Goal: Task Accomplishment & Management: Use online tool/utility

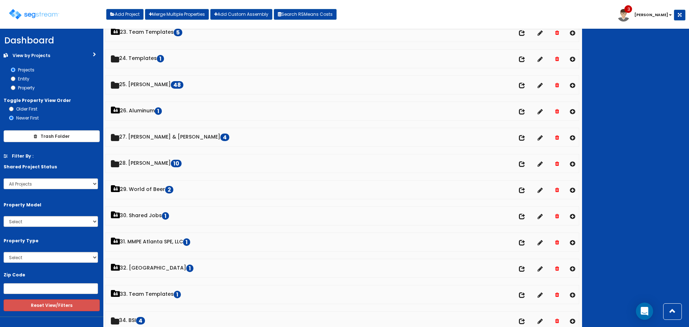
scroll to position [574, 0]
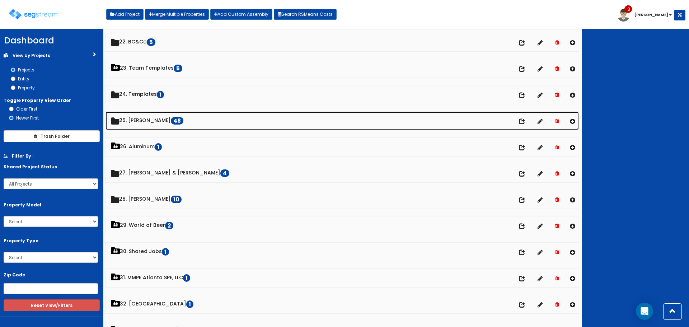
click at [145, 119] on link "25. Dawn Polin 48" at bounding box center [341, 121] width 473 height 18
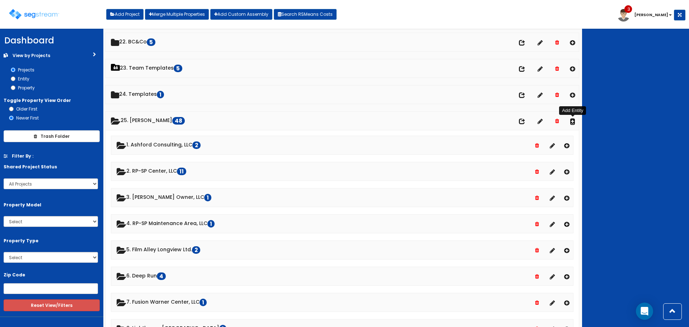
click at [572, 120] on icon at bounding box center [571, 121] width 5 height 6
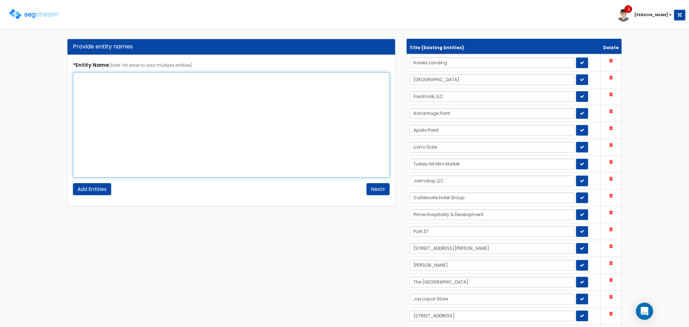
click at [180, 133] on textarea "*Entity Name (Note: Hit enter to add multiple entities)" at bounding box center [231, 124] width 317 height 105
type textarea "Fedale Georgetown Holdings (24217 Dupont Blvd)"
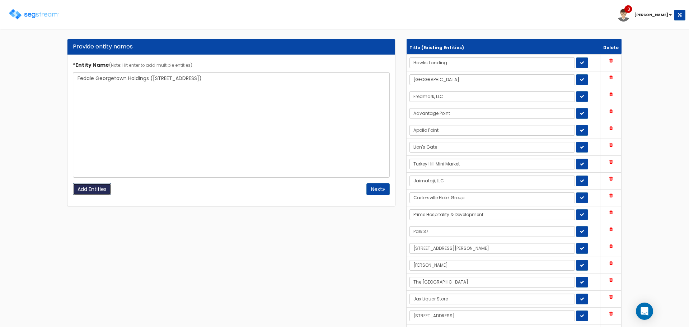
click at [89, 189] on input "Add Entities" at bounding box center [92, 189] width 38 height 12
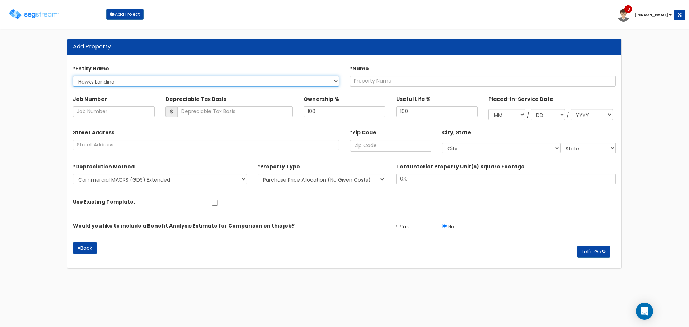
drag, startPoint x: 278, startPoint y: 81, endPoint x: 279, endPoint y: 86, distance: 4.4
click at [278, 81] on select "Hawks Landing North Circle Fredmark, LLC Advantage Point Apollo Point Lion's Ga…" at bounding box center [206, 81] width 266 height 11
select select "1707"
click at [73, 76] on select "Hawks Landing North Circle Fredmark, LLC Advantage Point Apollo Point Lion's Ga…" at bounding box center [206, 81] width 266 height 11
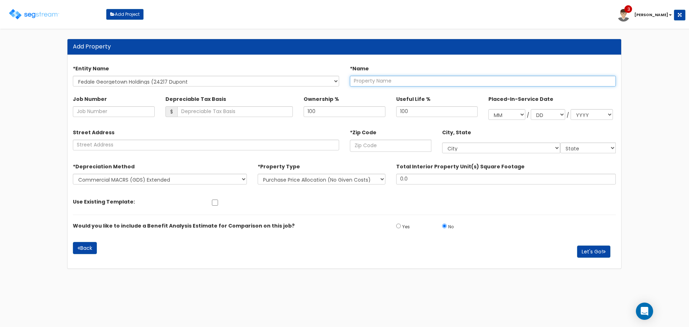
click at [388, 83] on input "text" at bounding box center [483, 81] width 266 height 11
type input "24217 Dupont Blvd"
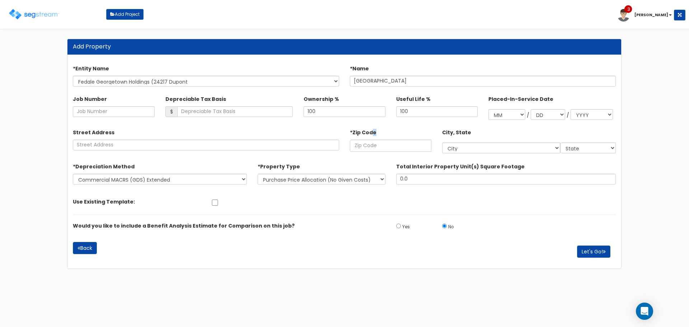
click at [373, 136] on div "*Zip Code" at bounding box center [390, 138] width 81 height 25
click at [376, 144] on input "text" at bounding box center [390, 146] width 81 height 12
type input "199"
select select "DE"
type input "19947"
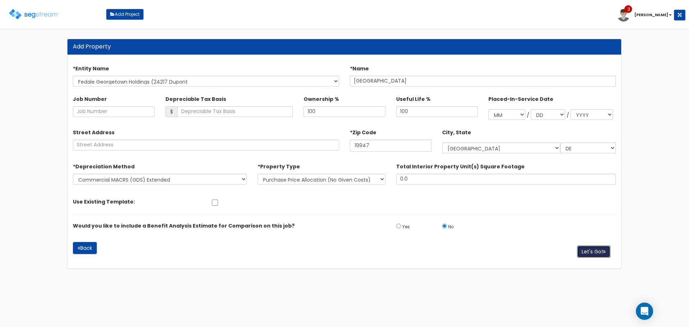
click at [603, 250] on icon "button" at bounding box center [603, 251] width 3 height 5
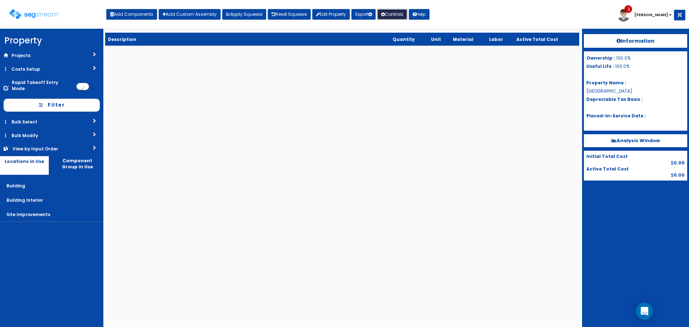
click at [401, 14] on button "Controls" at bounding box center [392, 14] width 30 height 11
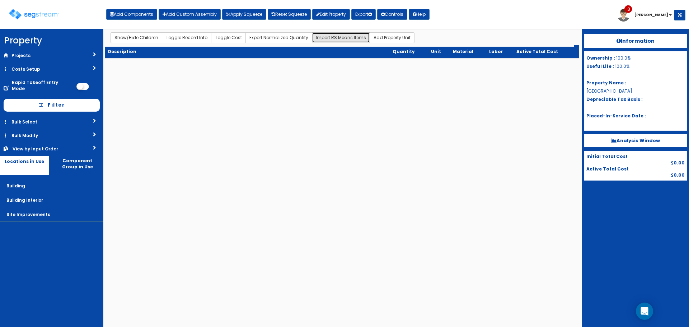
click at [345, 40] on button "Import RS Means Items" at bounding box center [341, 37] width 58 height 11
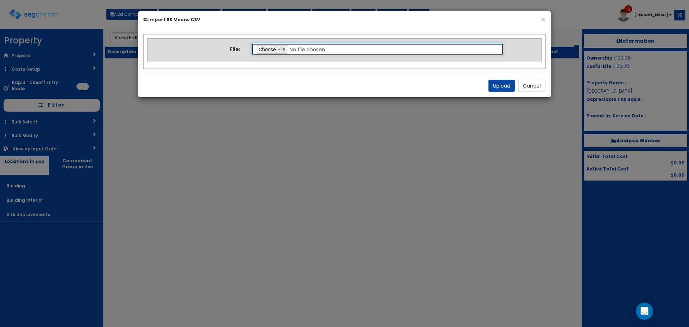
click at [273, 51] on input "file" at bounding box center [377, 49] width 253 height 12
type input "C:\fakepath\Office Building.csv"
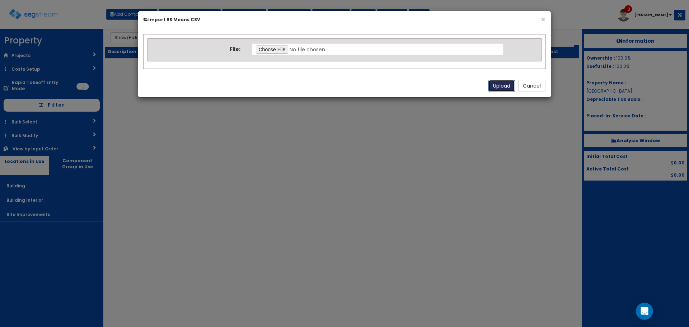
click at [502, 86] on button "Upload" at bounding box center [501, 86] width 27 height 12
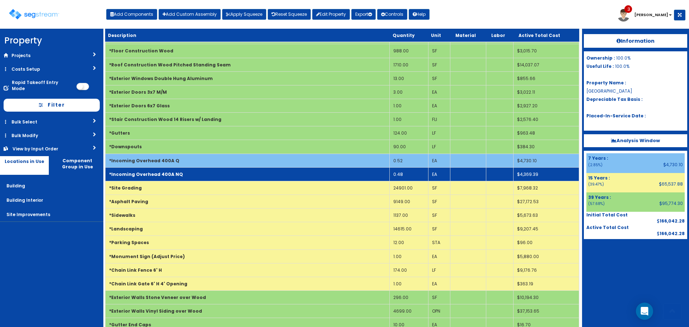
scroll to position [69, 0]
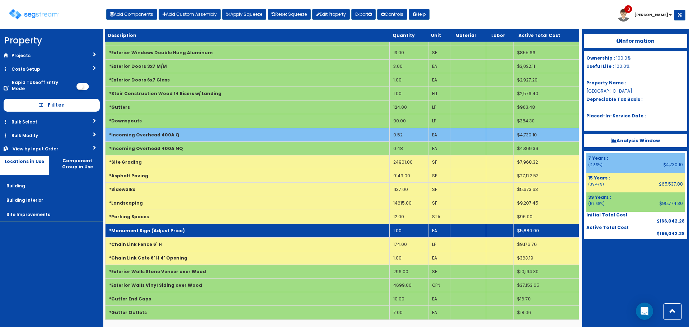
click at [342, 226] on td "*Monument Sign (Adjust Price)" at bounding box center [247, 230] width 284 height 14
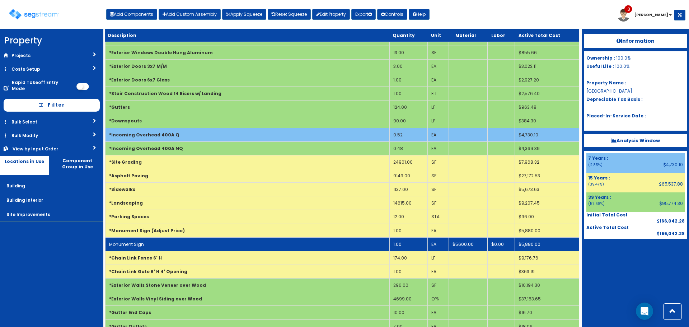
click at [342, 249] on td "Monument Sign" at bounding box center [247, 244] width 284 height 14
click at [343, 247] on td "Monument Sign" at bounding box center [247, 244] width 284 height 14
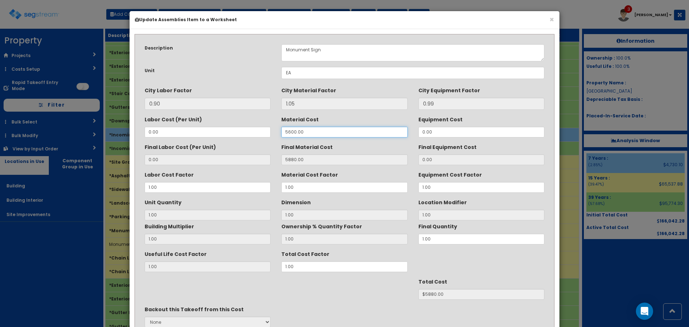
drag, startPoint x: 309, startPoint y: 134, endPoint x: 208, endPoint y: 130, distance: 101.6
click at [228, 130] on div "Labor Cost (Per Unit) 0.00 Material Cost 5600.00 Equipment Cost 0.00" at bounding box center [344, 125] width 410 height 24
type input "32"
type input "33.60"
type input "1"
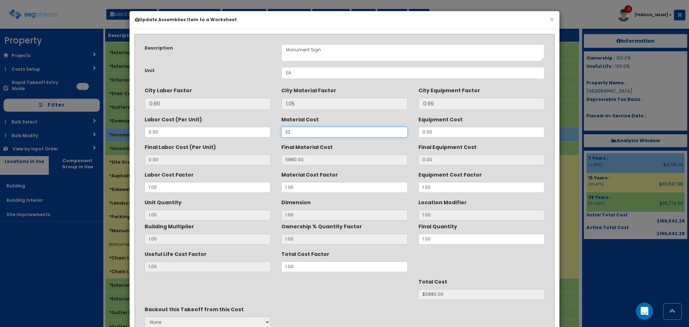
type input "$33.60"
type input "3250"
type input "3412.50"
type input "$3412.50"
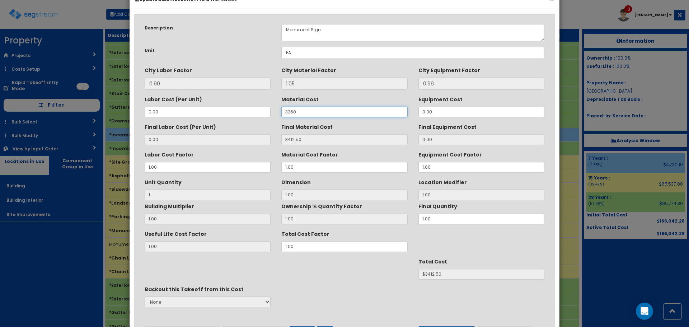
scroll to position [63, 0]
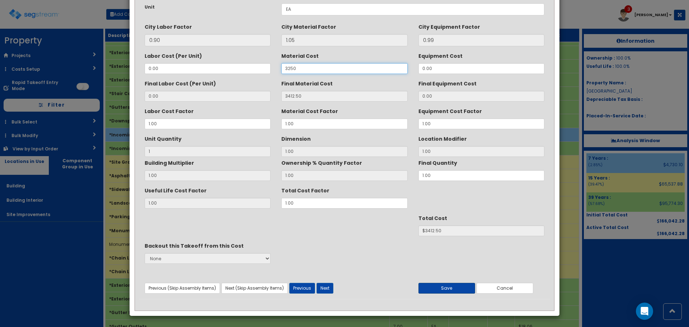
type input "3250"
click at [444, 291] on button "Save" at bounding box center [446, 288] width 57 height 11
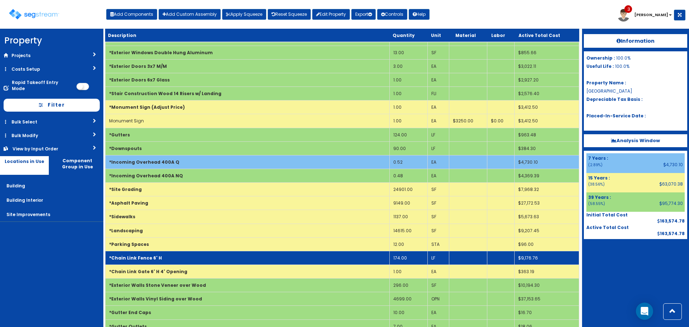
click at [246, 252] on td "*Chain Link Fence 6' H" at bounding box center [247, 258] width 284 height 14
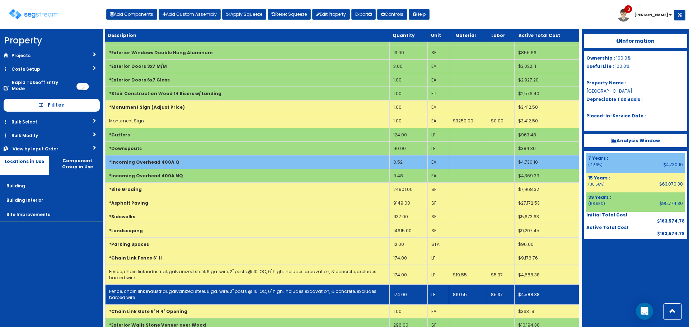
click at [401, 293] on td "174.00" at bounding box center [408, 294] width 38 height 20
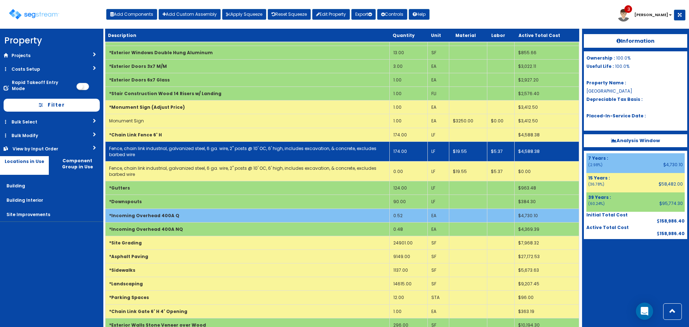
click at [300, 152] on td "Fence, chain link industrial, galvanized steel, 6 ga. wire, 2" posts @ 10' OC, …" at bounding box center [247, 151] width 284 height 20
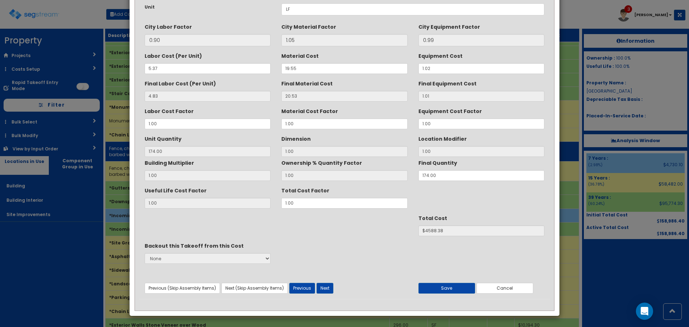
scroll to position [0, 0]
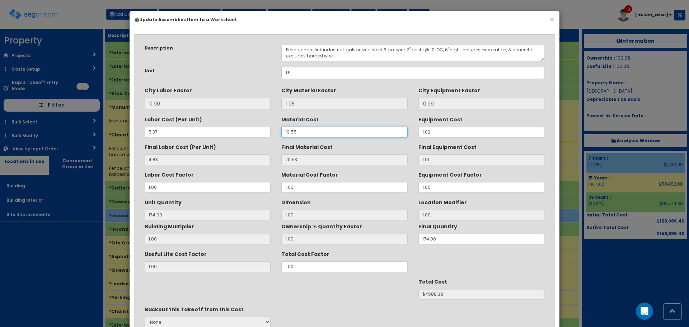
drag, startPoint x: 298, startPoint y: 132, endPoint x: 216, endPoint y: 135, distance: 82.2
click at [213, 135] on div "Labor Cost (Per Unit) 5.37 Material Cost 19.55 Equipment Cost 1.02" at bounding box center [344, 125] width 410 height 24
type input "1"
type input "1.05"
type input "174"
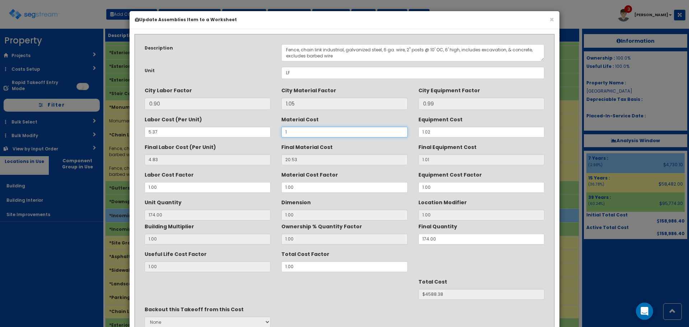
type input "$1198.86"
type input "13"
type input "13.65"
type input "$3391.26"
type input "13.03"
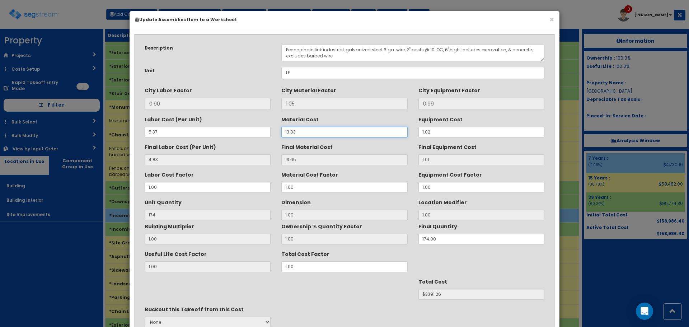
type input "13.68"
type input "$3396.48"
type input "13.03"
drag, startPoint x: 444, startPoint y: 49, endPoint x: 447, endPoint y: 61, distance: 11.7
click at [444, 50] on textarea "Fence, chain link industrial, galvanized steel, 6 ga. wire, 2" posts @ 10' OC, …" at bounding box center [412, 52] width 263 height 17
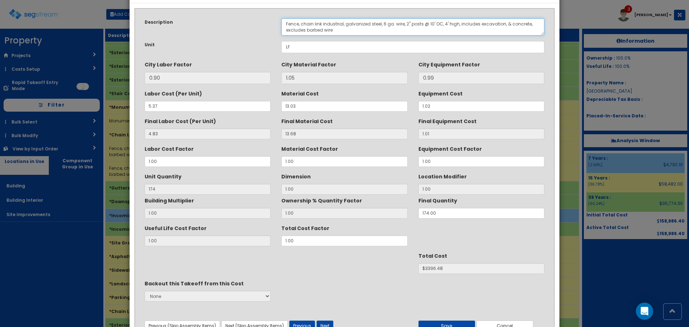
scroll to position [63, 0]
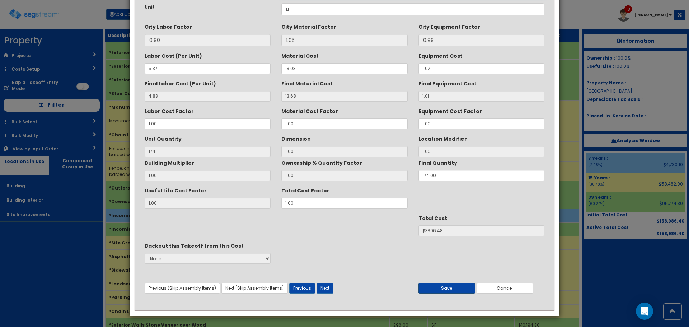
type textarea "Fence, chain link industrial, galvanized steel, 6 ga. wire, 2" posts @ 10' OC, …"
click at [443, 284] on button "Save" at bounding box center [446, 288] width 57 height 11
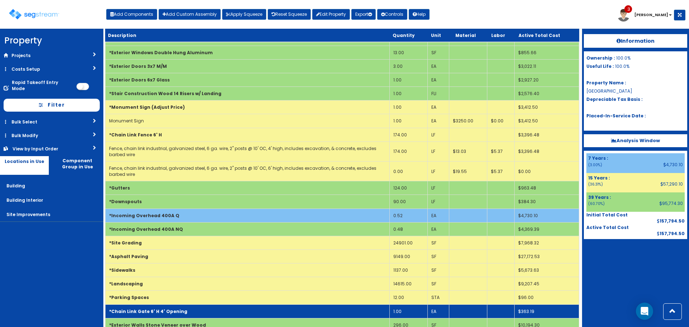
click at [255, 308] on td "*Chain Link Gate 6' H 4' Opening" at bounding box center [247, 311] width 284 height 14
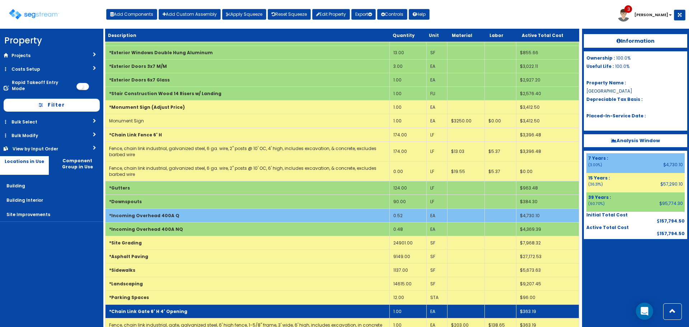
scroll to position [136, 0]
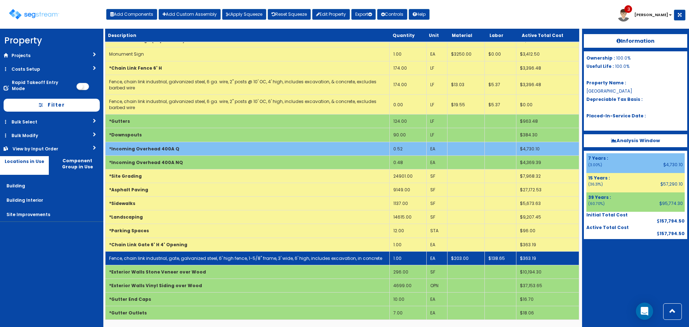
click at [259, 258] on link "Fence, chain link industrial, gate, galvanized steel, 6' high fence, 1-5/8" fra…" at bounding box center [245, 258] width 273 height 6
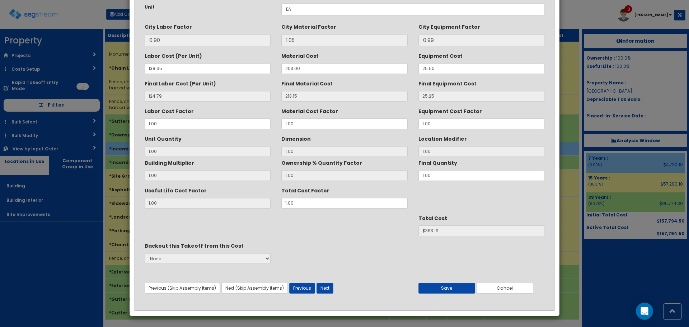
scroll to position [0, 0]
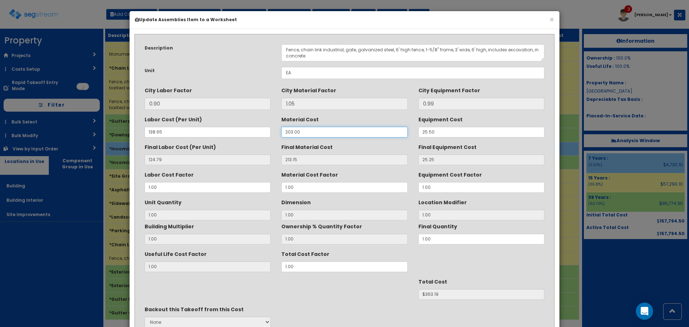
drag, startPoint x: 292, startPoint y: 131, endPoint x: 96, endPoint y: 131, distance: 195.8
click at [184, 133] on div "Labor Cost (Per Unit) 138.65 Material Cost 203.00 Equipment Cost 25.50" at bounding box center [344, 125] width 410 height 24
type input "1"
type input "1.05"
type input "1"
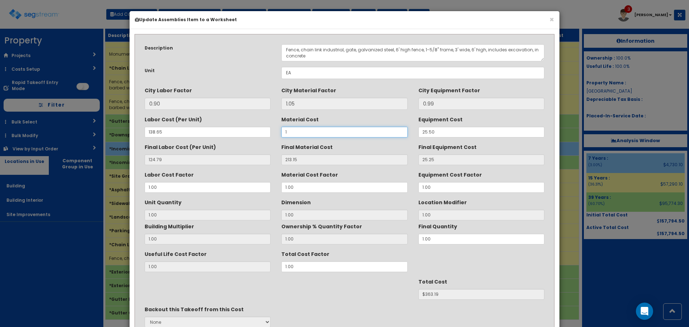
type input "$151.09"
type input "13"
type input "13.65"
type input "$163.69"
type input "135"
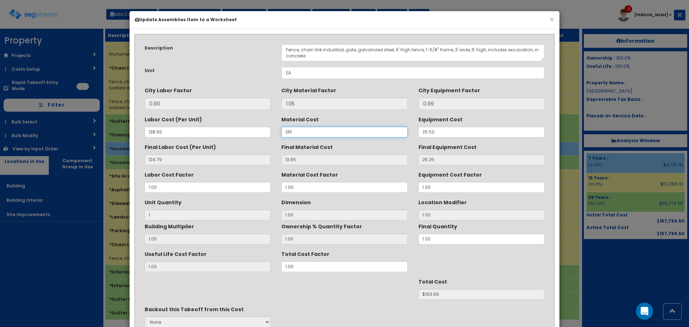
type input "141.75"
type input "$291.79"
type input "135.3"
type input "142.07"
type input "$292.11"
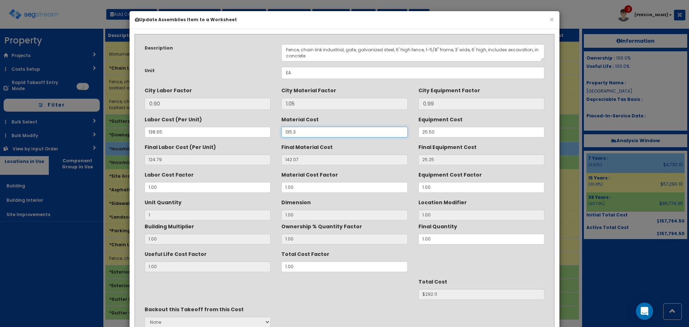
type input "135.33"
type input "142.10"
type input "$292.14"
type input "135.33"
click at [394, 49] on textarea "Fence, chain link industrial, gate, galvanized steel, 6' high fence, 1-5/8" fra…" at bounding box center [412, 52] width 263 height 17
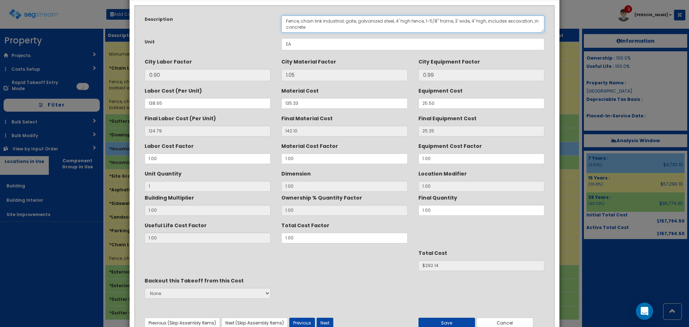
scroll to position [63, 0]
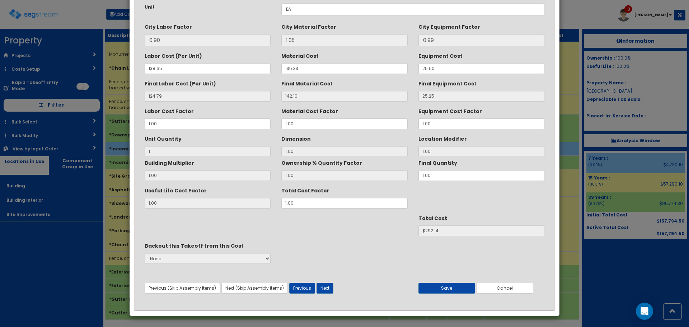
type textarea "Fence, chain link industrial, gate, galvanized steel, 4' high fence, 1-5/8" fra…"
click at [454, 288] on button "Save" at bounding box center [446, 288] width 57 height 11
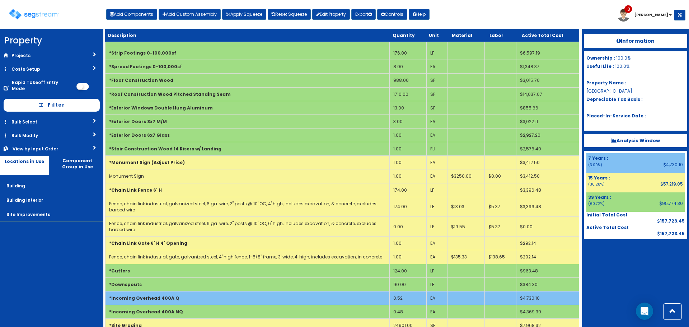
scroll to position [0, 0]
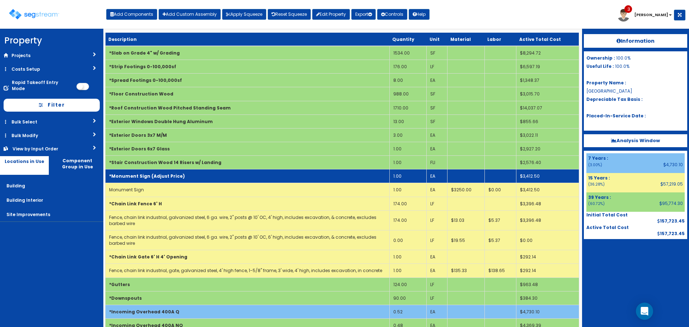
click at [327, 176] on td "*Monument Sign (Adjust Price)" at bounding box center [247, 176] width 284 height 14
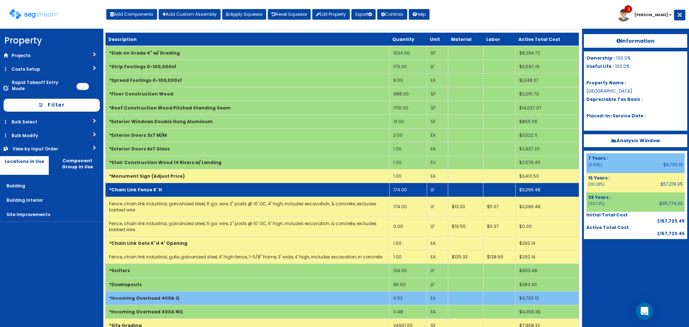
click at [326, 189] on td "*Chain Link Fence 6' H" at bounding box center [247, 190] width 284 height 14
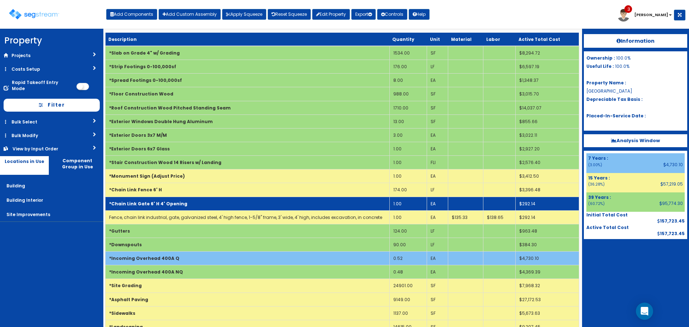
click at [325, 207] on td "*Chain Link Gate 6' H 4' Opening" at bounding box center [247, 204] width 284 height 14
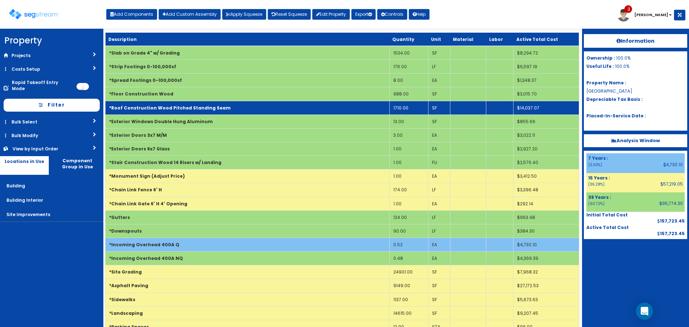
click at [335, 107] on td "*Roof Construction Wood Pitched Standing Seam" at bounding box center [247, 108] width 284 height 14
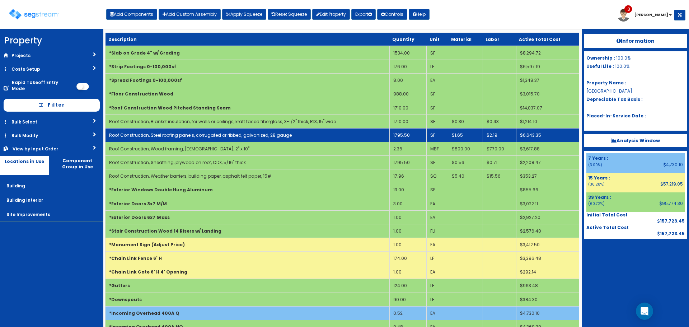
click at [410, 134] on td "1795.50" at bounding box center [407, 135] width 37 height 14
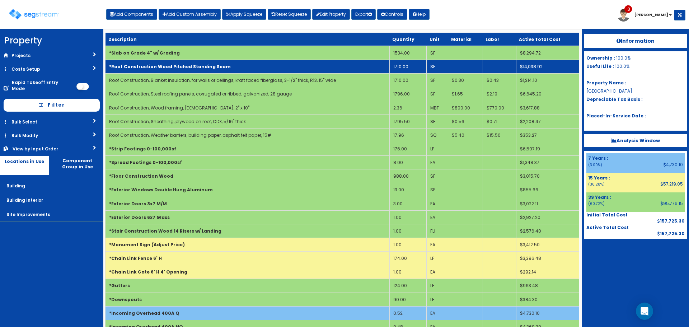
click at [320, 67] on td "*Roof Construction Wood Pitched Standing Seam" at bounding box center [247, 67] width 284 height 14
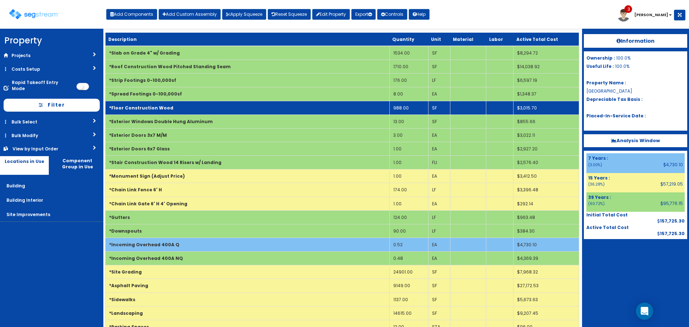
click at [317, 107] on td "*Floor Construction Wood" at bounding box center [247, 108] width 284 height 14
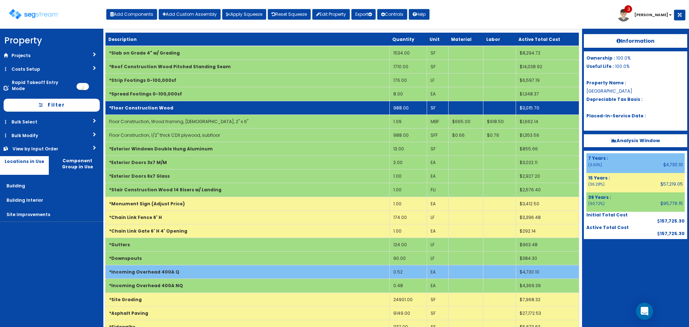
click at [317, 107] on td "*Floor Construction Wood" at bounding box center [247, 108] width 284 height 14
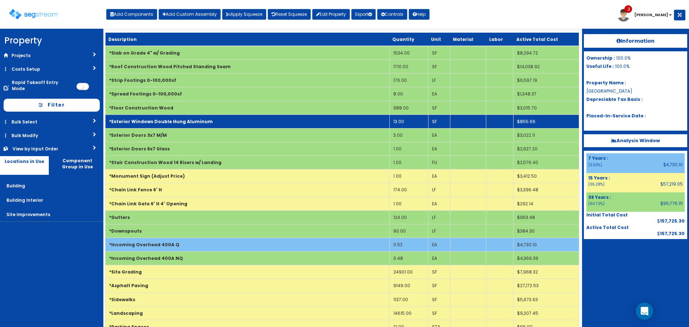
click at [405, 120] on td "13.00" at bounding box center [408, 121] width 39 height 14
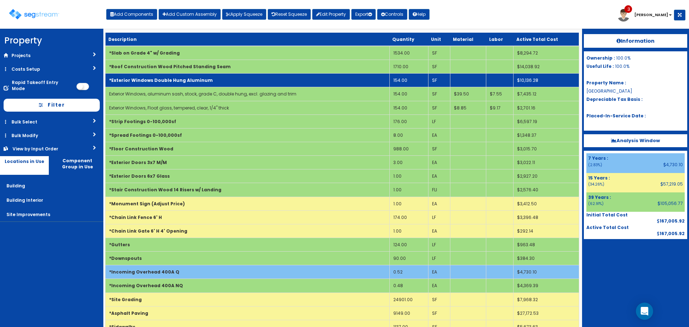
click at [332, 79] on td "*Exterior Windows Double Hung Aluminum" at bounding box center [247, 81] width 284 height 14
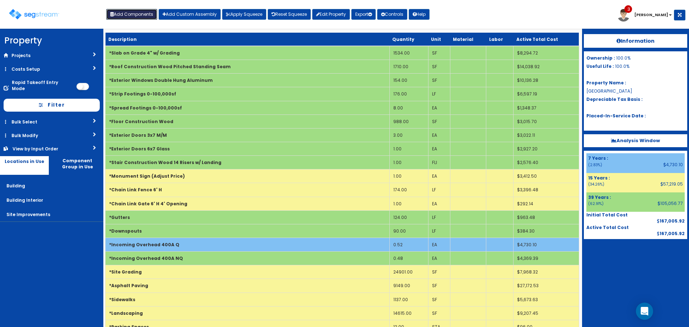
click at [141, 16] on button "Add Components" at bounding box center [131, 14] width 51 height 11
select select "15Y_1"
select select "default"
select select "7"
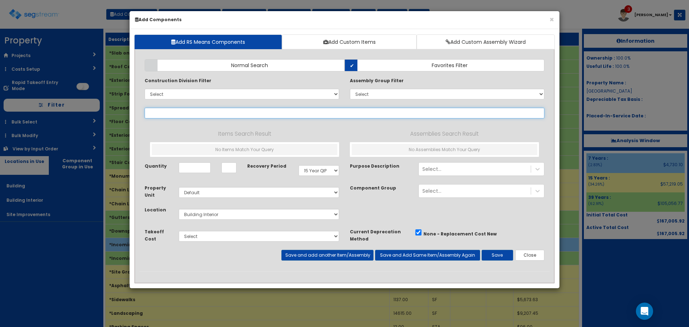
select select
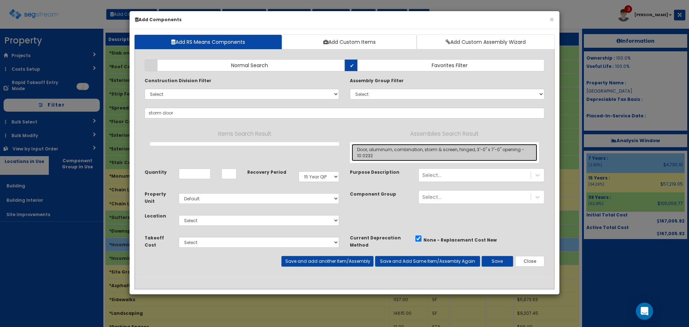
click at [406, 155] on link "Door, aluminum, combination, storm & screen, hinged, 3'-0" x 7'-0" opening - 10…" at bounding box center [443, 152] width 185 height 17
type input "Door, aluminum, combination, storm & screen, hinged, 3'-0" x 7'-0" opening - 10…"
type input "Opn"
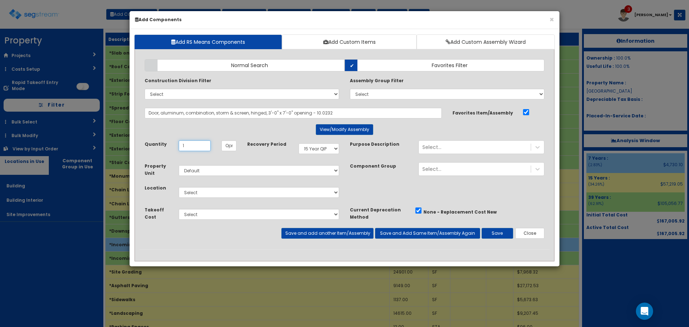
type input "1"
select select "39Y"
select select "6"
click at [515, 145] on div "Select..." at bounding box center [475, 146] width 112 height 11
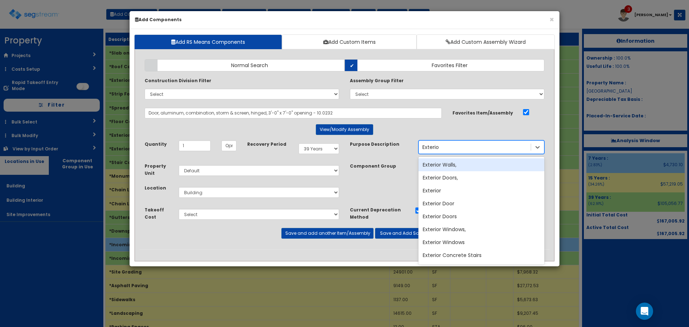
type input "Exterior"
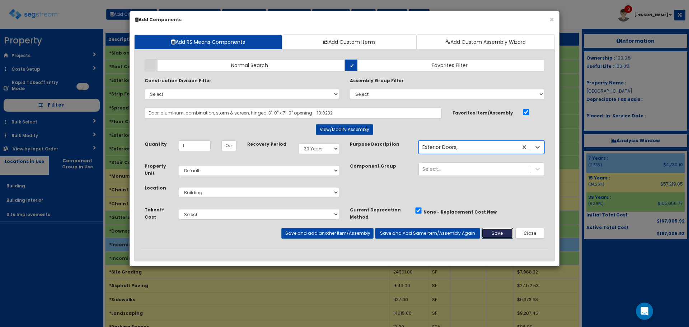
click at [492, 233] on button "Save" at bounding box center [497, 233] width 32 height 11
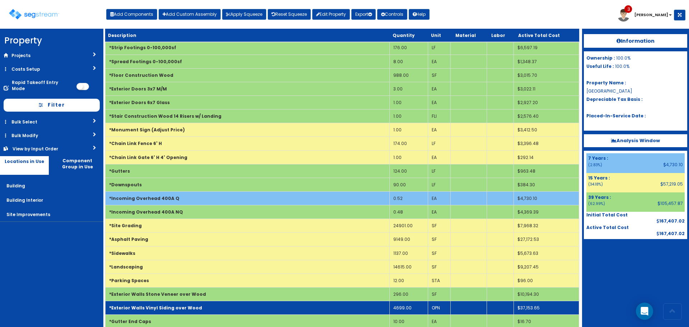
scroll to position [82, 0]
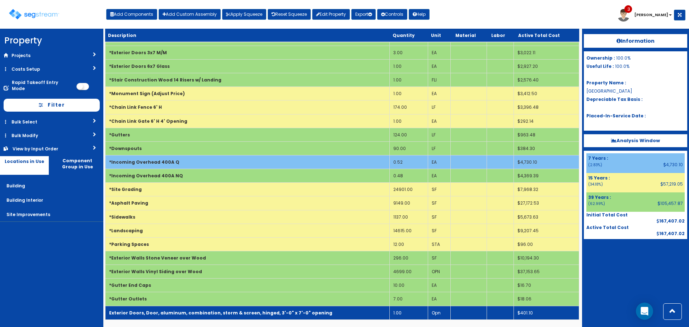
click at [292, 317] on td "Exterior Doors, Door, aluminum, combination, storm & screen, hinged, 3'-0" x 7'…" at bounding box center [247, 313] width 284 height 14
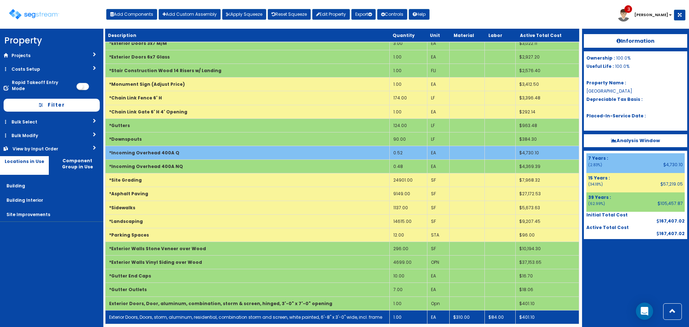
scroll to position [96, 0]
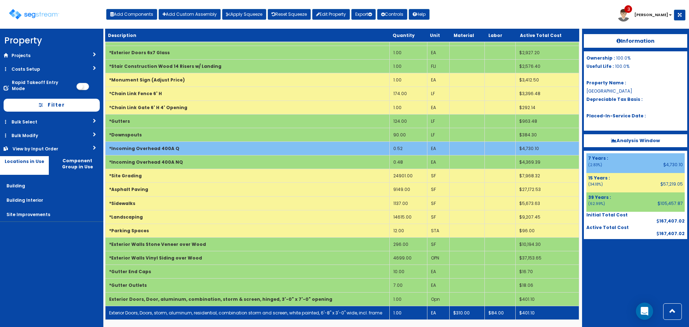
click at [289, 312] on link "Exterior Doors, Doors, storm, aluminum, residential, combination storm and scre…" at bounding box center [245, 312] width 273 height 6
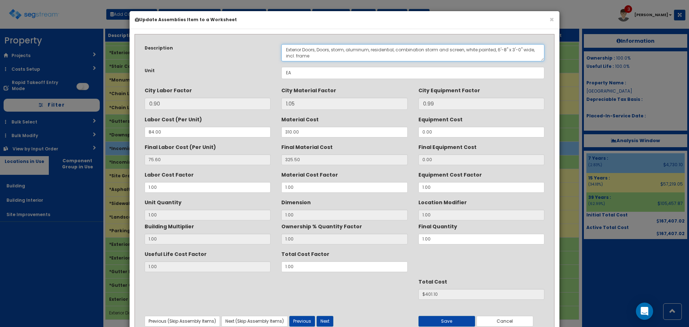
drag, startPoint x: 317, startPoint y: 52, endPoint x: 331, endPoint y: 49, distance: 14.6
click at [331, 49] on textarea "Exterior Doors, Doors, storm, aluminum, residential, combination storm and scre…" at bounding box center [412, 52] width 263 height 17
drag, startPoint x: 451, startPoint y: 52, endPoint x: 482, endPoint y: 51, distance: 30.9
click at [482, 51] on textarea "Exterior Doors, Doors, storm, aluminum, residential, combination storm and scre…" at bounding box center [412, 52] width 263 height 17
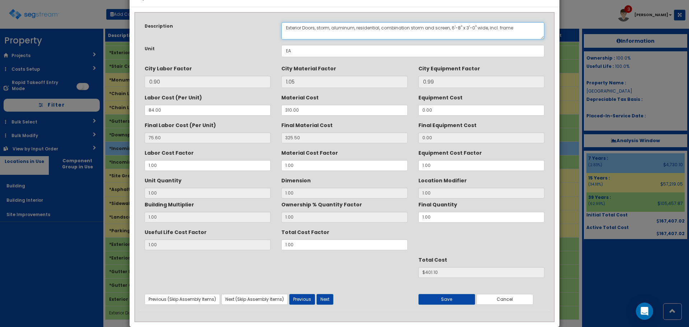
scroll to position [33, 0]
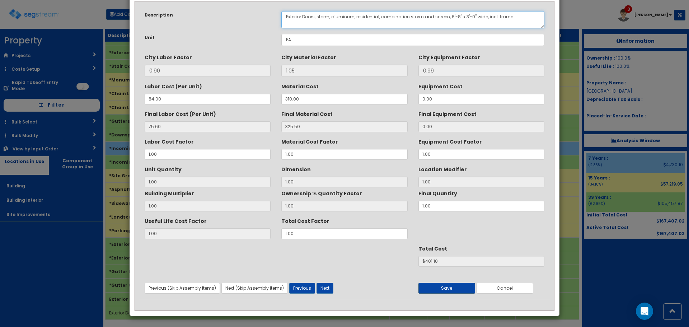
type textarea "Exterior Doors, storm, aluminum, residential, combination storm and screen, 6'-…"
click at [454, 292] on button "Save" at bounding box center [446, 288] width 57 height 11
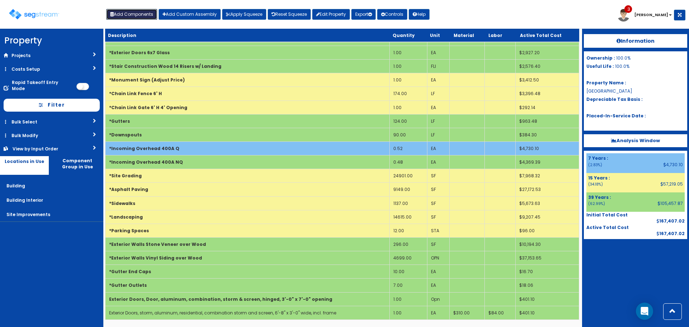
click at [140, 12] on button "Add Components" at bounding box center [131, 14] width 51 height 11
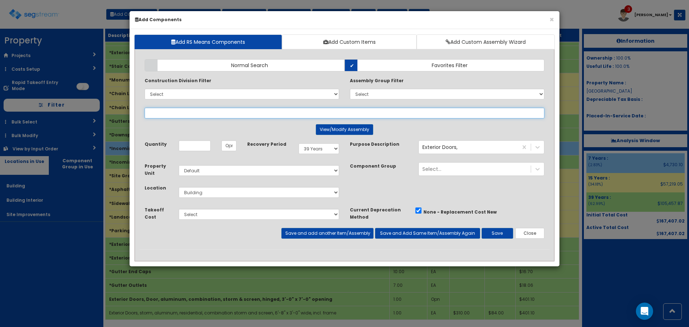
select select
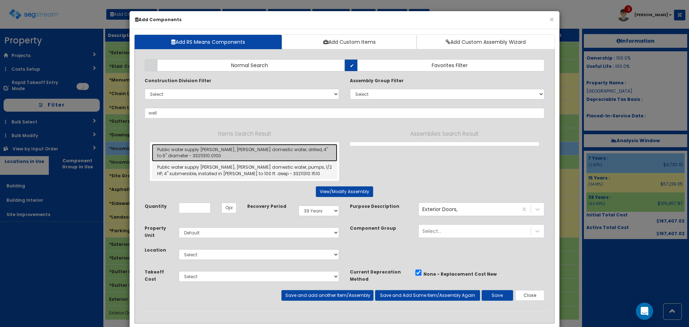
click at [278, 155] on link "Public water supply wells, wells domestic water, drilled, 4" to 6" diameter - 3…" at bounding box center [244, 153] width 185 height 18
type input "Public water supply wells, wells domestic water, drilled, 4" to 6" diameter - 3…"
type input "LF"
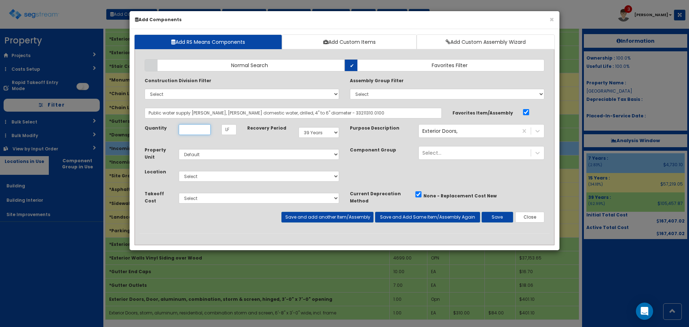
scroll to position [0, 0]
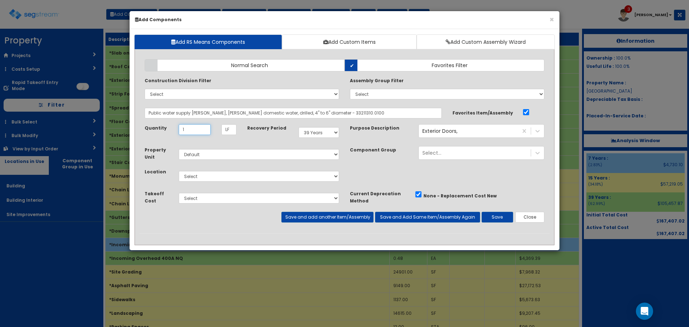
type input "1"
select select "15Y"
select select "27"
click at [351, 221] on button "Save and add another Item/Assembly" at bounding box center [327, 217] width 92 height 11
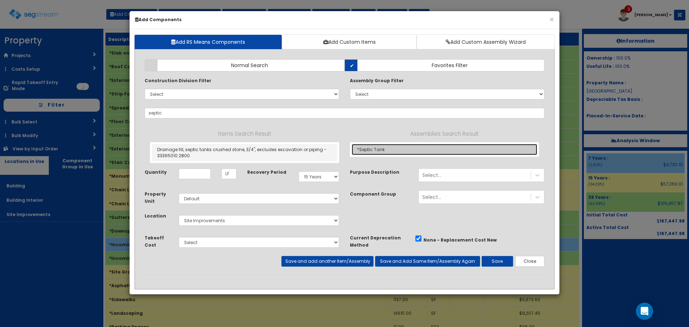
click at [369, 150] on link "*Septic Tank" at bounding box center [443, 149] width 185 height 11
type input "*Septic Tank"
type input "EA"
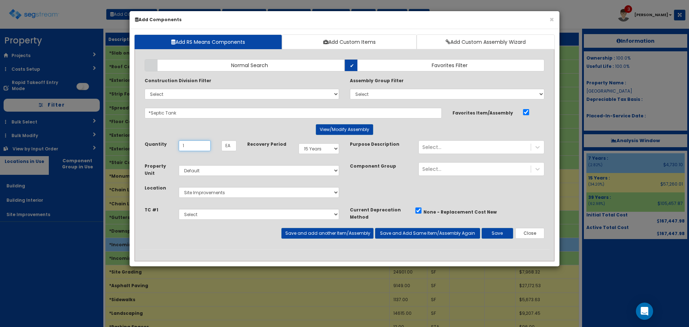
type input "1"
drag, startPoint x: 356, startPoint y: 230, endPoint x: 639, endPoint y: 219, distance: 283.5
click at [357, 230] on button "Save and add another Item/Assembly" at bounding box center [327, 233] width 92 height 11
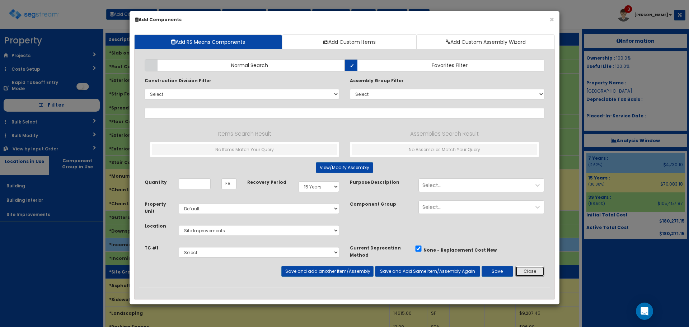
click at [523, 273] on button "Close" at bounding box center [529, 271] width 29 height 11
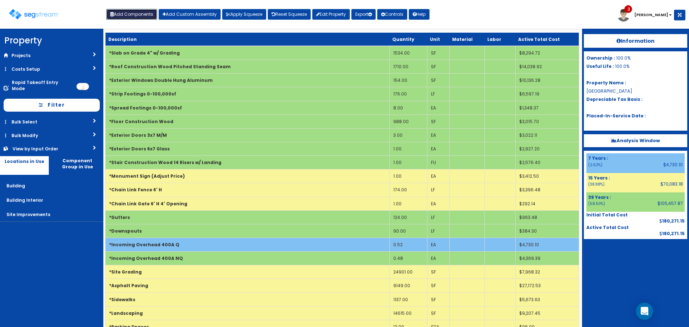
click at [140, 14] on button "Add Components" at bounding box center [131, 14] width 51 height 11
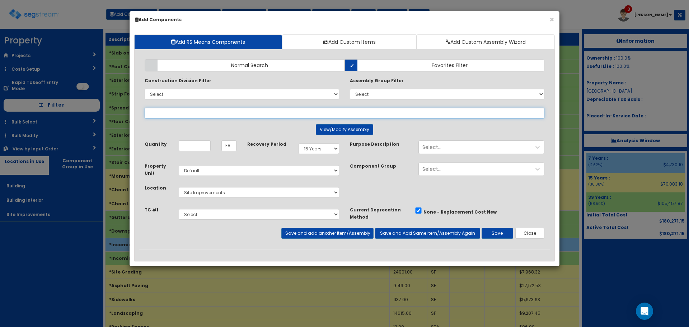
select select
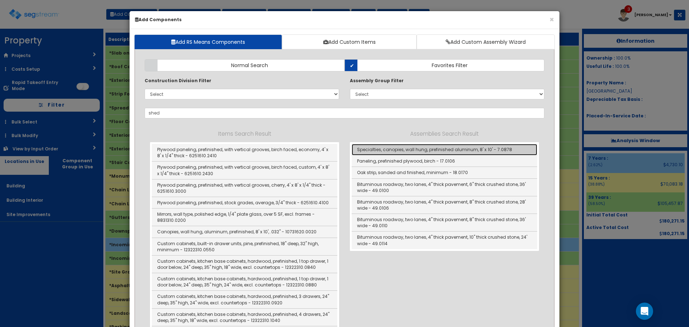
click at [469, 150] on link "Specialties, canopies, wall hung, prefinished aluminum, 8' x 10' - 7.0878" at bounding box center [443, 149] width 185 height 11
type input "Specialties, canopies, wall hung, prefinished aluminum, 8' x 10' - 7.0878"
type input "Ea"
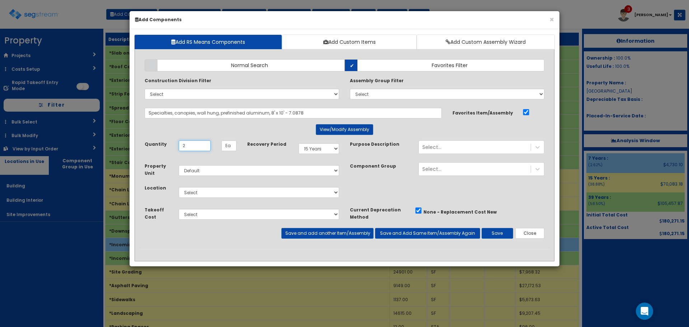
type input "2"
select select "27"
click at [350, 126] on button "View/Modify Assembly" at bounding box center [344, 129] width 57 height 11
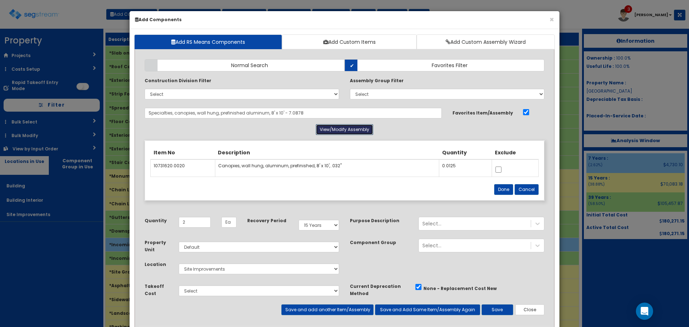
click at [353, 130] on button "View/Modify Assembly" at bounding box center [344, 129] width 57 height 11
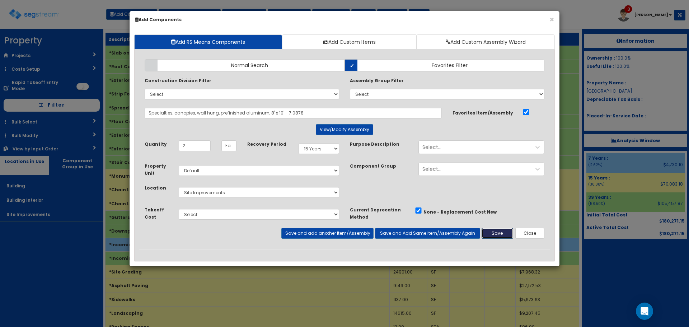
click at [499, 233] on button "Save" at bounding box center [497, 233] width 32 height 11
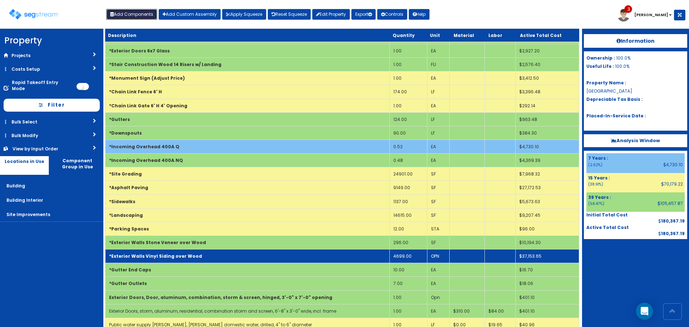
scroll to position [137, 0]
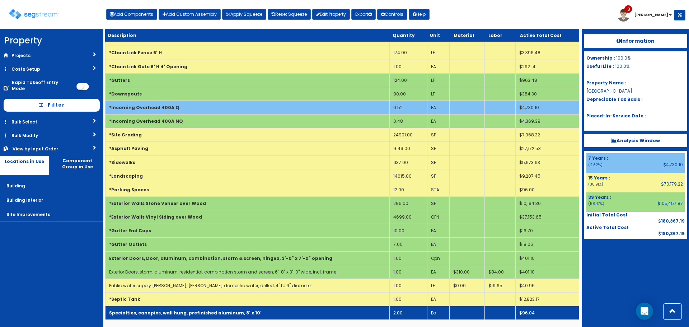
click at [263, 311] on td "Specialties, canopies, wall hung, prefinished aluminum, 8' x 10'" at bounding box center [247, 313] width 284 height 14
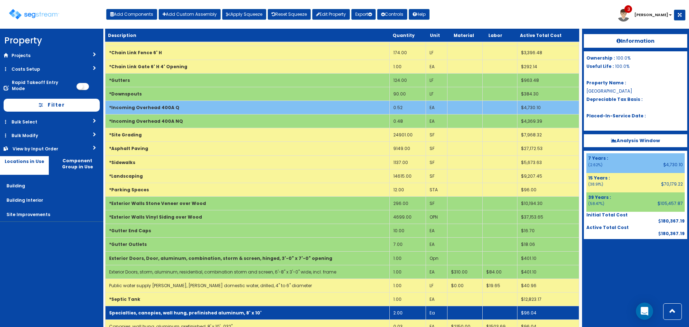
click at [263, 311] on td "Specialties, canopies, wall hung, prefinished aluminum, 8' x 10'" at bounding box center [247, 313] width 284 height 14
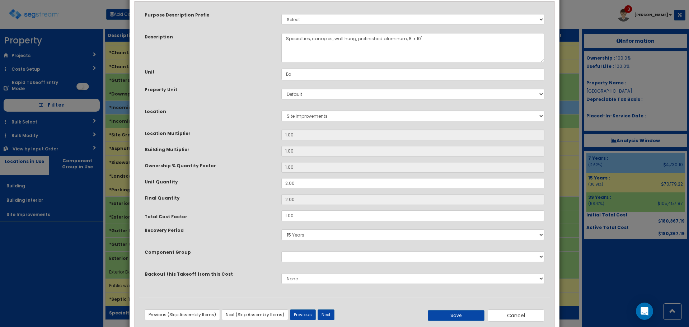
scroll to position [0, 0]
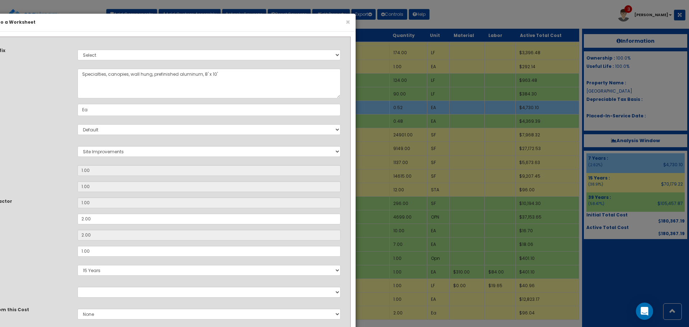
drag, startPoint x: 443, startPoint y: 66, endPoint x: 240, endPoint y: 68, distance: 203.7
click at [240, 68] on div "Purpose Description Prefix Select Stair Construction, A/V System A/V System Equ…" at bounding box center [140, 187] width 410 height 292
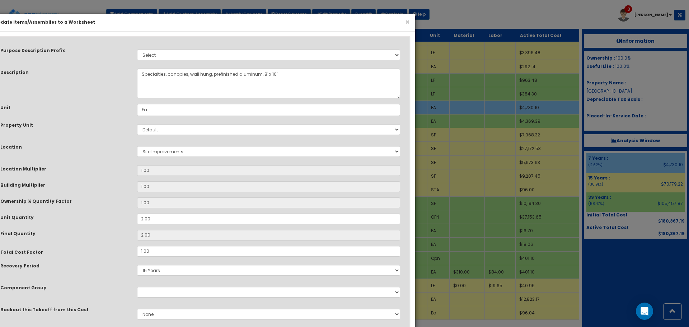
drag, startPoint x: 262, startPoint y: 68, endPoint x: 306, endPoint y: 68, distance: 43.8
click at [306, 68] on div "Purpose Description Prefix Select Stair Construction, A/V System A/V System Equ…" at bounding box center [200, 187] width 410 height 292
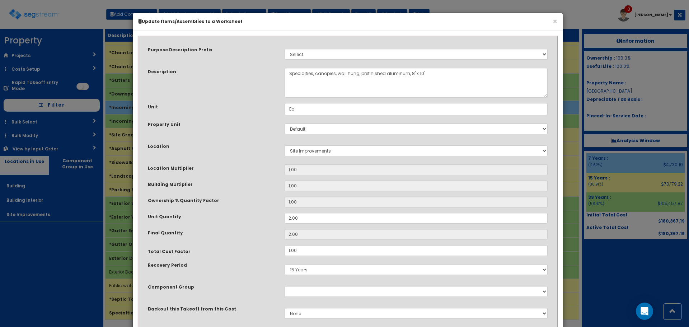
drag, startPoint x: 292, startPoint y: 24, endPoint x: 432, endPoint y: 23, distance: 140.9
click at [432, 23] on h6 "Update Items/Assemblies to a Worksheet" at bounding box center [347, 21] width 419 height 6
click at [433, 70] on textarea "Specialties, canopies, wall hung, prefinished aluminum, 8' x 10'" at bounding box center [415, 83] width 263 height 30
drag, startPoint x: 438, startPoint y: 79, endPoint x: 200, endPoint y: 89, distance: 238.7
click at [201, 86] on div "Description Specialties, canopies, wall hung, prefinished aluminum, 8' x 10'" at bounding box center [347, 83] width 410 height 30
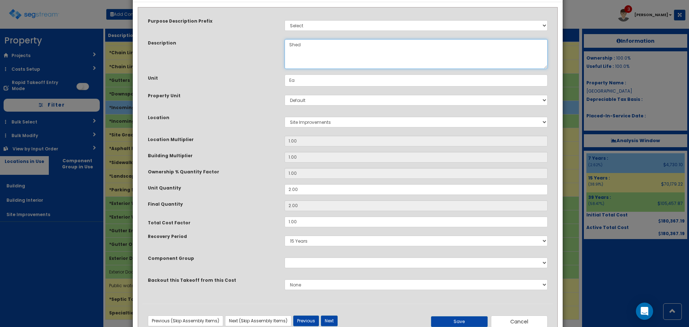
scroll to position [50, 0]
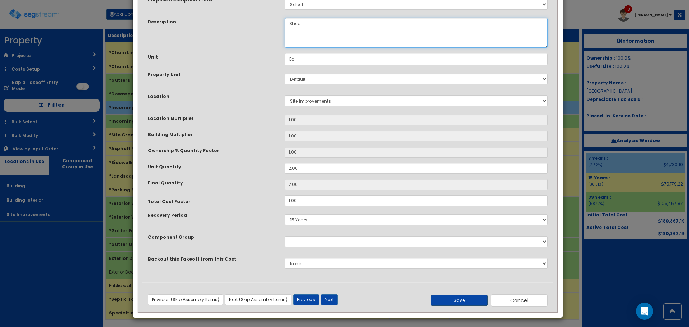
type textarea "Shed"
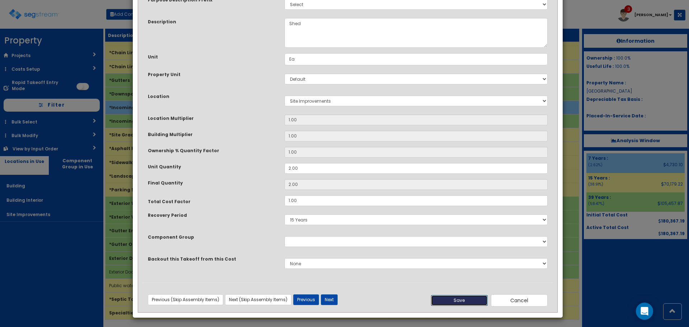
click at [475, 302] on button "Save" at bounding box center [459, 300] width 57 height 11
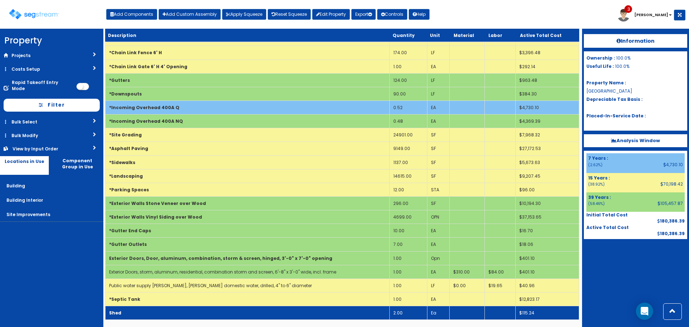
click at [251, 318] on td "Shed" at bounding box center [247, 313] width 284 height 14
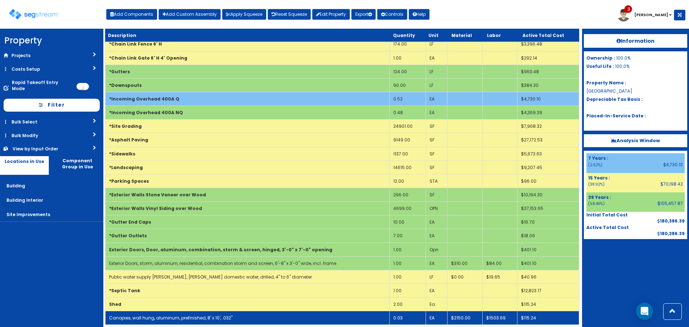
scroll to position [151, 0]
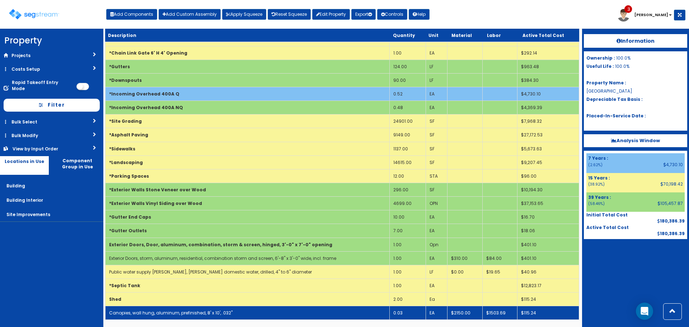
click at [250, 315] on td "Canopies, wall hung, aluminum, prefinished, 8' x 10', .032"" at bounding box center [247, 313] width 284 height 14
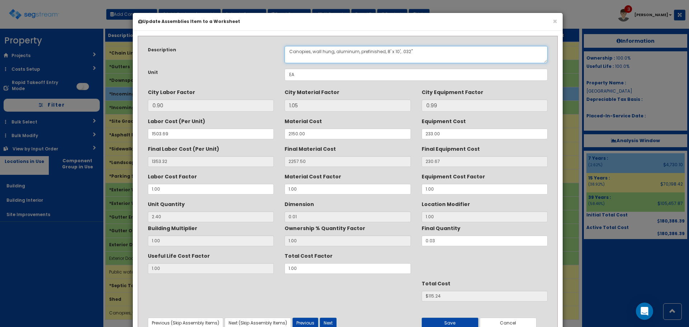
drag, startPoint x: 430, startPoint y: 56, endPoint x: 207, endPoint y: 80, distance: 224.4
click at [216, 80] on div "Description Canopies, wall hung, aluminum, prefinished, 8' x 10', .032" Unit EA…" at bounding box center [347, 187] width 410 height 293
type textarea "Shed"
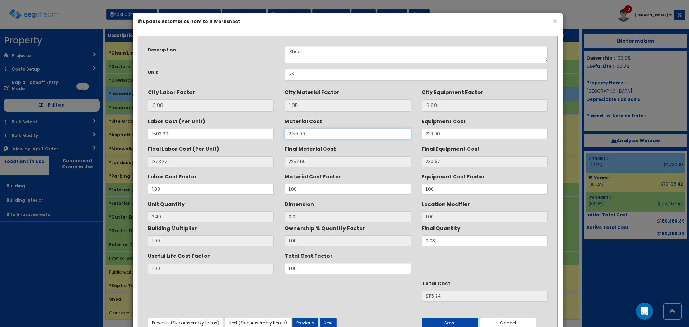
click at [256, 138] on div "Labor Cost (Per Unit) 1503.69 Material Cost 2150.00 Equipment Cost 233.00" at bounding box center [347, 127] width 410 height 24
type input "16"
type input "16.80"
type input "3"
type input "$48.02"
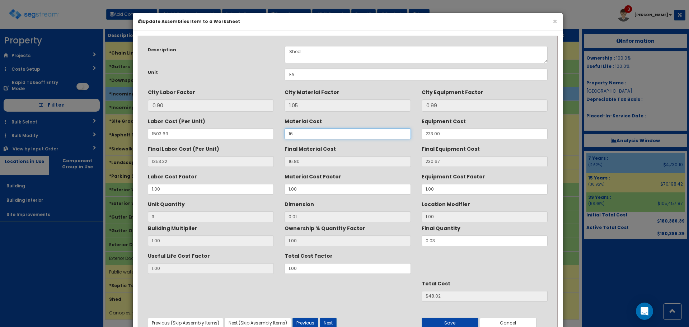
type input "165"
type input "173.25"
type input "$52.72"
type input "1650"
type input "1732.50"
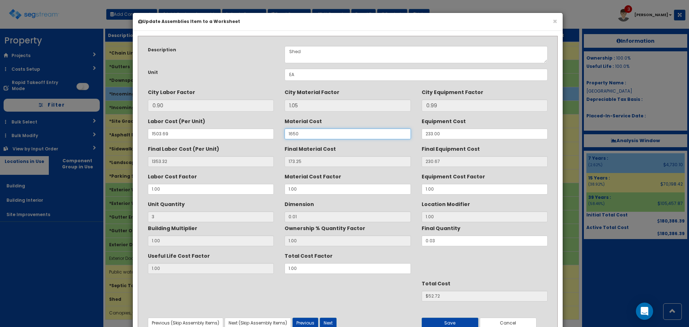
type input "$99.49"
type input "1650"
click at [396, 298] on div "Total Cost $99.49" at bounding box center [347, 289] width 410 height 24
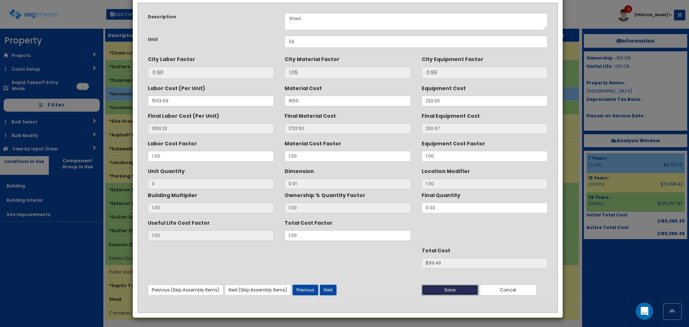
click at [433, 291] on button "Save" at bounding box center [449, 289] width 57 height 11
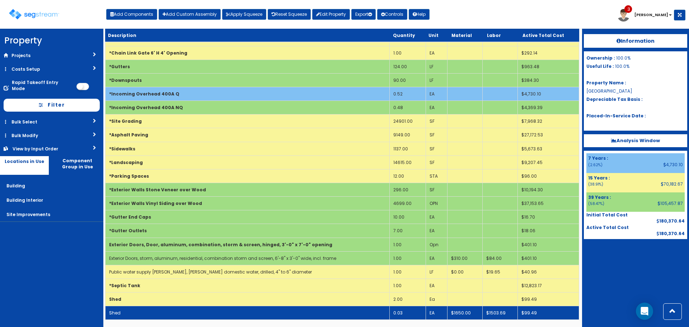
click at [397, 311] on td "0.03" at bounding box center [407, 313] width 36 height 14
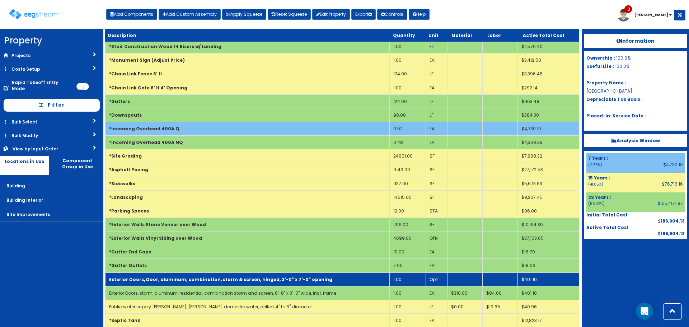
scroll to position [151, 0]
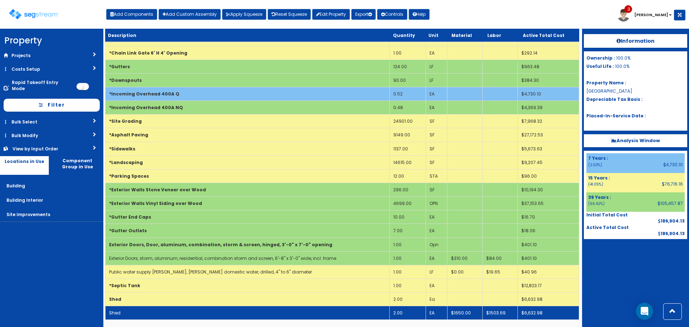
click at [301, 308] on td "Shed" at bounding box center [247, 313] width 284 height 14
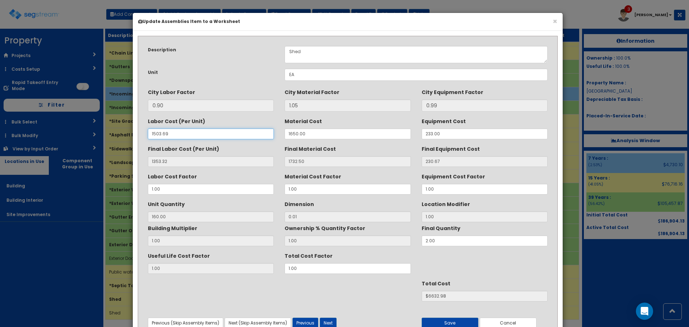
drag, startPoint x: 197, startPoint y: 136, endPoint x: 70, endPoint y: 134, distance: 127.3
click at [66, 136] on div "× Update Assemblies Item to a Worksheet Description Shed Unit EA" at bounding box center [344, 163] width 689 height 327
type input "0"
type input "0.00"
type input "200"
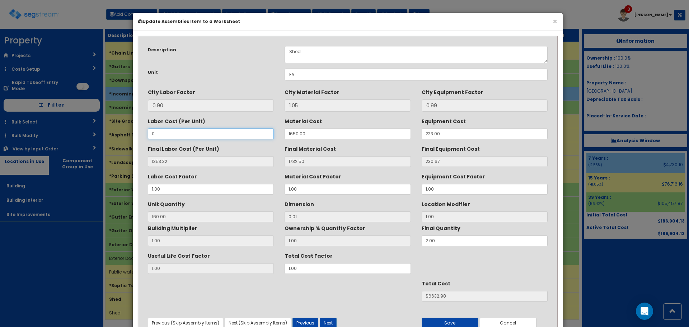
type input "$3926.34"
type input "0"
drag, startPoint x: 412, startPoint y: 135, endPoint x: 393, endPoint y: 133, distance: 19.5
click at [393, 133] on div "Labor Cost (Per Unit) 0 Material Cost 1650.00 Equipment Cost 233.00" at bounding box center [347, 127] width 410 height 24
type input "0"
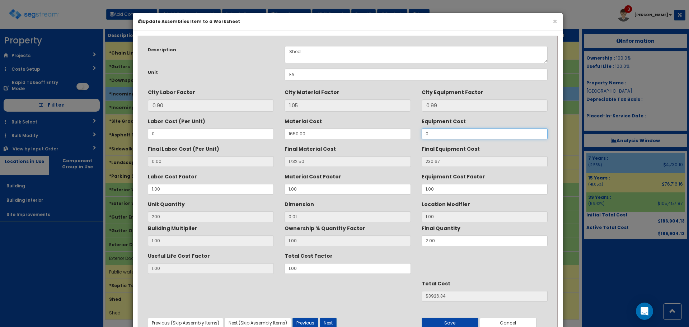
type input "0.00"
type input "$3465.00"
type input "0"
click at [453, 322] on button "Save" at bounding box center [449, 322] width 57 height 11
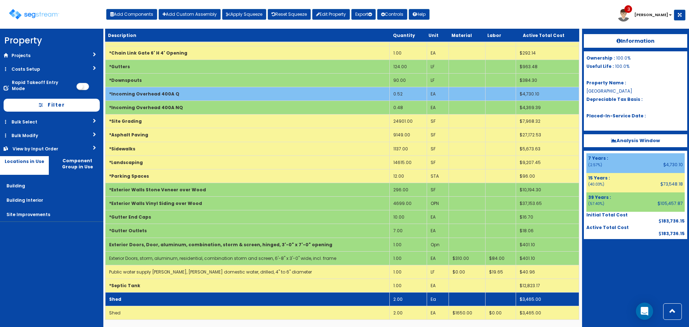
click at [303, 296] on td "Shed" at bounding box center [247, 299] width 284 height 14
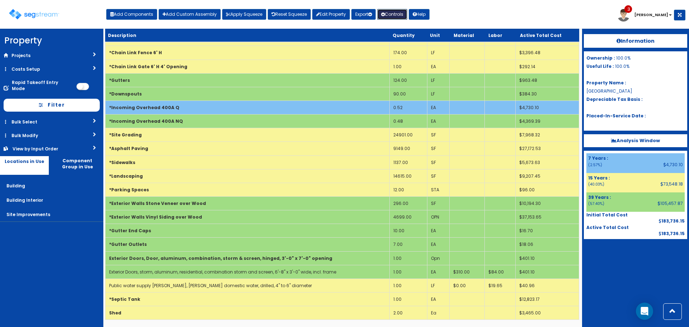
click at [394, 14] on button "Controls" at bounding box center [392, 14] width 30 height 11
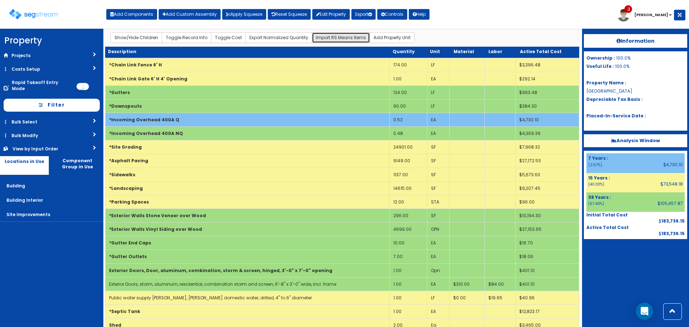
click at [348, 32] on button "Import RS Means Items" at bounding box center [341, 37] width 58 height 11
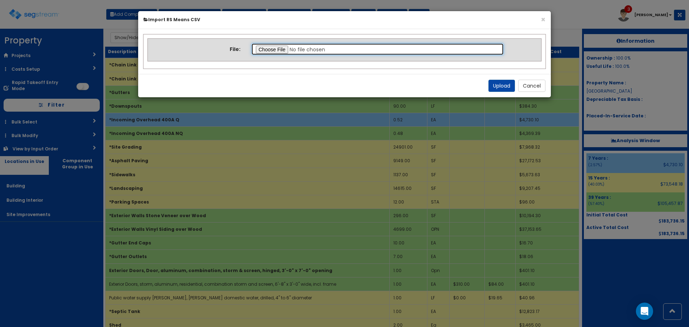
click at [287, 49] on input "file" at bounding box center [377, 49] width 253 height 12
type input "C:\fakepath\Office Interior.csv"
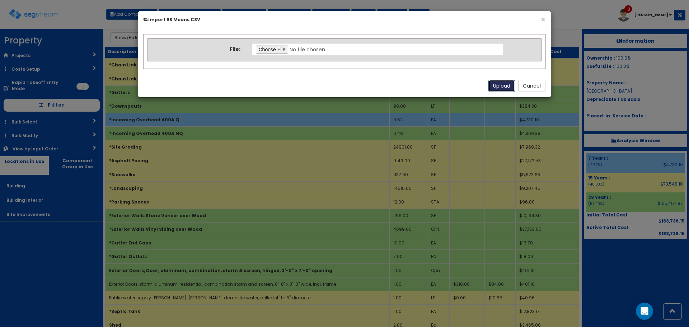
click at [498, 85] on button "Upload" at bounding box center [501, 86] width 27 height 12
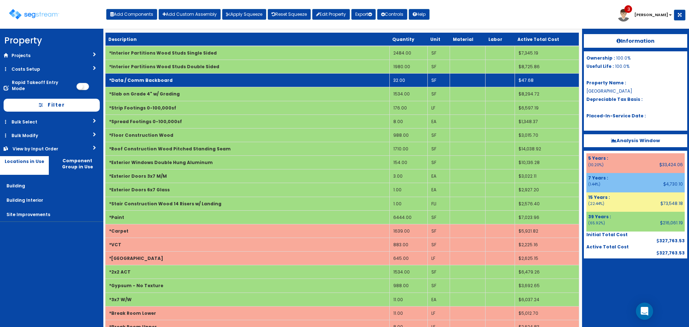
click at [228, 79] on td "*Data / Comm Backboard" at bounding box center [247, 81] width 284 height 14
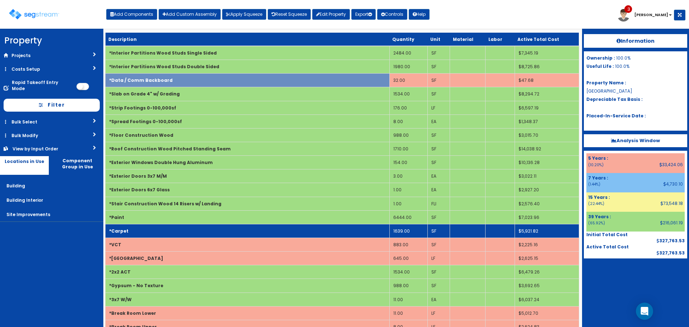
click at [214, 231] on td "*Carpet" at bounding box center [247, 231] width 284 height 14
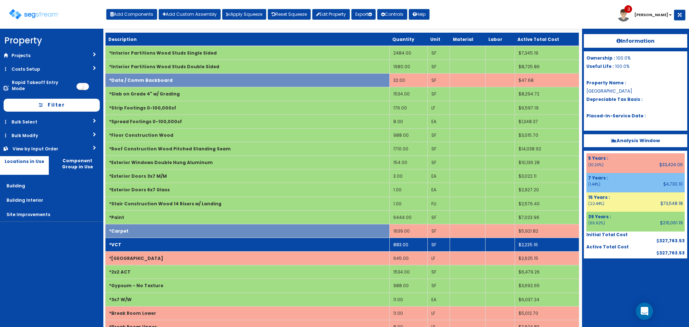
click at [214, 241] on td "*VCT" at bounding box center [247, 244] width 284 height 14
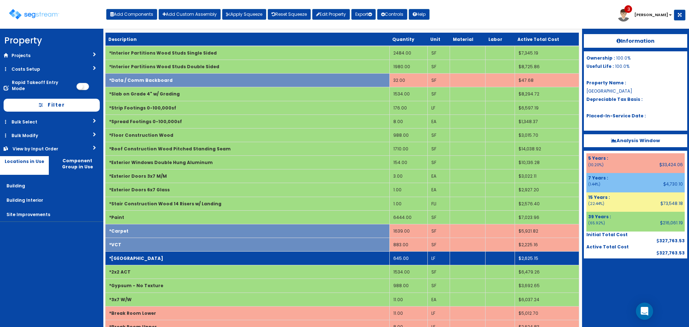
click at [214, 251] on td "*[GEOGRAPHIC_DATA]" at bounding box center [247, 258] width 284 height 14
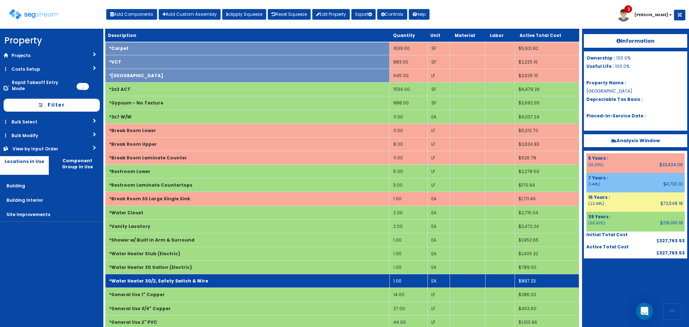
scroll to position [215, 0]
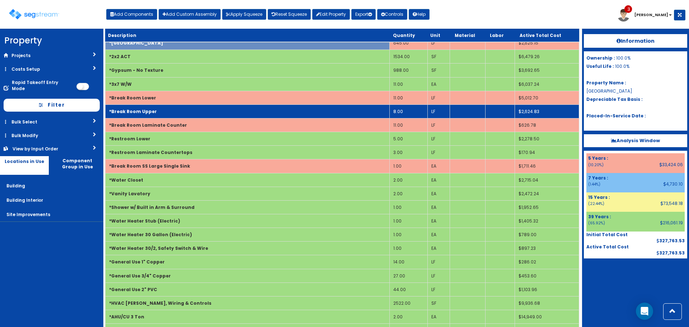
drag, startPoint x: 167, startPoint y: 95, endPoint x: 167, endPoint y: 108, distance: 12.6
click at [167, 95] on td "*Break Room Lower" at bounding box center [247, 98] width 284 height 14
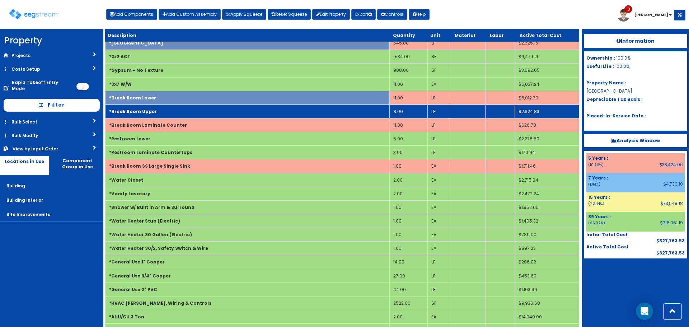
click at [167, 109] on td "*Break Room Upper" at bounding box center [247, 111] width 284 height 14
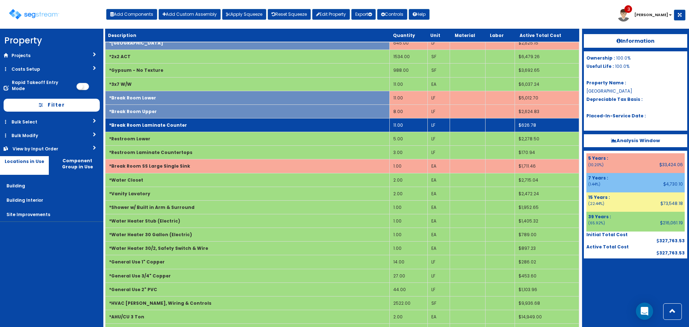
click at [169, 122] on b "*Break Room Laminate Counter" at bounding box center [148, 125] width 78 height 6
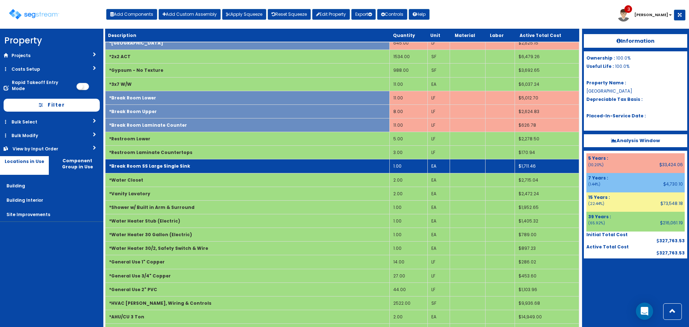
click at [174, 167] on b "*Break Room SS Large Single Sink" at bounding box center [149, 166] width 81 height 6
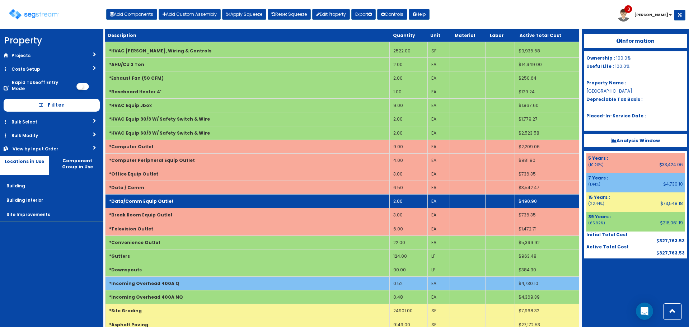
scroll to position [502, 0]
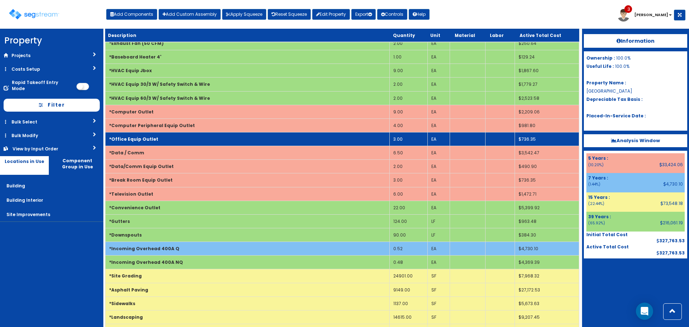
click at [189, 137] on td "*Office Equip Outlet" at bounding box center [247, 139] width 284 height 14
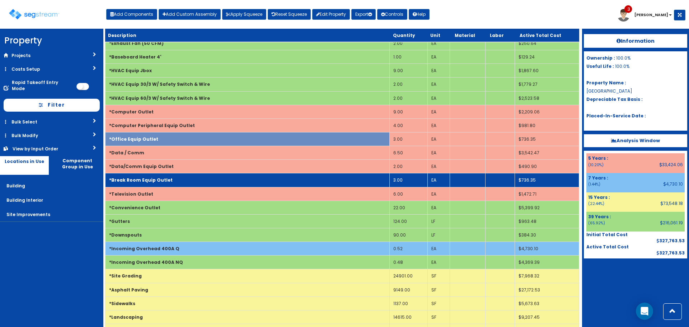
click at [193, 180] on td "*Break Room Equip Outlet" at bounding box center [247, 180] width 284 height 14
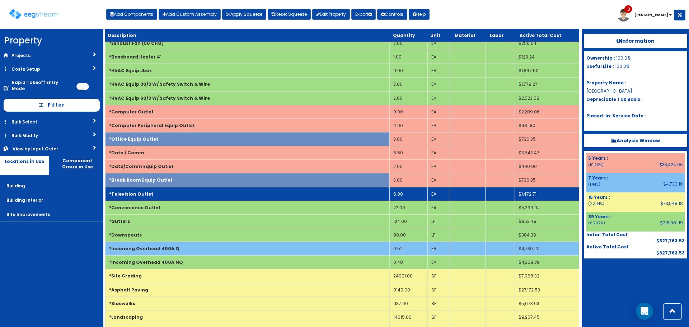
click at [193, 193] on td "*Television Outlet" at bounding box center [247, 194] width 284 height 14
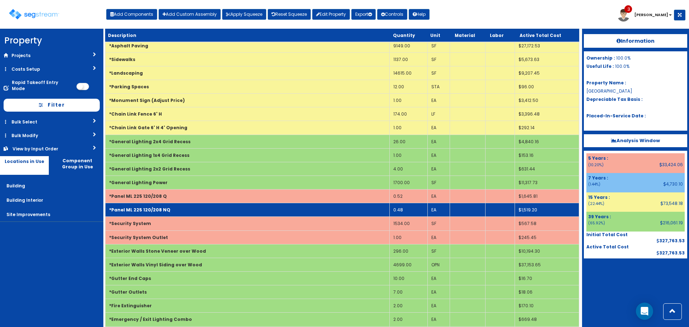
scroll to position [753, 0]
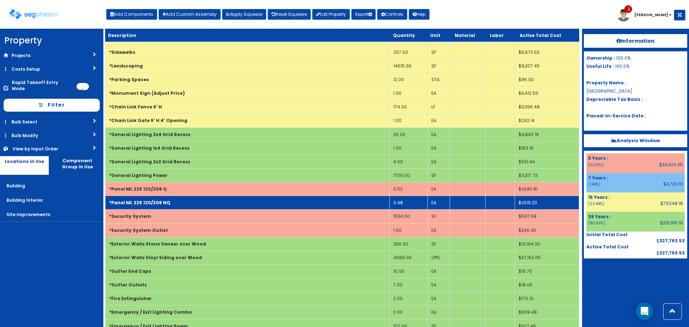
click at [210, 198] on td "*Panel ML 225 120/208 NQ" at bounding box center [247, 203] width 284 height 14
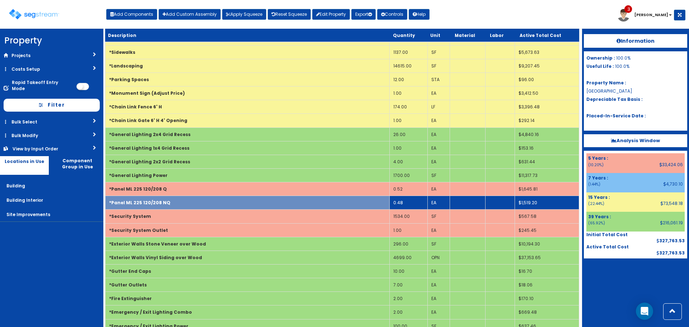
click at [211, 197] on td "*Panel ML 225 120/208 NQ" at bounding box center [247, 203] width 284 height 14
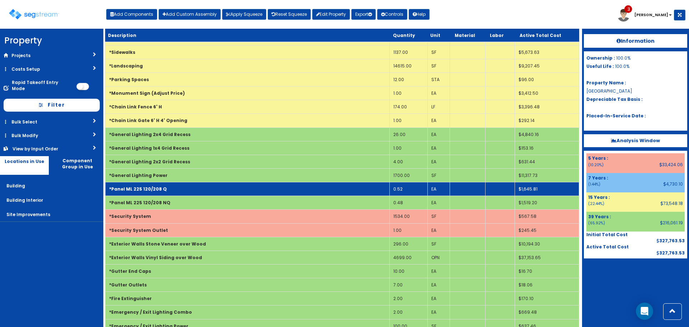
click at [210, 190] on td "*Panel ML 225 120/208 Q" at bounding box center [247, 189] width 284 height 14
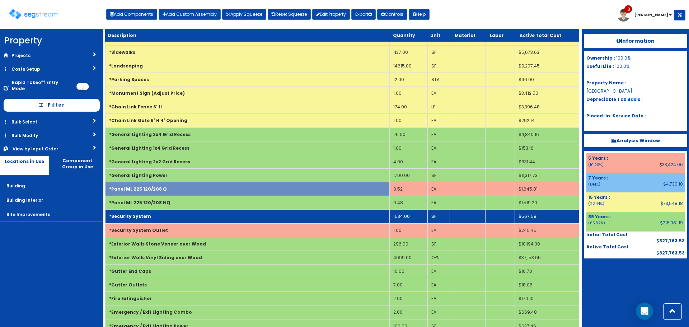
click at [214, 215] on td "*Security System" at bounding box center [247, 216] width 284 height 14
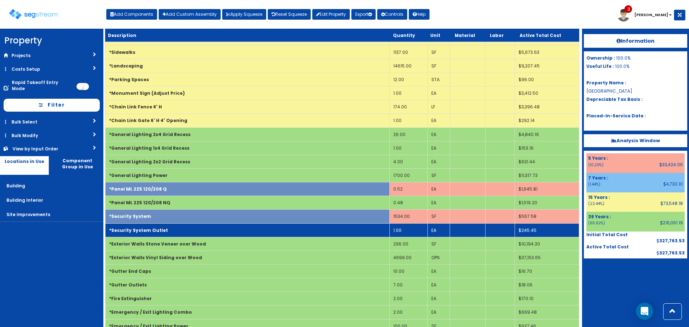
click at [216, 226] on td "*Security System Outlet" at bounding box center [247, 230] width 284 height 14
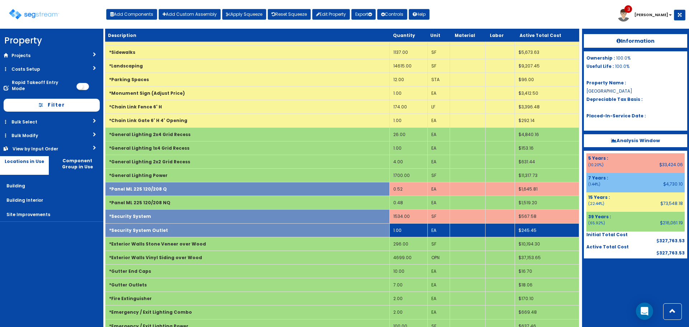
scroll to position [821, 0]
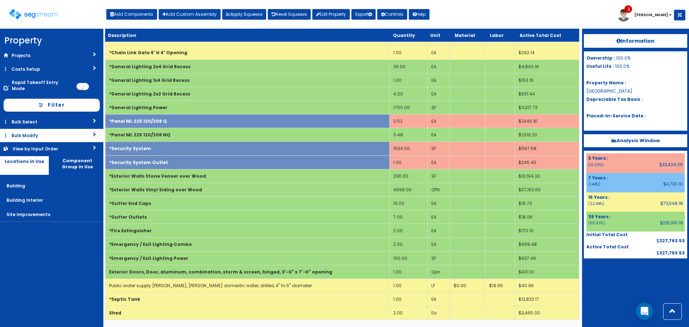
click at [82, 130] on link "Bulk Modify" at bounding box center [51, 135] width 103 height 13
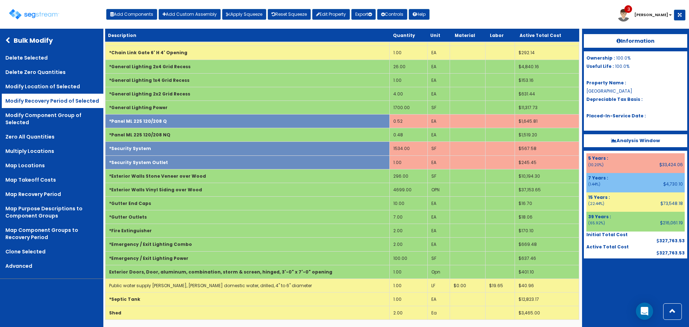
click at [74, 100] on link "Modify Recovery Period of Selected" at bounding box center [52, 101] width 101 height 14
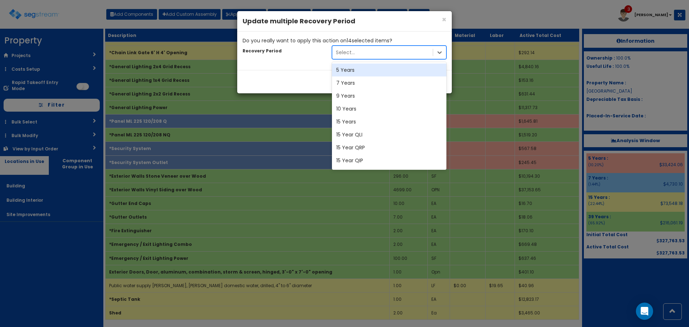
click at [361, 55] on div "Select..." at bounding box center [382, 52] width 100 height 11
click at [360, 84] on div "7 Years" at bounding box center [389, 82] width 114 height 13
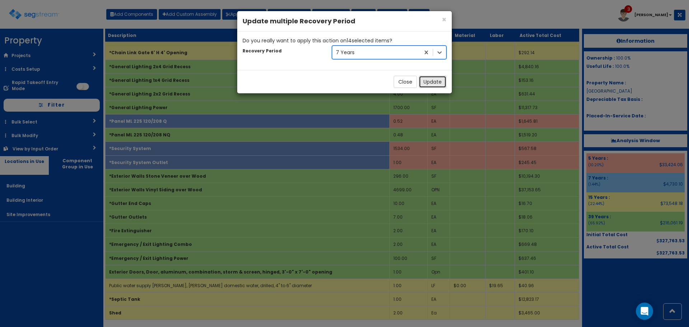
click at [434, 81] on button "Update" at bounding box center [433, 82] width 28 height 12
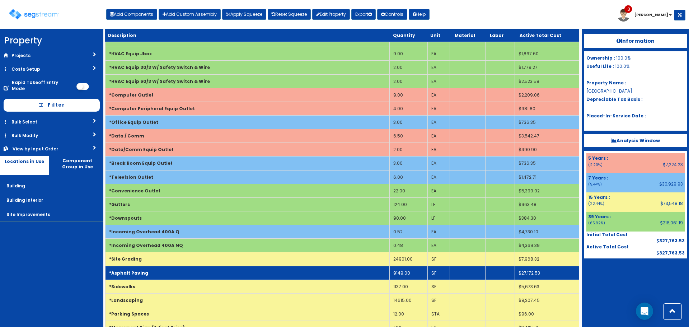
scroll to position [502, 0]
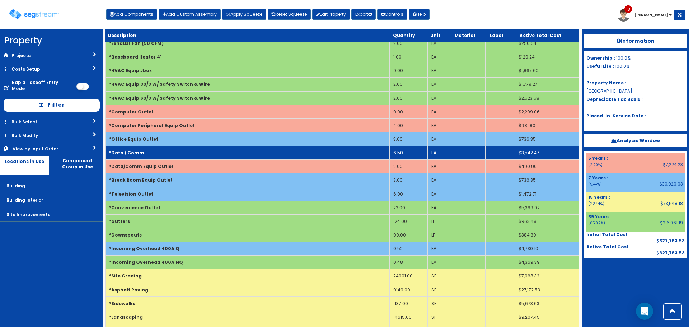
click at [302, 152] on td "*Data / Comm" at bounding box center [247, 153] width 284 height 14
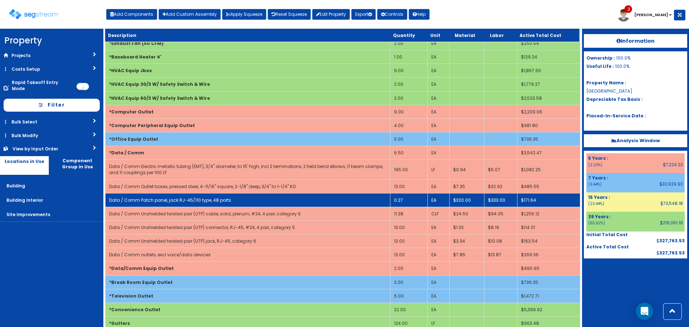
click at [395, 202] on td "0.27" at bounding box center [408, 200] width 37 height 14
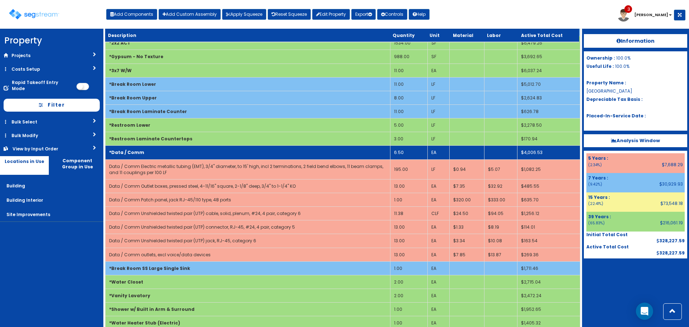
click at [323, 156] on td "*Data / Comm" at bounding box center [247, 153] width 285 height 14
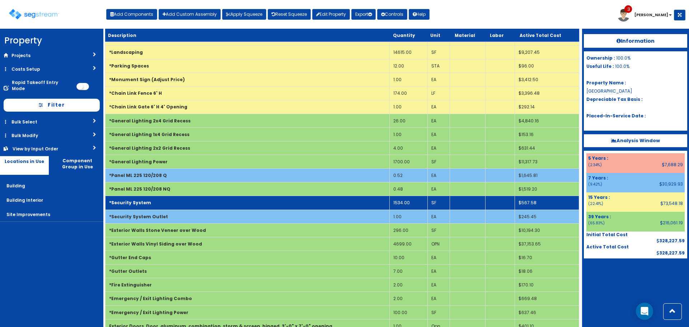
scroll to position [821, 0]
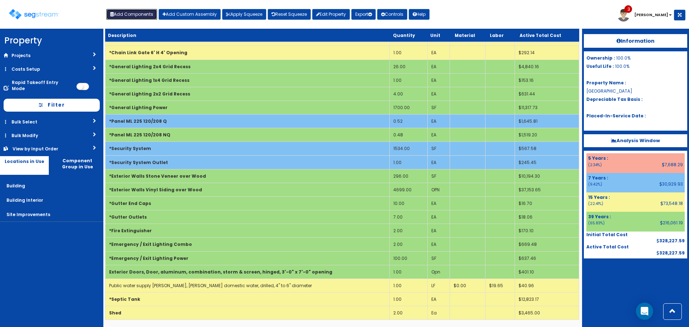
click at [145, 12] on button "Add Components" at bounding box center [131, 14] width 51 height 11
select select "15Y"
select select "default"
select select "27"
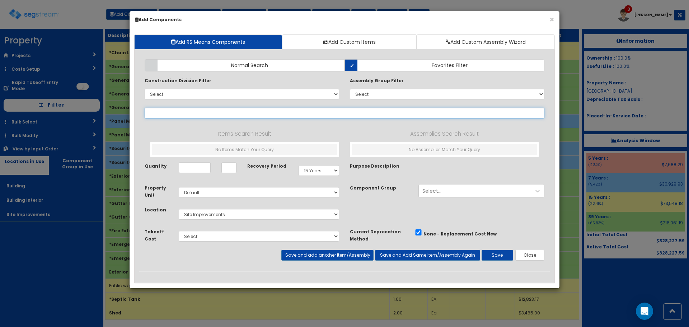
select select
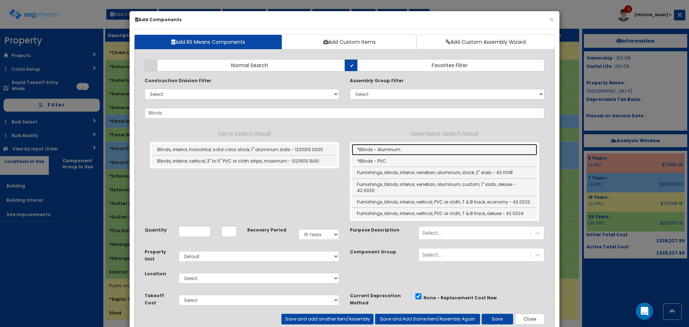
click at [383, 150] on link "*Blinds - Aluminum" at bounding box center [443, 149] width 185 height 11
type input "*Blinds - Aluminum"
type input "SF"
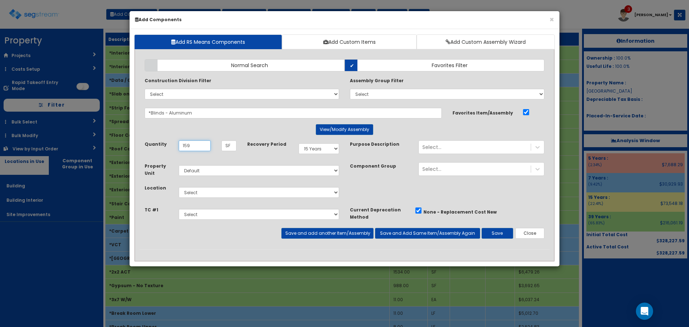
type input "159"
select select "7Y"
select select "7"
click at [321, 235] on button "Save and add another Item/Assembly" at bounding box center [327, 233] width 92 height 11
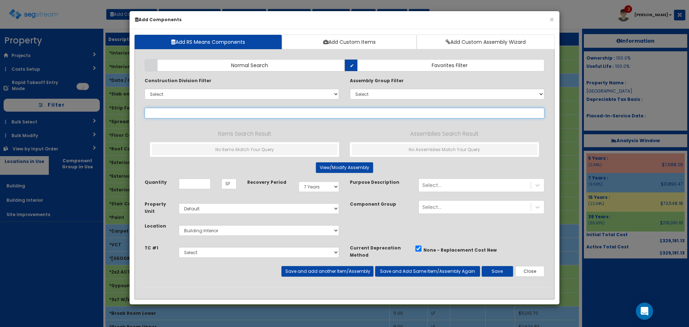
click at [271, 112] on input "text" at bounding box center [345, 113] width 400 height 11
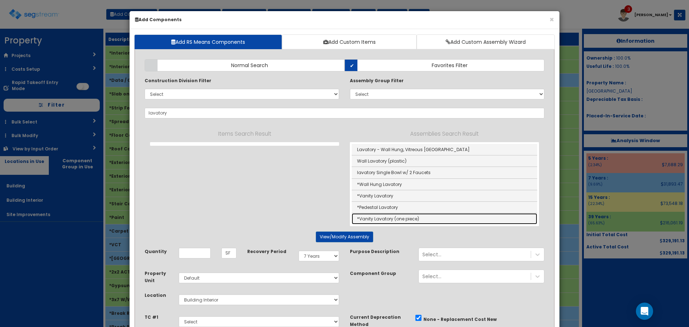
drag, startPoint x: 386, startPoint y: 223, endPoint x: 381, endPoint y: 218, distance: 7.1
click at [386, 223] on link "*Vanity Lavatory (one piece)" at bounding box center [443, 218] width 185 height 11
type input "*Vanity Lavatory (one piece)"
type input "EA"
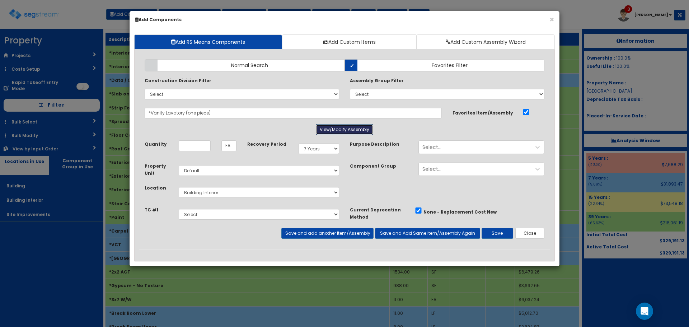
click at [343, 127] on button "View/Modify Assembly" at bounding box center [344, 129] width 57 height 11
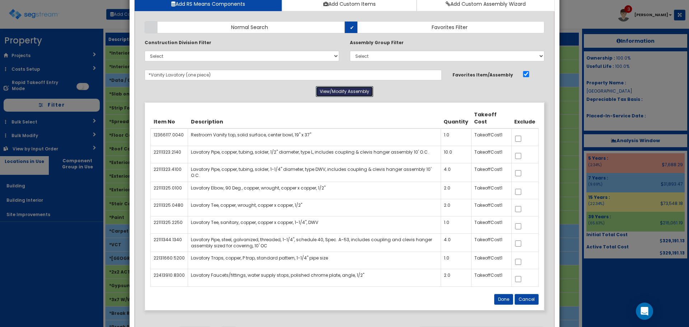
scroll to position [108, 0]
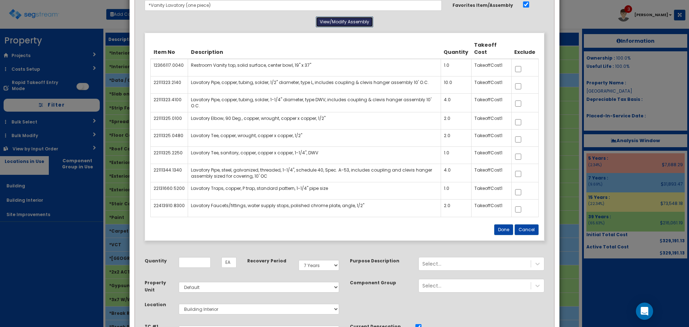
click at [341, 21] on button "View/Modify Assembly" at bounding box center [344, 21] width 57 height 11
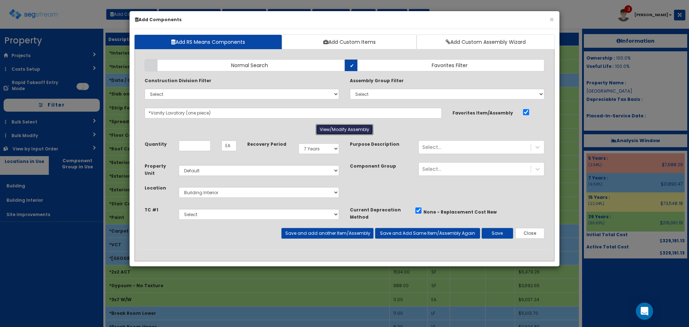
scroll to position [0, 0]
click at [207, 146] on input "Quantity" at bounding box center [195, 145] width 32 height 11
type input "1"
select select "39Y"
click at [498, 234] on button "Save" at bounding box center [497, 233] width 32 height 11
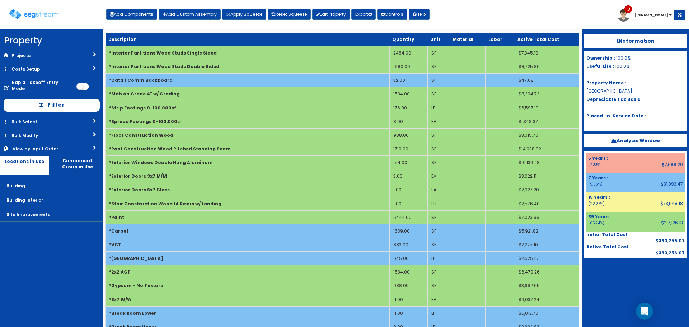
click at [478, 9] on div "Toggle navigation Add Components Add Custom Assembly Apply Squeeze Reset Squeez…" at bounding box center [344, 16] width 681 height 23
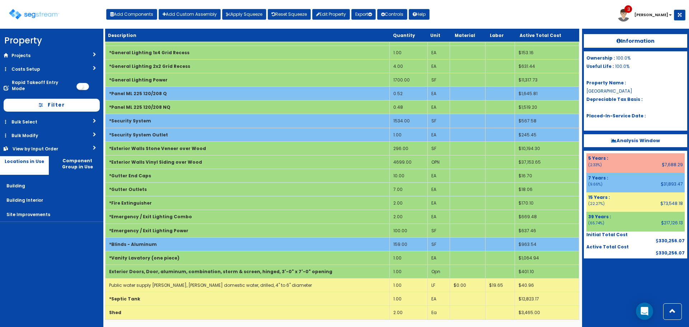
scroll to position [259, 0]
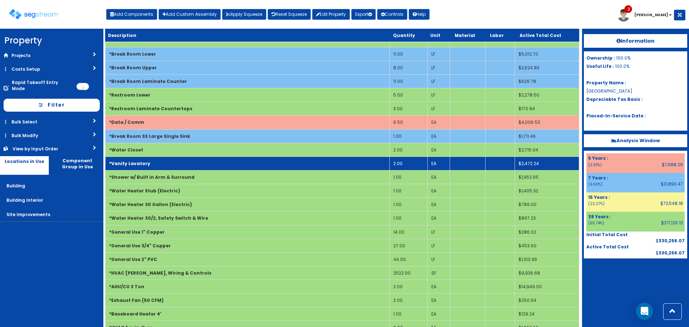
click at [400, 164] on td "2.00" at bounding box center [408, 163] width 38 height 14
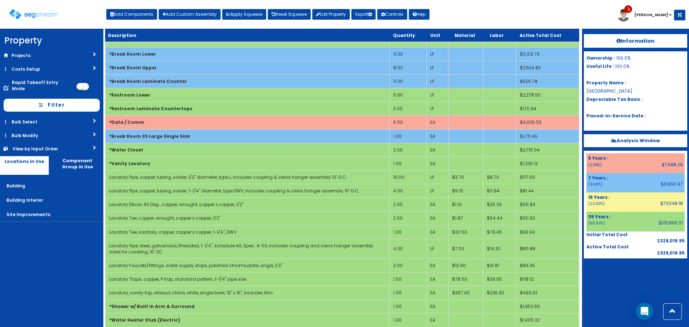
scroll to position [218, 0]
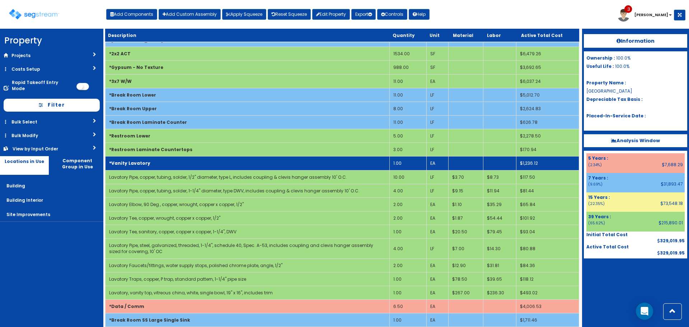
click at [210, 166] on td "*Vanity Lavatory" at bounding box center [247, 163] width 284 height 14
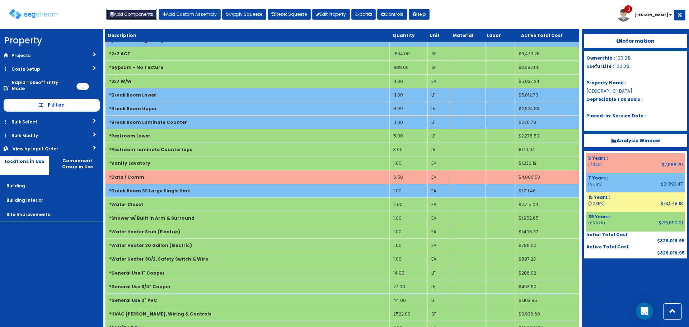
click at [152, 18] on button "Add Components" at bounding box center [131, 14] width 51 height 11
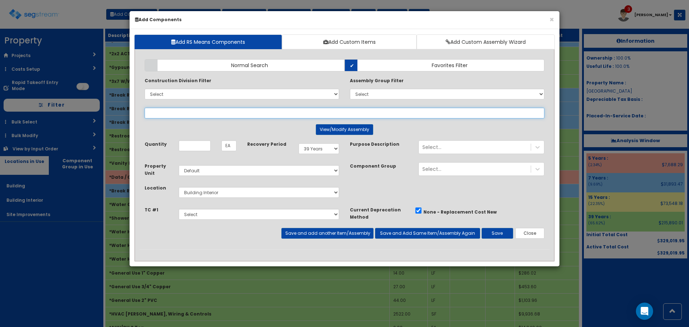
select select
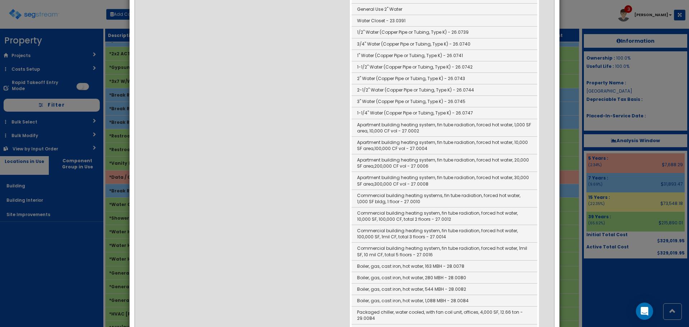
scroll to position [502, 0]
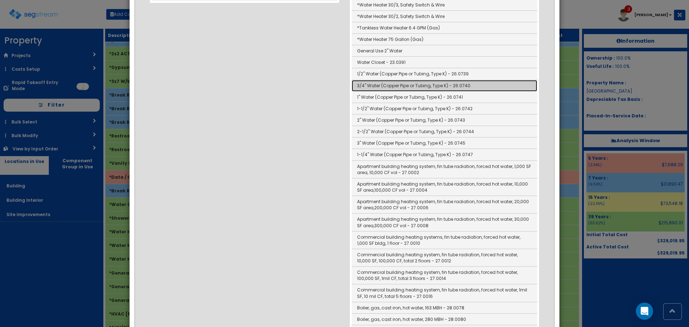
click at [381, 83] on link "3/4" Water (Copper Pipe or Tubing, Type K) - 26.0740" at bounding box center [443, 85] width 185 height 11
type input "3/4" Water (Copper Pipe or Tubing, Type K) - 26.0740"
type input "LF"
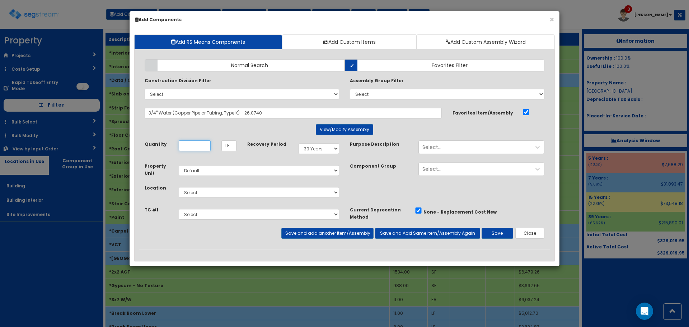
scroll to position [0, 0]
type input "12"
select select "7Y"
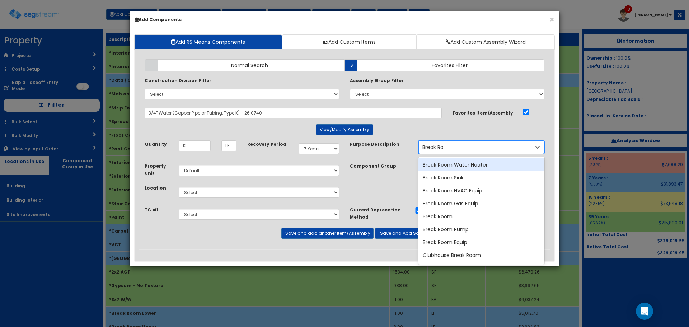
type input "Break Roo"
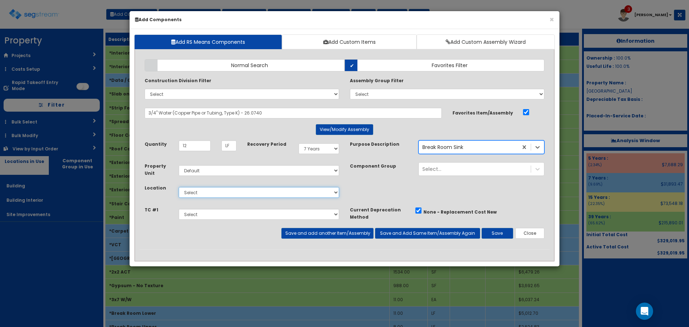
click at [287, 193] on select "Select Building Building Interior Site Improvements Add Additional Location" at bounding box center [259, 192] width 160 height 11
select select "7"
click at [179, 187] on select "Select Building Building Interior Site Improvements Add Additional Location" at bounding box center [259, 192] width 160 height 11
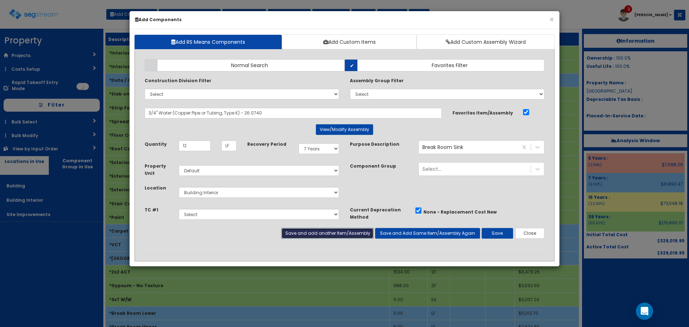
click at [290, 231] on button "Save and add another Item/Assembly" at bounding box center [327, 233] width 92 height 11
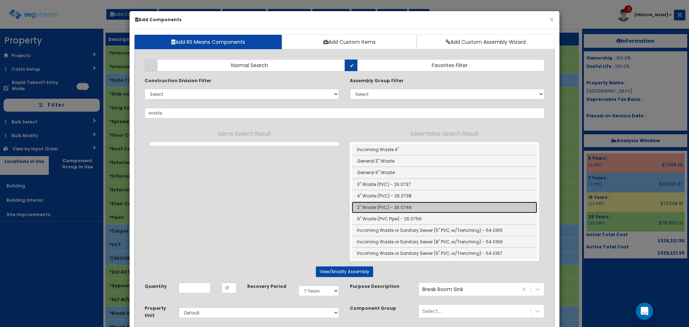
click at [372, 209] on link "2" Waste (PVC) - 26.0746" at bounding box center [443, 207] width 185 height 11
type input "2" Waste (PVC) - 26.0746"
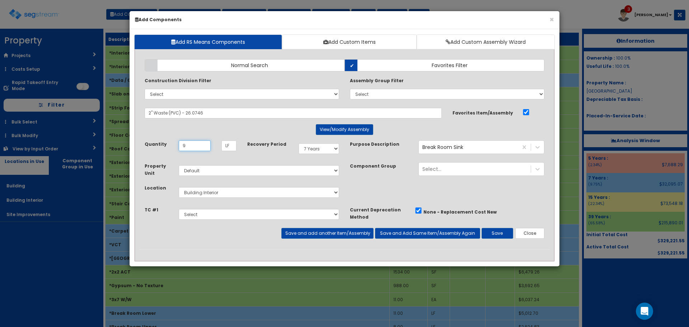
type input "9"
click at [354, 232] on button "Save and add another Item/Assembly" at bounding box center [327, 233] width 92 height 11
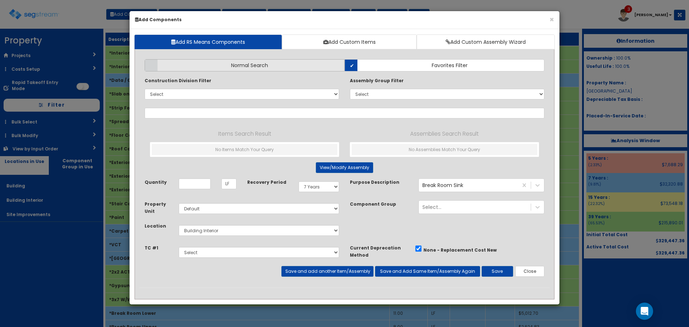
click at [243, 60] on label "Normal Search" at bounding box center [245, 65] width 200 height 12
click at [0, 0] on input "Normal Search" at bounding box center [0, 0] width 0 height 0
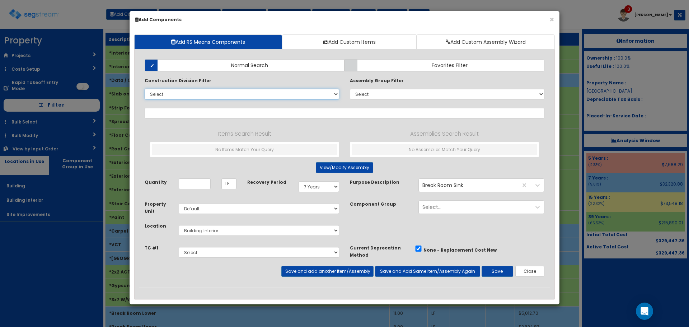
drag, startPoint x: 252, startPoint y: 91, endPoint x: 251, endPoint y: 99, distance: 7.7
click at [252, 91] on select "Select 0. Custom Item 1. General Requirements 2. Existing Conditions 3. Concret…" at bounding box center [242, 94] width 194 height 11
select select "23000000"
click at [145, 89] on select "Select 0. Custom Item 1. General Requirements 2. Existing Conditions 3. Concret…" at bounding box center [242, 94] width 194 height 11
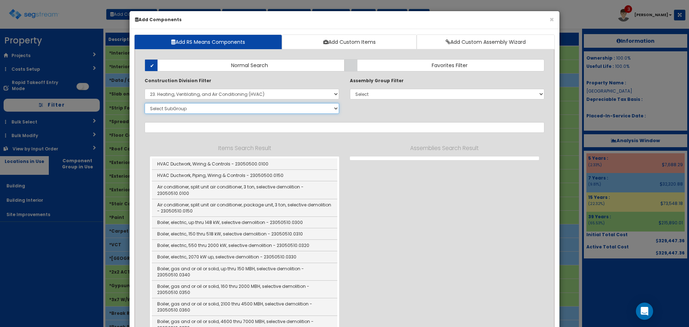
drag, startPoint x: 252, startPoint y: 105, endPoint x: 253, endPoint y: 113, distance: 7.6
click at [252, 105] on select "Select SubGroup 1. HVAC Demolition (23050510) 2. Valves, Iron Body (23052330) 3…" at bounding box center [242, 108] width 194 height 11
select select "23833310"
click at [145, 103] on select "Select SubGroup 1. HVAC Demolition (23050510) 2. Valves, Iron Body (23052330) 3…" at bounding box center [242, 108] width 194 height 11
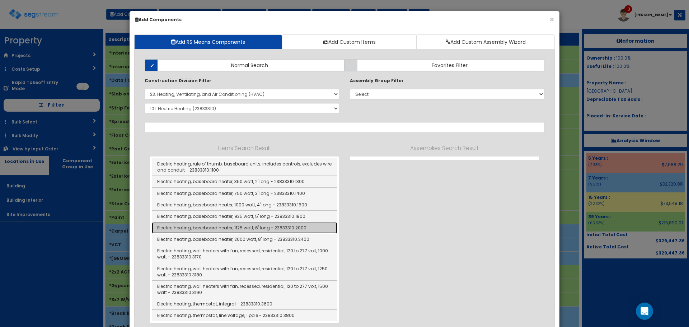
click at [294, 228] on link "Electric heating, baseboard heater, 1125 watt, 6' long - 23833310.2000" at bounding box center [244, 227] width 185 height 11
type input "Electric heating, baseboard heater, 1125 watt, 6' long - 23833310.2000"
checkbox input "false"
type input "EA"
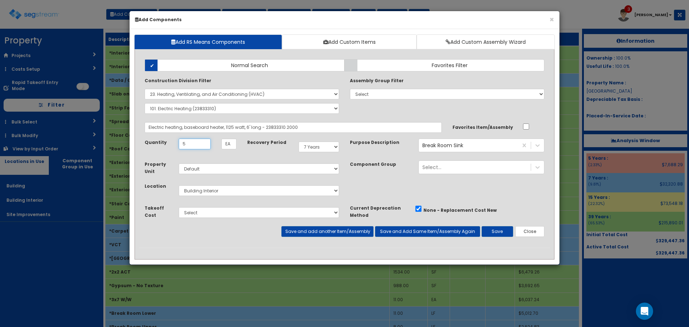
type input "5"
select select "39Y"
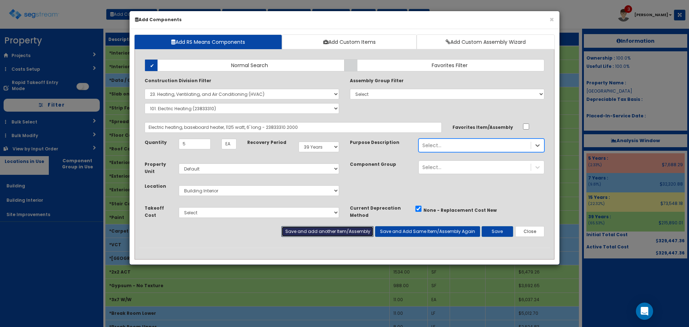
click at [294, 228] on button "Save and add another Item/Assembly" at bounding box center [327, 231] width 92 height 11
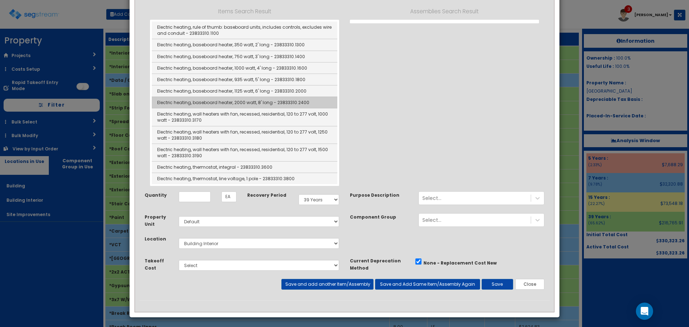
scroll to position [138, 0]
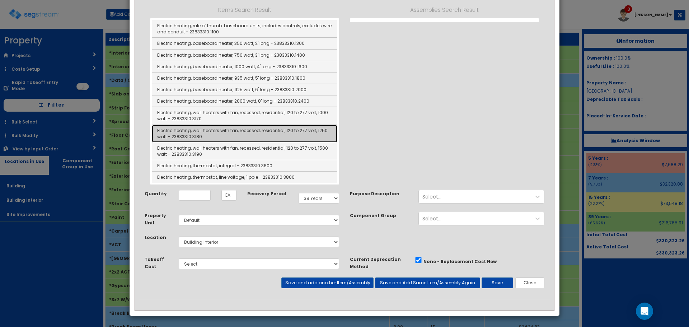
click at [282, 131] on link "Electric heating, wall heaters with fan, recessed, residential, 120 to 277 volt…" at bounding box center [244, 134] width 185 height 18
type input "Electric heating, wall heaters with fan, recessed, residential, 120 to 277 volt…"
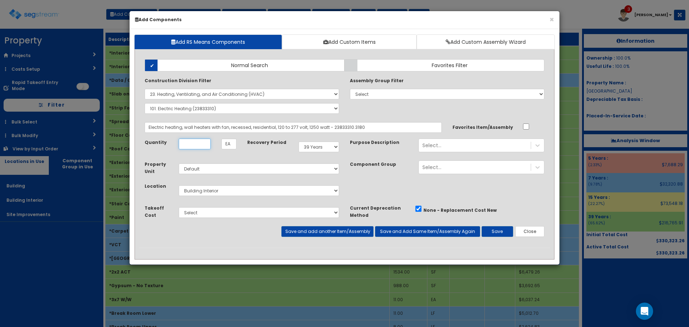
scroll to position [0, 0]
type input "1"
click at [495, 230] on button "Save" at bounding box center [497, 231] width 32 height 11
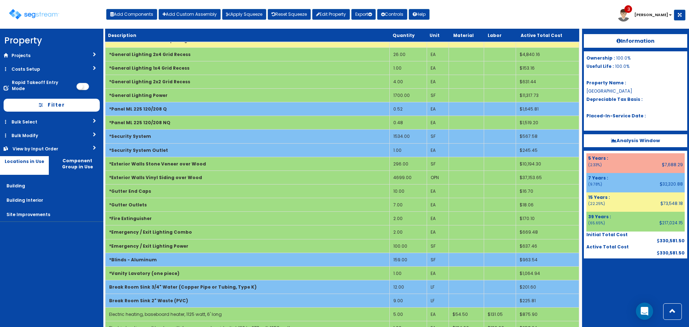
scroll to position [903, 0]
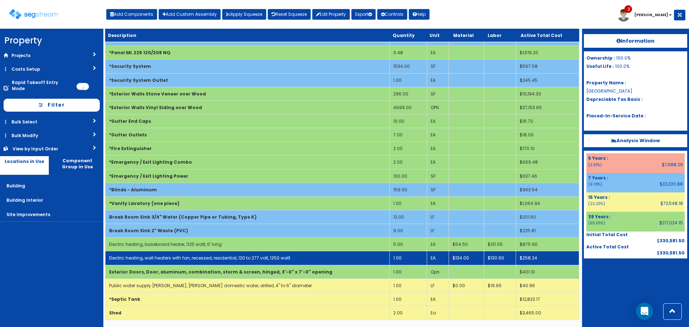
click at [278, 255] on link "Electric heating, wall heaters with fan, recessed, residential, 120 to 277 volt…" at bounding box center [199, 258] width 181 height 6
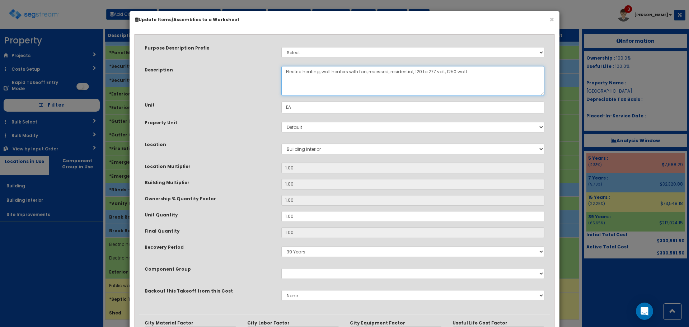
drag, startPoint x: 389, startPoint y: 77, endPoint x: 415, endPoint y: 84, distance: 26.7
click at [415, 84] on textarea "Electric heating, wall heaters with fan, recessed, residential, 120 to 277 volt…" at bounding box center [412, 81] width 263 height 30
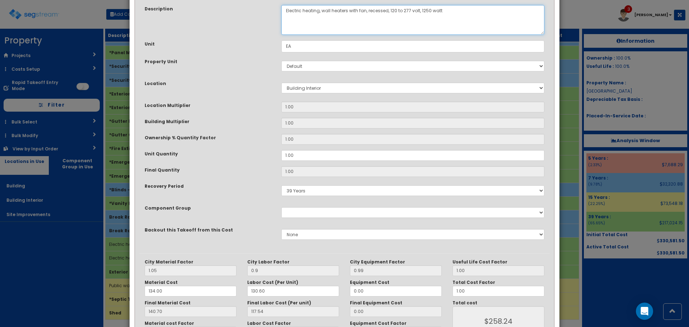
scroll to position [112, 0]
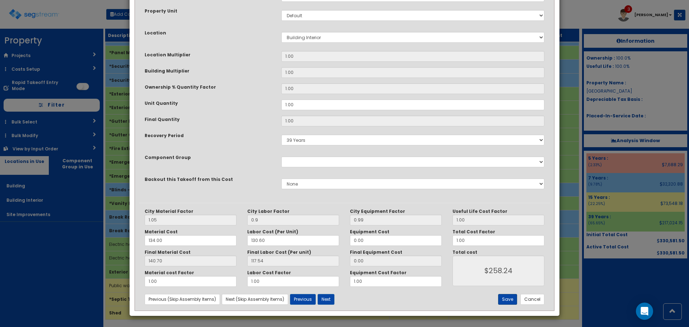
type textarea "Electric heating, wall heaters with fan, recessed, 120 to 277 volt, 1250 watt"
click at [510, 299] on button "Save" at bounding box center [507, 299] width 19 height 11
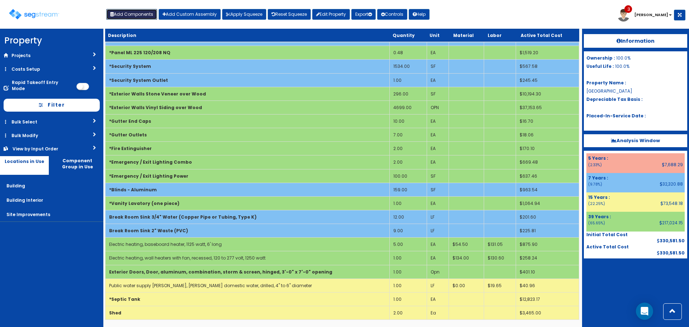
click at [129, 14] on button "Add Components" at bounding box center [131, 14] width 51 height 11
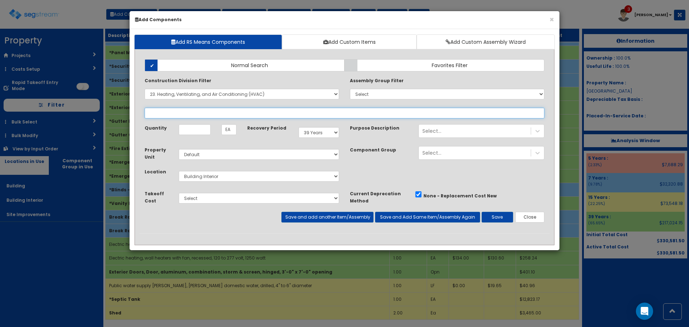
select select
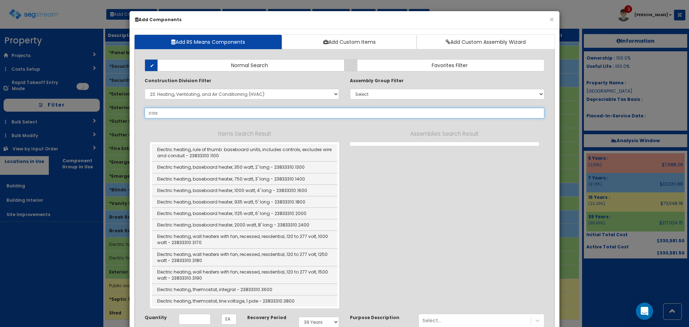
type input "coax"
select select "23833310"
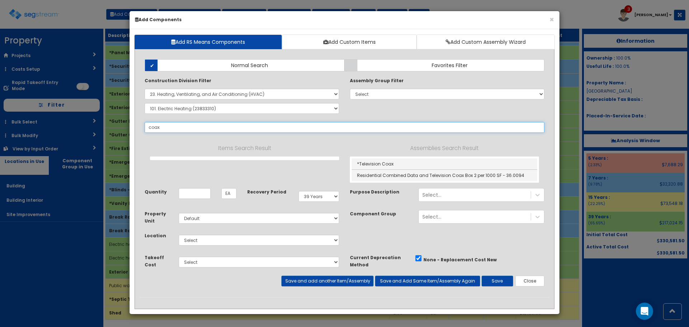
drag, startPoint x: 189, startPoint y: 126, endPoint x: 88, endPoint y: 129, distance: 100.8
click at [88, 129] on div "× Add Components Add RS Means Components Add Custom Items Add Custom Assembly W…" at bounding box center [344, 163] width 689 height 327
click at [223, 93] on select "Select 0. Custom Item 1. General Requirements 2. Existing Conditions 3. Concret…" at bounding box center [242, 94] width 194 height 11
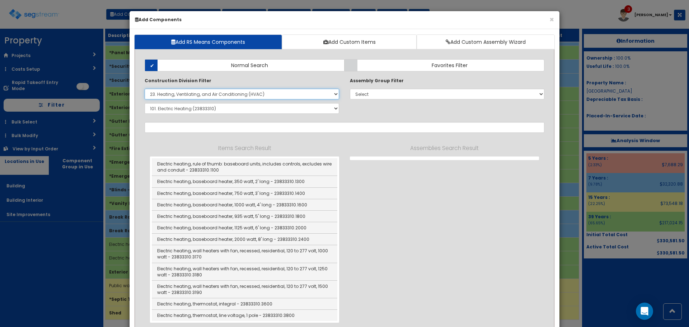
select select
click at [145, 89] on select "Select 0. Custom Item 1. General Requirements 2. Existing Conditions 3. Concret…" at bounding box center [242, 94] width 194 height 11
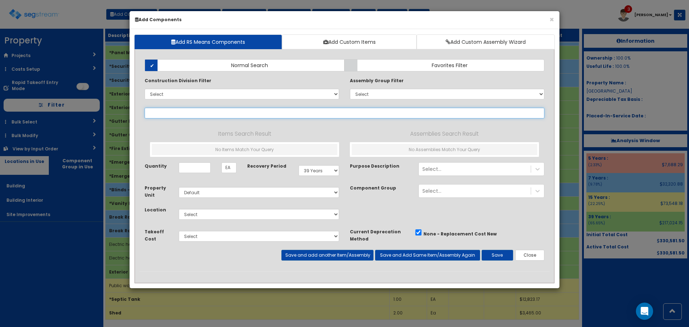
click at [310, 112] on input "text" at bounding box center [345, 113] width 400 height 11
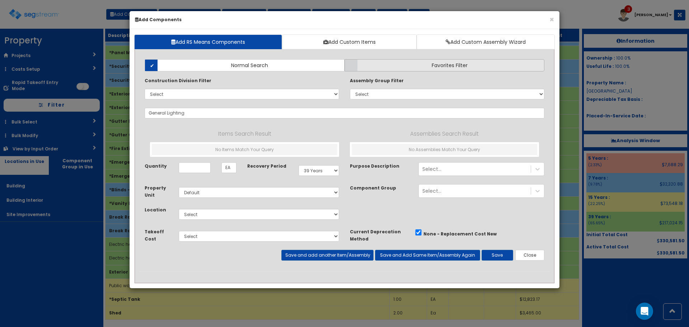
click at [443, 66] on span "Favorites Filter" at bounding box center [449, 65] width 36 height 7
click at [0, 0] on input "Favorites Filter" at bounding box center [0, 0] width 0 height 0
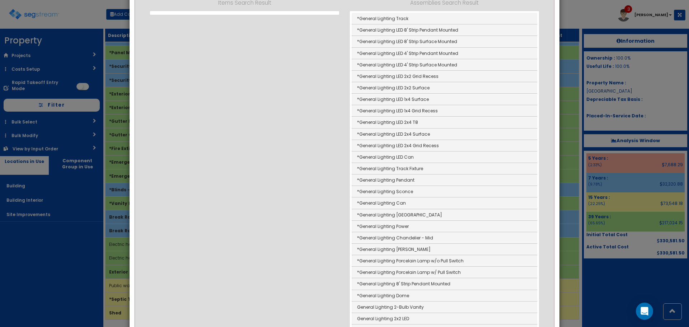
scroll to position [143, 0]
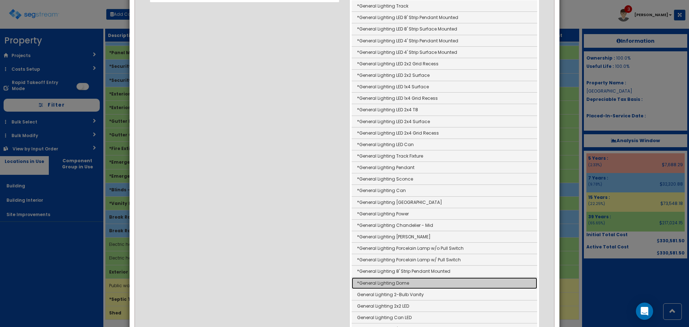
click at [398, 285] on link "*General Lighting Dome" at bounding box center [443, 282] width 185 height 11
type input "*General Lighting Dome"
checkbox input "true"
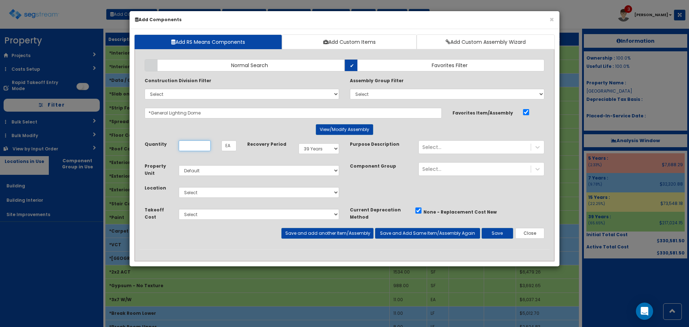
scroll to position [0, 0]
type input "3"
select select "7"
click at [355, 230] on button "Save and add another Item/Assembly" at bounding box center [327, 233] width 92 height 11
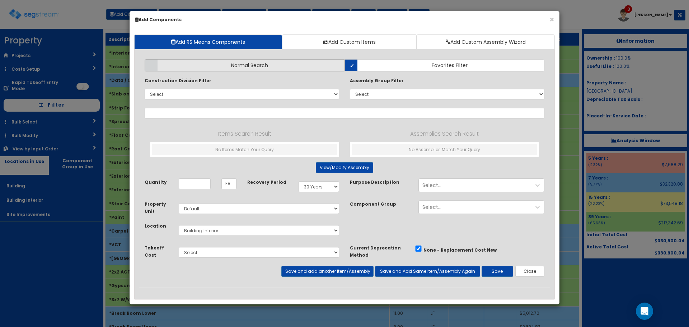
click at [294, 61] on label "Normal Search" at bounding box center [245, 65] width 200 height 12
click at [0, 0] on input "Normal Search" at bounding box center [0, 0] width 0 height 0
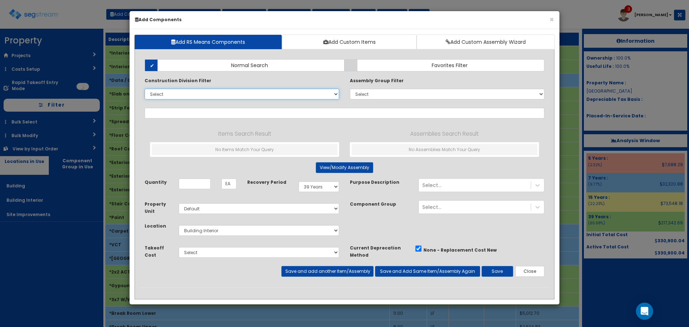
click at [293, 98] on select "Select 0. Custom Item 1. General Requirements 2. Existing Conditions 3. Concret…" at bounding box center [242, 94] width 194 height 11
select select "26000000"
click at [145, 89] on select "Select 0. Custom Item 1. General Requirements 2. Existing Conditions 3. Concret…" at bounding box center [242, 94] width 194 height 11
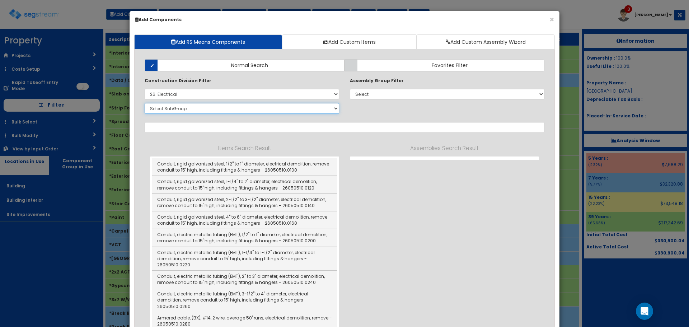
click at [259, 112] on select "Select SubGroup 1. Electrical Demolition (26050510) 2. Medium-Voltage, Single C…" at bounding box center [242, 108] width 194 height 11
select select "26241620"
click at [145, 103] on select "Select SubGroup 1. Electrical Demolition (26050510) 2. Medium-Voltage, Single C…" at bounding box center [242, 108] width 194 height 11
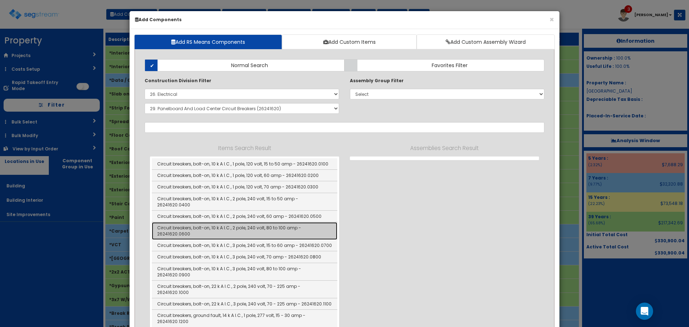
click at [322, 223] on link "Circuit breakers, bolt-on, 10 k A I.C., 2 pole, 240 volt, 80 to 100 amp - 26241…" at bounding box center [244, 231] width 185 height 18
type input "Circuit breakers, bolt-on, 10 k A I.C., 2 pole, 240 volt, 80 to 100 amp - 26241…"
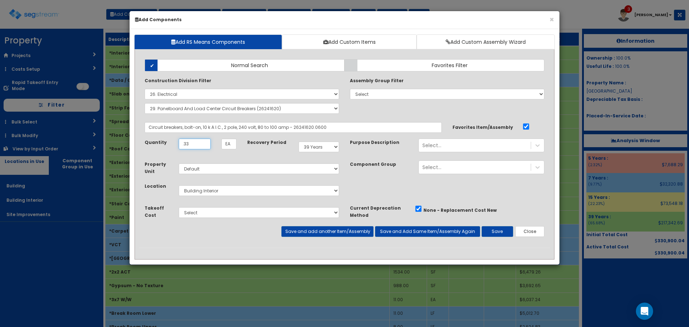
type input ".33"
select select "7Y"
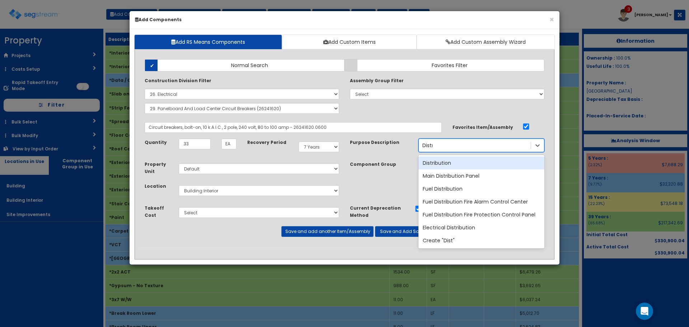
type input "Distri"
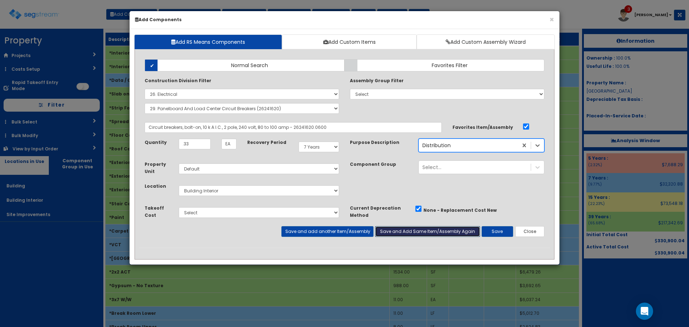
click at [408, 227] on button "Save and Add Same Item/Assembly Again" at bounding box center [427, 231] width 105 height 11
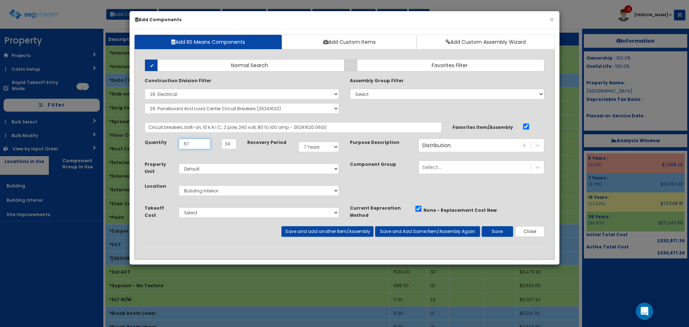
type input ".67"
select select "39Y"
click at [503, 227] on button "Save" at bounding box center [497, 231] width 32 height 11
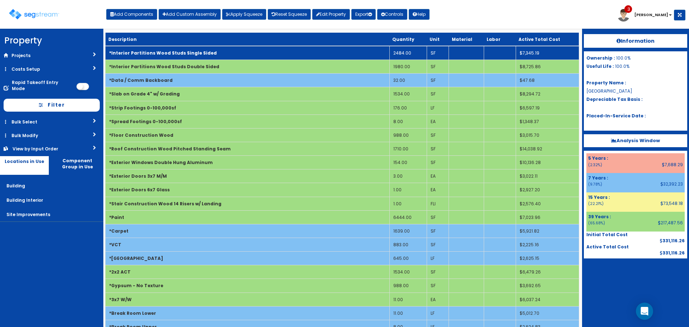
click at [267, 51] on td "*Interior Partitions Wood Studs Single Sided" at bounding box center [247, 53] width 284 height 14
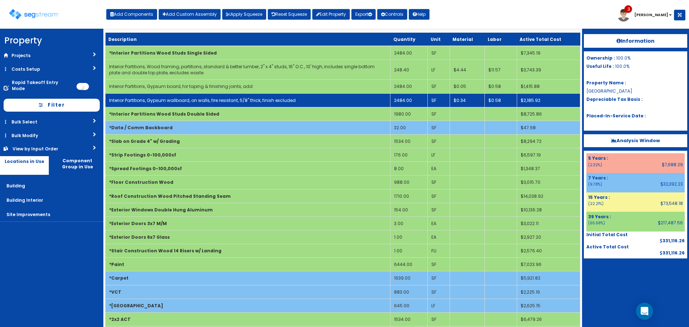
click at [402, 98] on td "2484.00" at bounding box center [408, 100] width 37 height 14
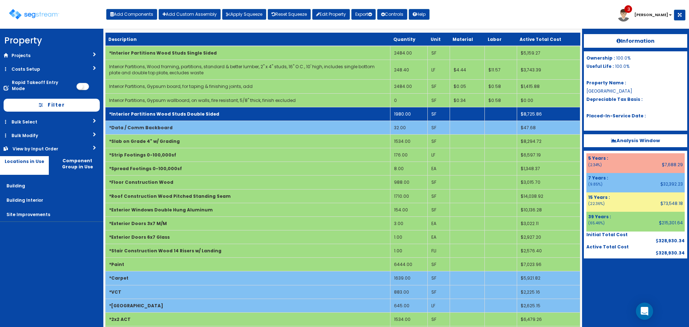
click at [340, 113] on td "*Interior Partitions Wood Studs Double Sided" at bounding box center [247, 114] width 285 height 14
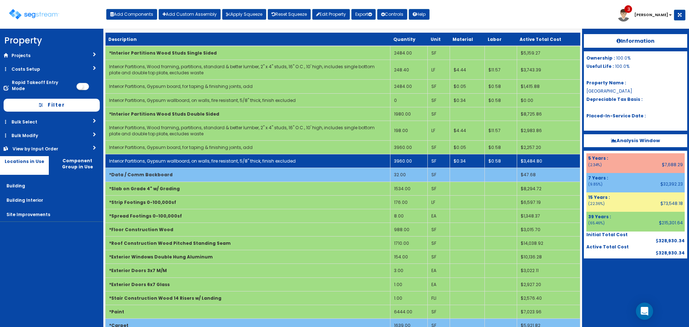
click at [412, 161] on td "3960.00" at bounding box center [408, 161] width 37 height 14
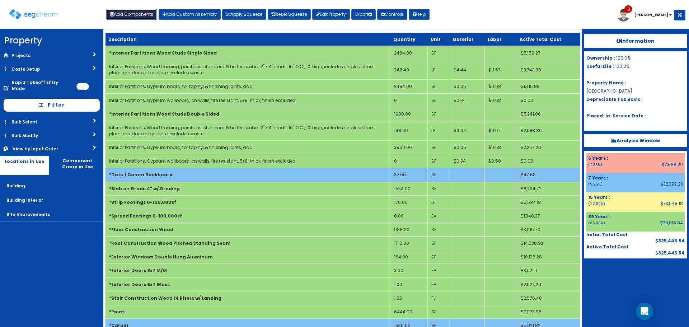
click at [123, 13] on button "Add Components" at bounding box center [131, 14] width 51 height 11
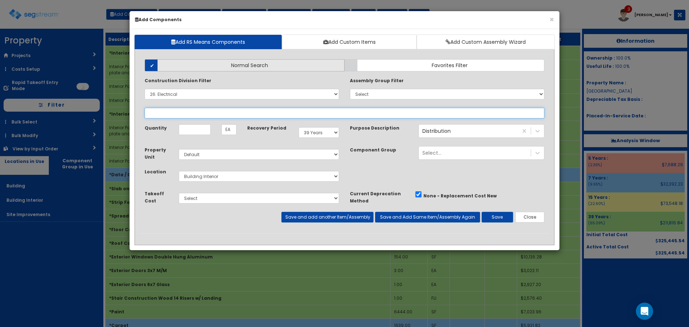
select select
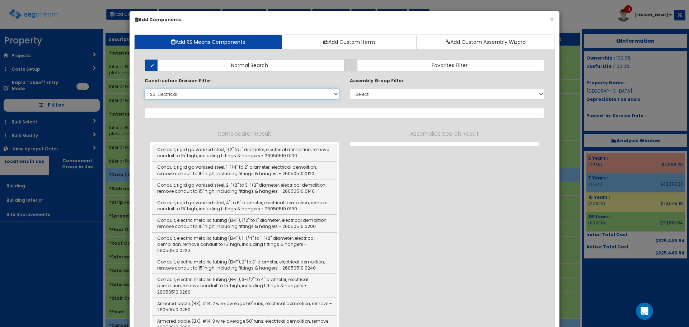
click at [252, 91] on select "Select 0. Custom Item 1. General Requirements 2. Existing Conditions 3. Concret…" at bounding box center [242, 94] width 194 height 11
select select "26241620"
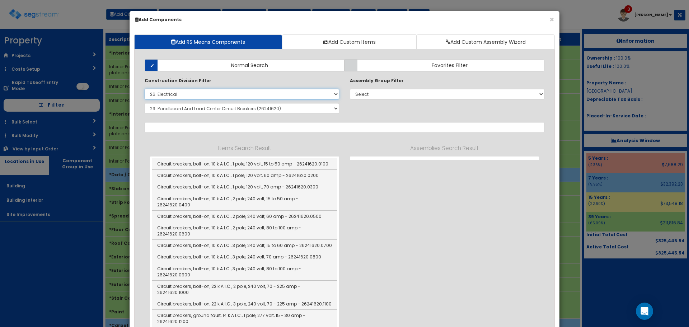
select select
click at [145, 89] on select "Select 0. Custom Item 1. General Requirements 2. Existing Conditions 3. Concret…" at bounding box center [242, 94] width 194 height 11
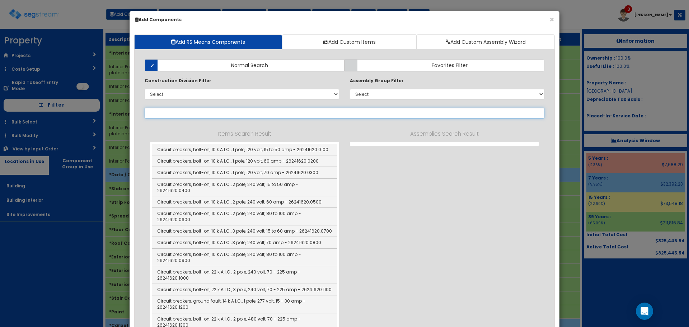
click at [324, 108] on input "text" at bounding box center [345, 113] width 400 height 11
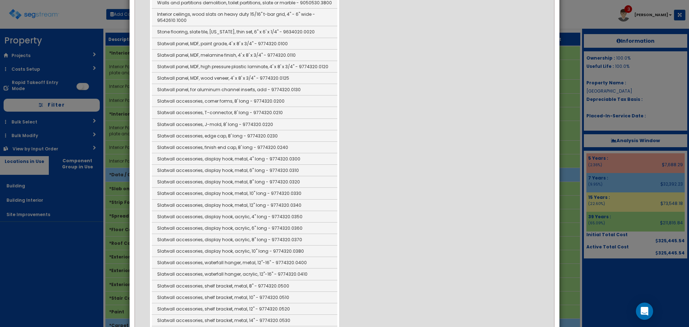
scroll to position [897, 0]
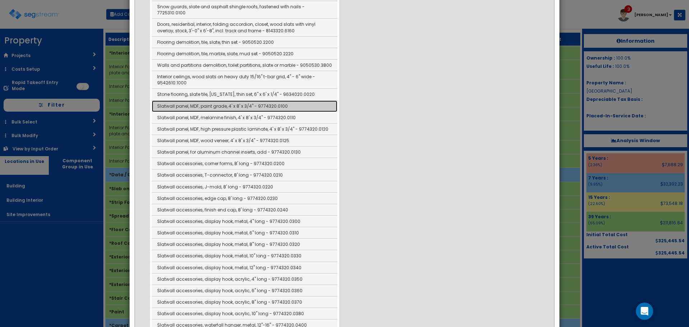
click at [307, 100] on link "Slatwall panel, MDF, paint grade, 4' x 8' x 3/4" - 9774320.0100" at bounding box center [244, 105] width 185 height 11
type input "Slatwall panel, MDF, paint grade, 4' x 8' x 3/4" - 9774320.0100"
checkbox input "false"
type input "SF"
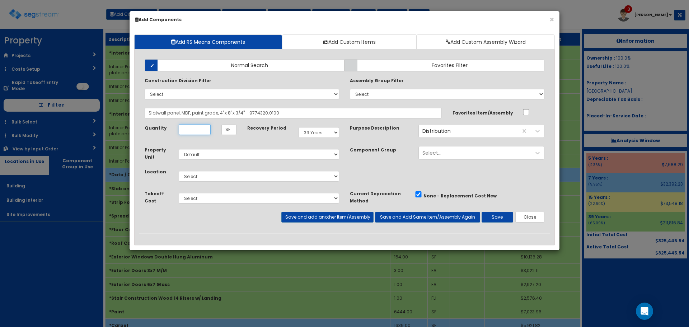
scroll to position [0, 0]
click at [192, 130] on input "Unit Quantity" at bounding box center [195, 129] width 32 height 11
type input "6,444"
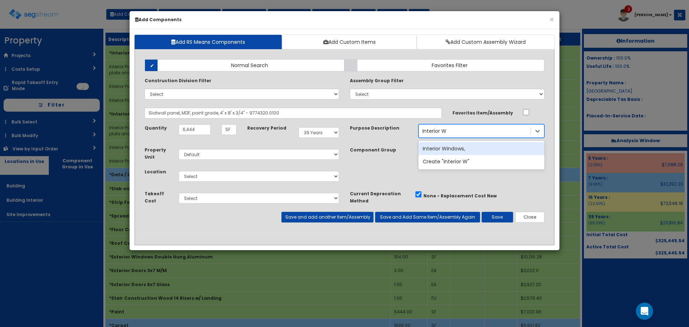
type input "Interior"
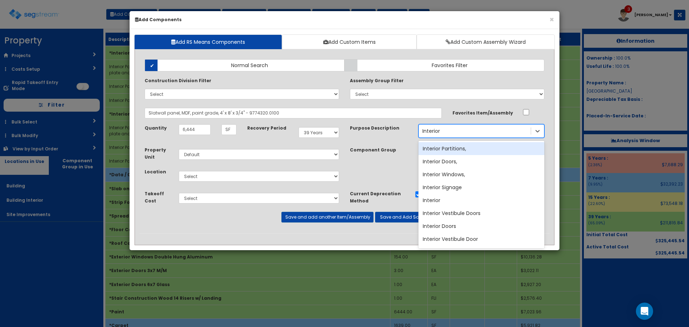
click at [422, 148] on div "Interior Partitions," at bounding box center [481, 148] width 126 height 13
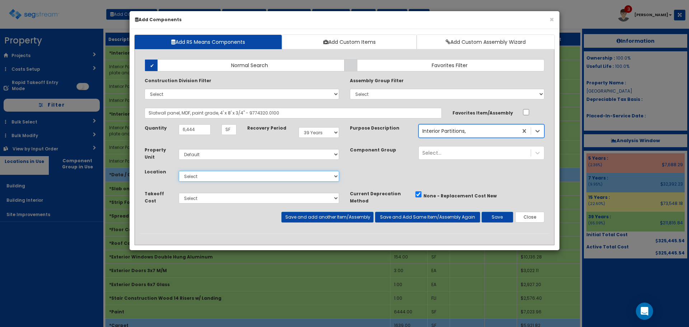
click at [256, 177] on select "Select Building Building Interior Site Improvements Add Additional Location" at bounding box center [259, 176] width 160 height 11
select select "7"
click at [179, 171] on select "Select Building Building Interior Site Improvements Add Additional Location" at bounding box center [259, 176] width 160 height 11
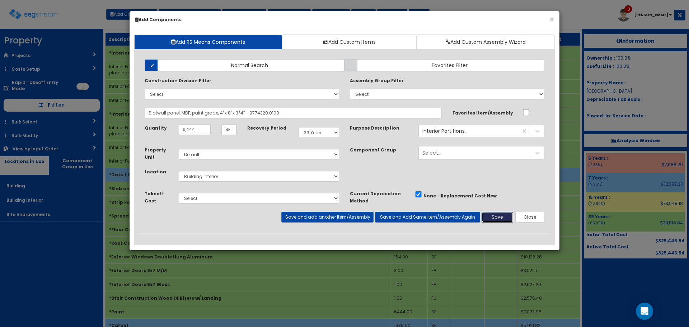
click at [497, 217] on button "Save" at bounding box center [497, 217] width 32 height 11
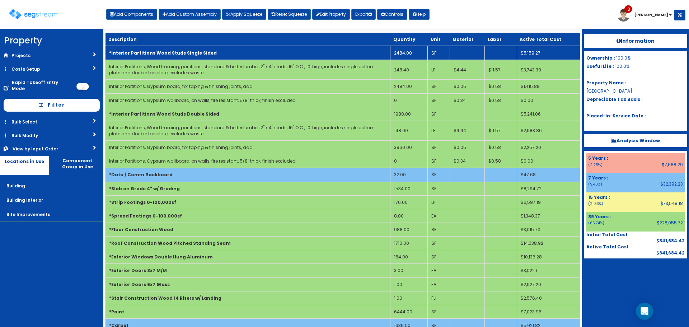
click at [326, 55] on td "*Interior Partitions Wood Studs Single Sided" at bounding box center [247, 53] width 285 height 14
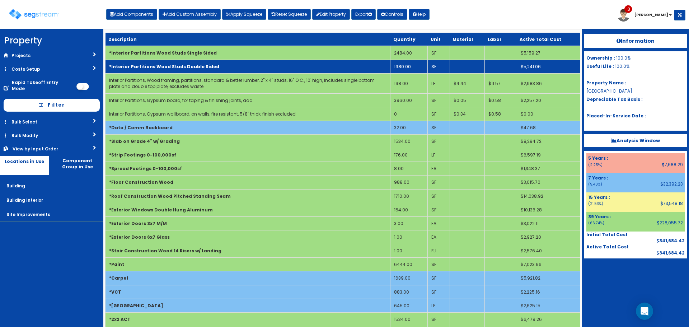
click at [328, 65] on td "*Interior Partitions Wood Studs Double Sided" at bounding box center [247, 67] width 285 height 14
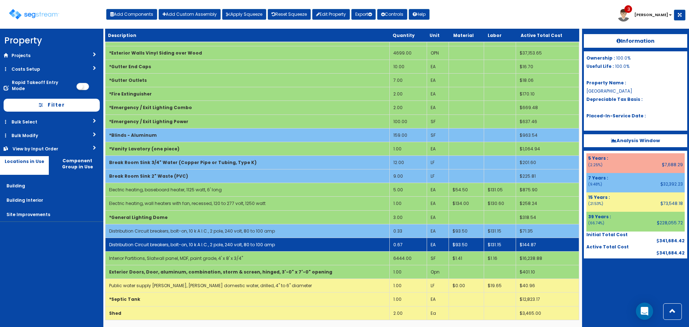
scroll to position [958, 0]
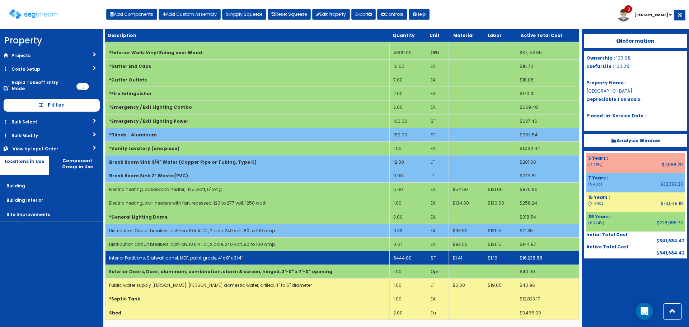
click at [343, 257] on td "Interior Partitions, Slatwall panel, MDF, paint grade, 4' x 8' x 3/4"" at bounding box center [247, 258] width 284 height 14
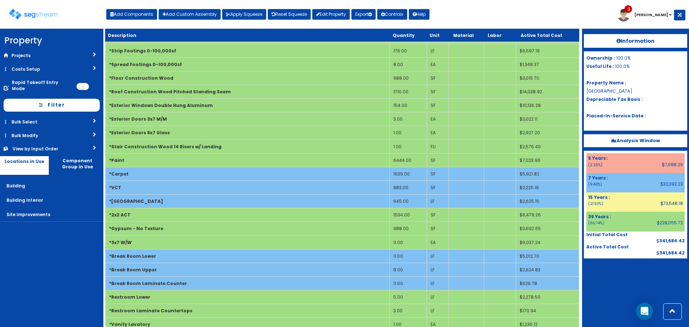
scroll to position [0, 0]
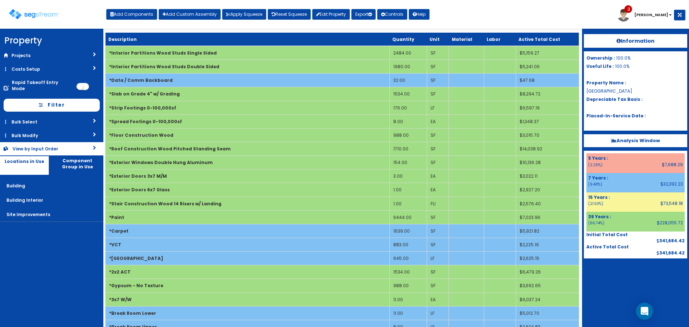
click at [64, 149] on link "View by Input Order" at bounding box center [51, 148] width 103 height 13
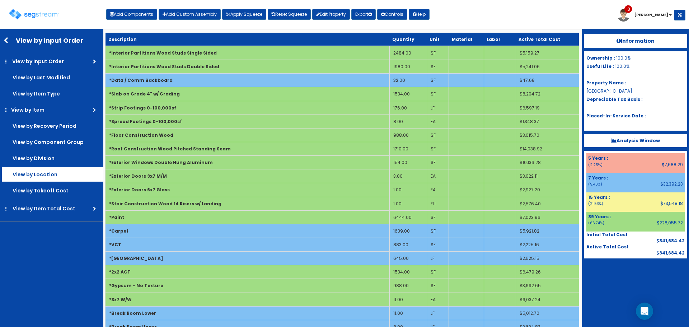
click at [0, 0] on label "View by Location" at bounding box center [0, 0] width 0 height 0
click at [0, 0] on input "View by Location" at bounding box center [0, 0] width 0 height 0
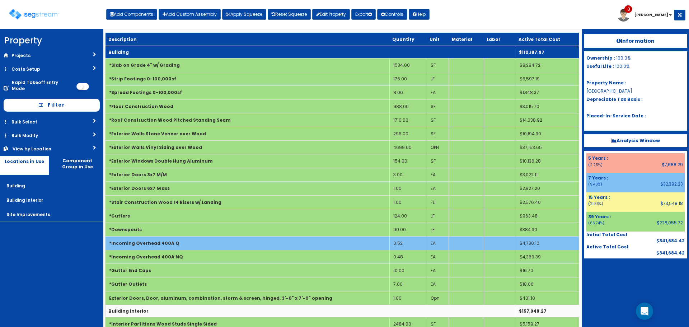
click at [129, 54] on td "Building" at bounding box center [310, 52] width 410 height 13
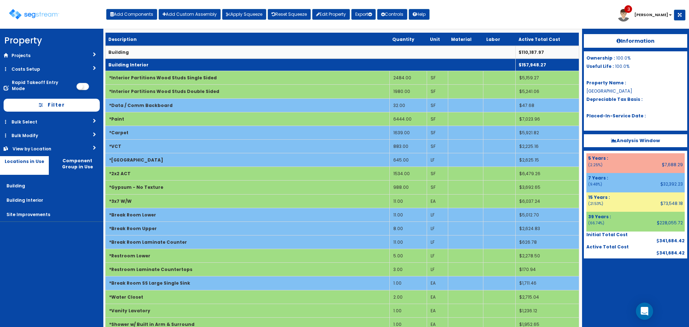
click at [130, 66] on b "Building Interior" at bounding box center [128, 65] width 40 height 6
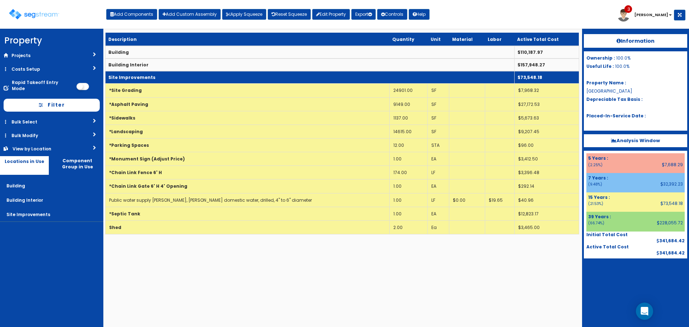
click at [132, 75] on b "Site Improvements" at bounding box center [131, 77] width 47 height 6
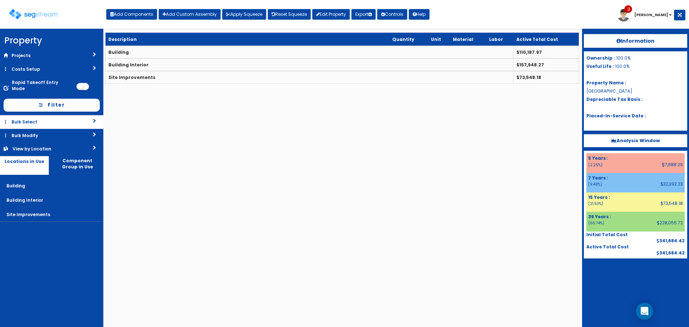
click at [52, 117] on link "Bulk Select" at bounding box center [51, 121] width 103 height 13
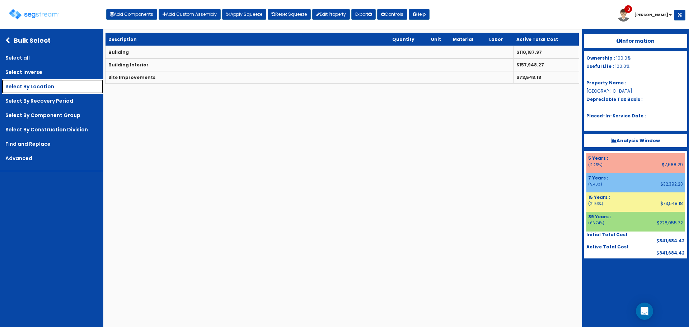
click at [57, 86] on link "Select By Location" at bounding box center [52, 86] width 101 height 14
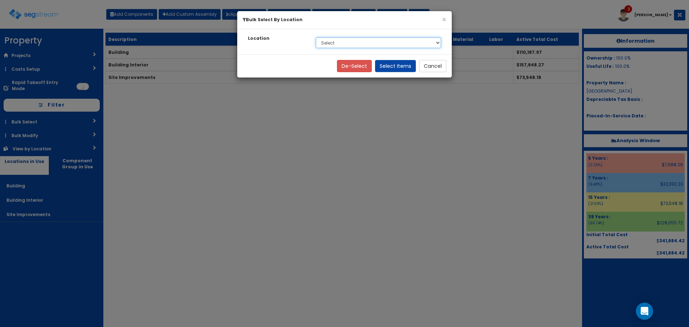
click at [336, 41] on select "Select Building Building Interior Site Improvements" at bounding box center [378, 42] width 125 height 11
select select "6"
click at [316, 37] on select "Select Building Building Interior Site Improvements" at bounding box center [378, 42] width 125 height 11
click at [390, 63] on button "Select Items" at bounding box center [395, 66] width 41 height 12
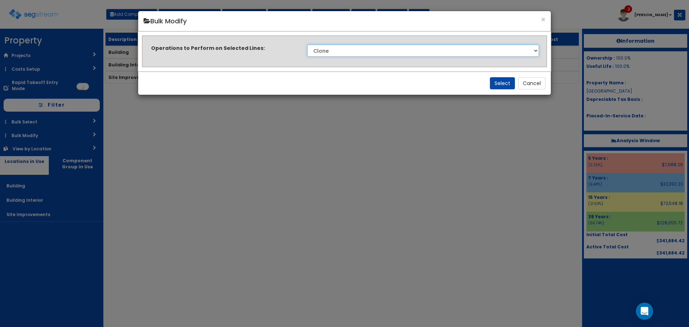
click at [331, 50] on select "Clone Delete Delete Zero Quantities Modify Component Group Modify Cost Sources …" at bounding box center [423, 50] width 232 height 12
select select "modifyLocation"
click at [307, 44] on select "Clone Delete Delete Zero Quantities Modify Component Group Modify Cost Sources …" at bounding box center [423, 50] width 232 height 12
click at [496, 82] on button "Select" at bounding box center [502, 83] width 25 height 12
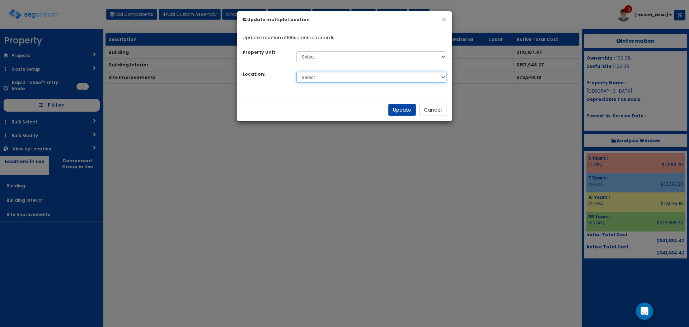
click at [359, 76] on select "Select Building Building Interior Site Improvements Add Additional Location" at bounding box center [371, 77] width 150 height 11
select select "Others"
click at [296, 72] on select "Select Building Building Interior Site Improvements Add Additional Location" at bounding box center [371, 77] width 150 height 11
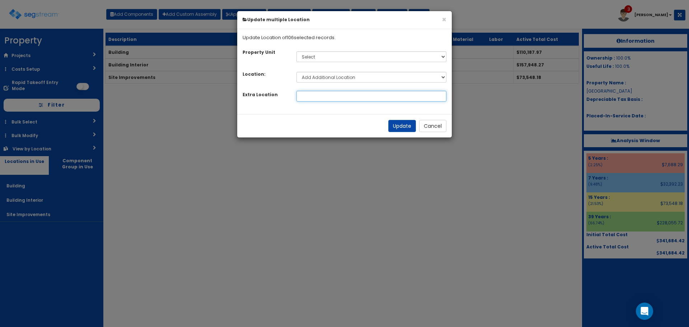
click at [336, 96] on input at bounding box center [371, 96] width 150 height 11
type input "01 - [GEOGRAPHIC_DATA]"
click at [407, 124] on button "Update" at bounding box center [402, 126] width 28 height 12
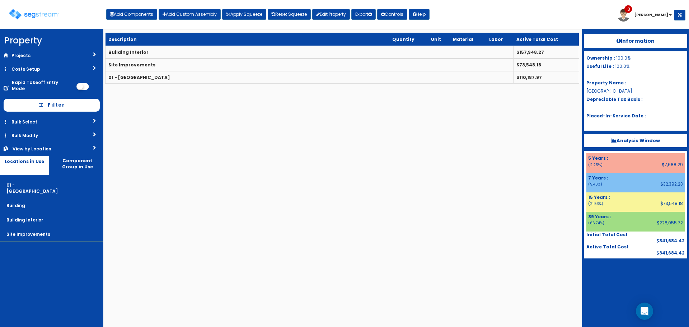
click at [63, 115] on link "Bulk Select" at bounding box center [51, 121] width 103 height 13
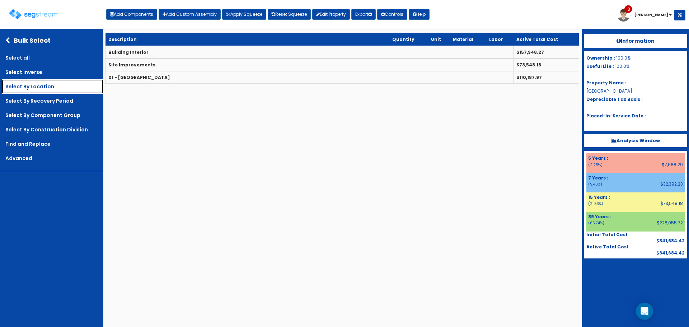
click at [61, 85] on link "Select By Location" at bounding box center [52, 86] width 101 height 14
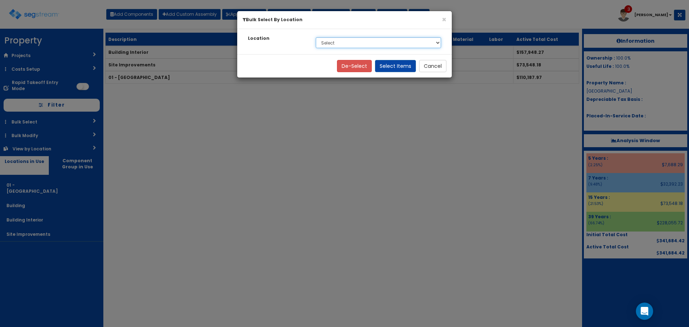
click at [359, 44] on select "Select 01 - Office Building Building Interior Site Improvements" at bounding box center [378, 42] width 125 height 11
select select "7"
click at [316, 37] on select "Select 01 - Office Building Building Interior Site Improvements" at bounding box center [378, 42] width 125 height 11
click at [393, 64] on button "Select Items" at bounding box center [395, 66] width 41 height 12
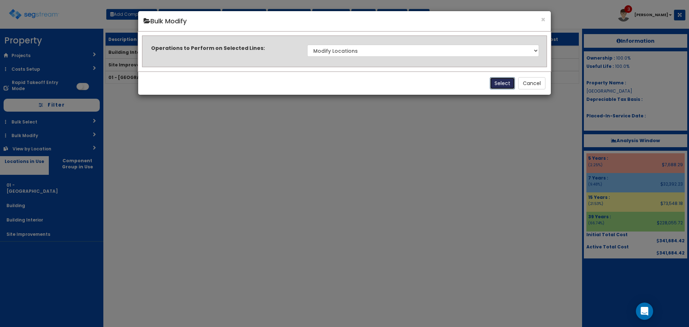
click at [495, 80] on button "Select" at bounding box center [502, 83] width 25 height 12
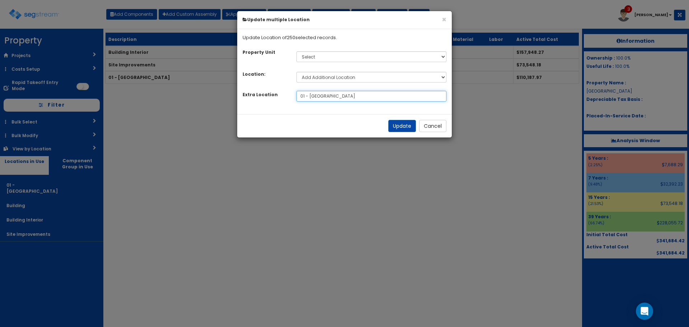
click at [304, 94] on input "01 - [GEOGRAPHIC_DATA]" at bounding box center [371, 96] width 150 height 11
type input "02 - Office Building Interior"
click at [396, 125] on button "Update" at bounding box center [402, 126] width 28 height 12
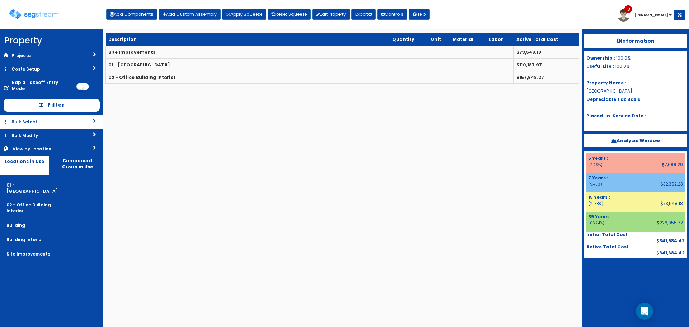
click at [66, 115] on link "Bulk Select" at bounding box center [51, 121] width 103 height 13
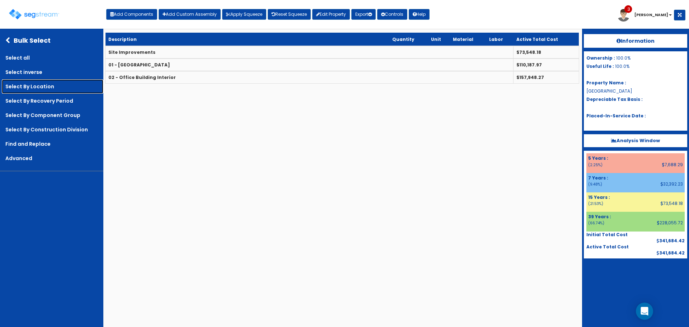
drag, startPoint x: 65, startPoint y: 85, endPoint x: 71, endPoint y: 82, distance: 6.9
click at [65, 85] on link "Select By Location" at bounding box center [52, 86] width 101 height 14
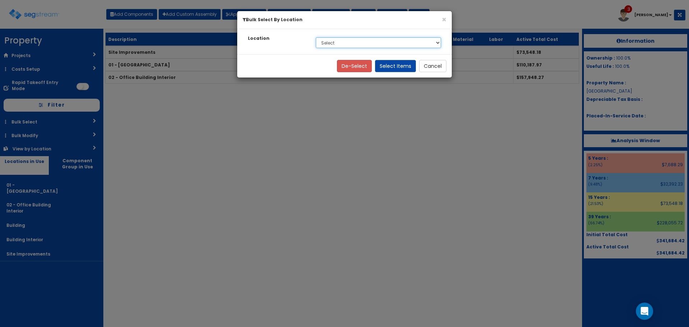
click at [413, 41] on select "Select 01 - Office Building 02 - Office Building Interior Site Improvements" at bounding box center [378, 42] width 125 height 11
select select "27"
click at [316, 37] on select "Select 01 - Office Building 02 - Office Building Interior Site Improvements" at bounding box center [378, 42] width 125 height 11
click at [393, 65] on button "Select Items" at bounding box center [395, 66] width 41 height 12
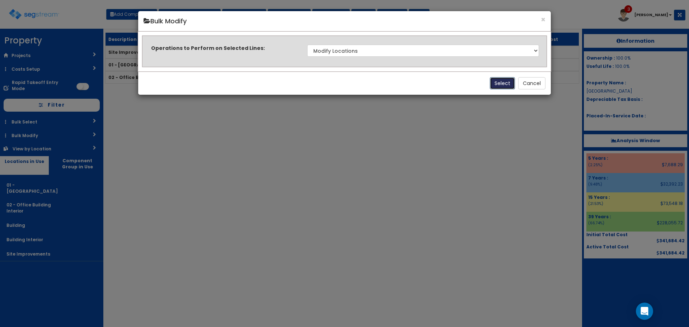
click at [496, 82] on button "Select" at bounding box center [502, 83] width 25 height 12
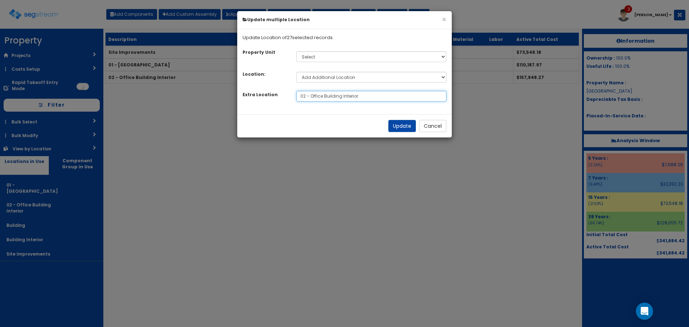
drag, startPoint x: 362, startPoint y: 96, endPoint x: 250, endPoint y: 98, distance: 112.3
click at [250, 98] on div "Extra Location 02 - Office Building Interior Please set a location" at bounding box center [344, 96] width 214 height 11
type input "07 - Site Improvements"
click at [394, 126] on button "Update" at bounding box center [402, 126] width 28 height 12
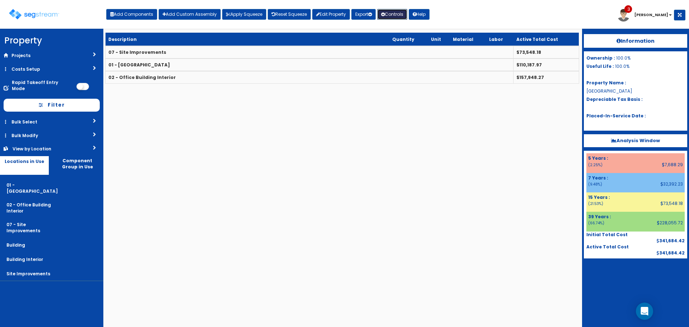
click at [391, 13] on button "Controls" at bounding box center [392, 14] width 30 height 11
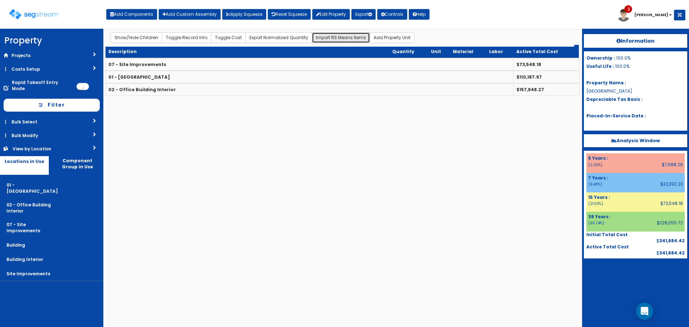
click at [334, 36] on button "Import RS Means Items" at bounding box center [341, 37] width 58 height 11
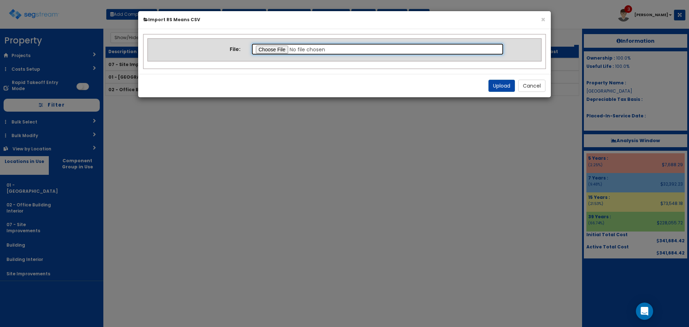
click at [275, 49] on input "file" at bounding box center [377, 49] width 253 height 12
type input "C:\fakepath\Residential.csv"
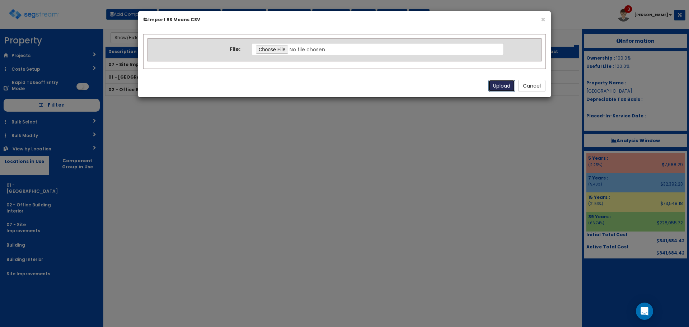
click at [505, 86] on button "Upload" at bounding box center [501, 86] width 27 height 12
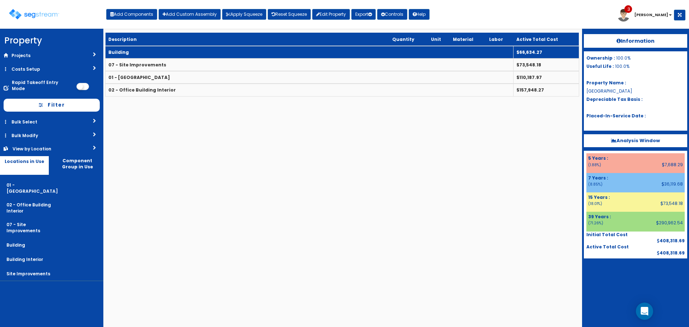
click at [152, 50] on td "Building" at bounding box center [309, 52] width 408 height 13
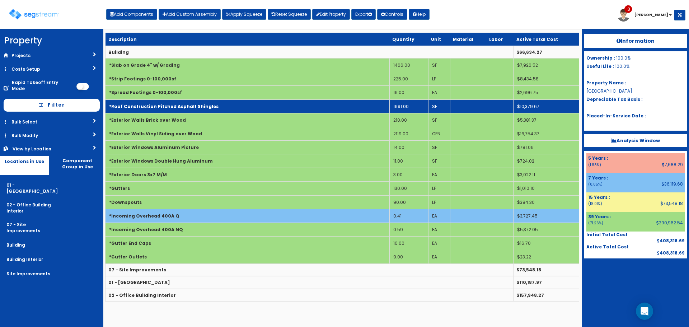
click at [270, 110] on td "*Roof Construction Pitched Asphalt Shingles" at bounding box center [247, 106] width 284 height 14
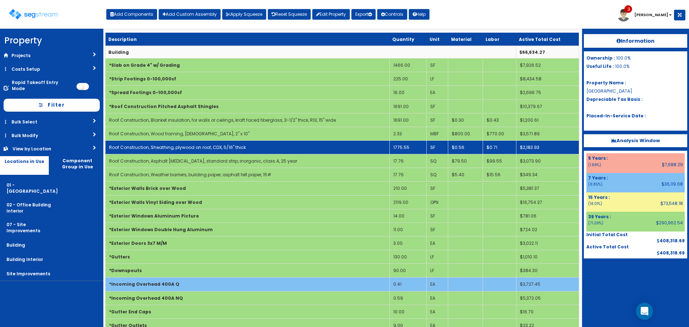
click at [410, 147] on td "1775.55" at bounding box center [407, 147] width 37 height 14
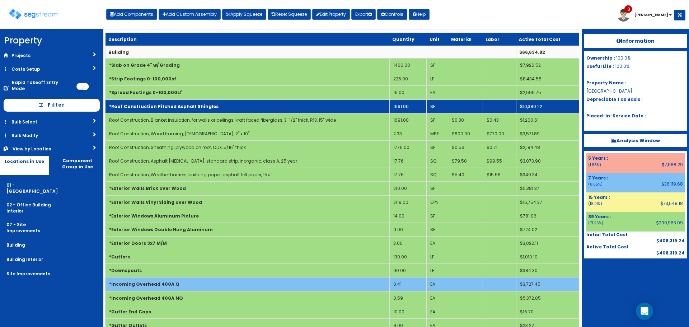
click at [342, 107] on td "*Roof Construction Pitched Asphalt Shingles" at bounding box center [247, 106] width 284 height 14
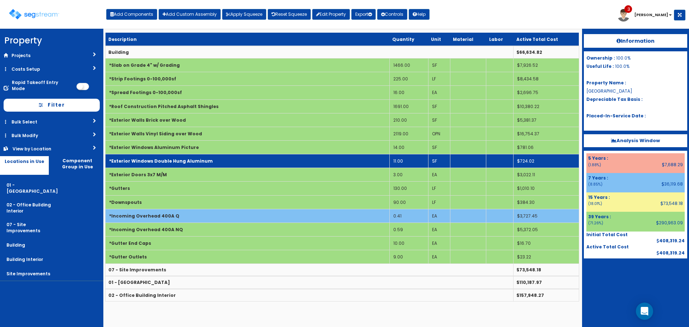
click at [401, 159] on td "11.00" at bounding box center [408, 161] width 39 height 14
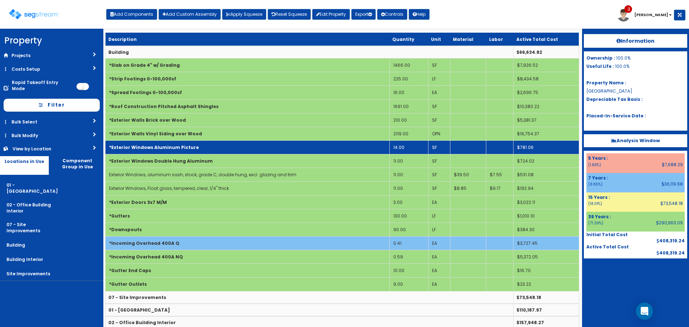
click at [409, 148] on td "14.00" at bounding box center [408, 147] width 39 height 14
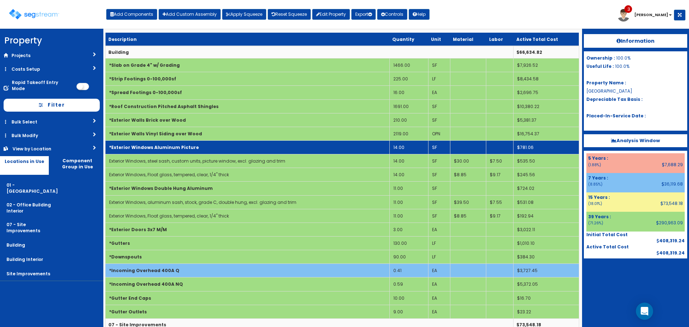
click at [378, 146] on td "*Exterior Windows Aluminum Picture" at bounding box center [247, 147] width 284 height 14
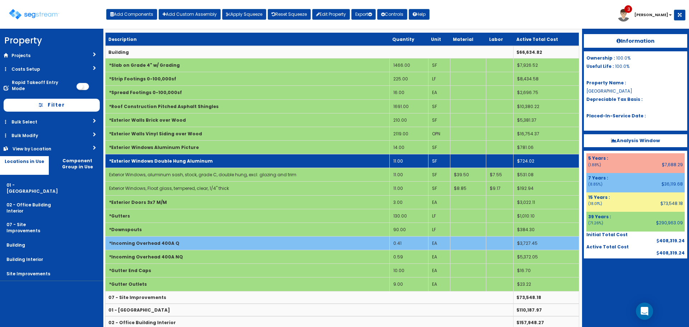
click at [414, 160] on td "11.00" at bounding box center [408, 161] width 39 height 14
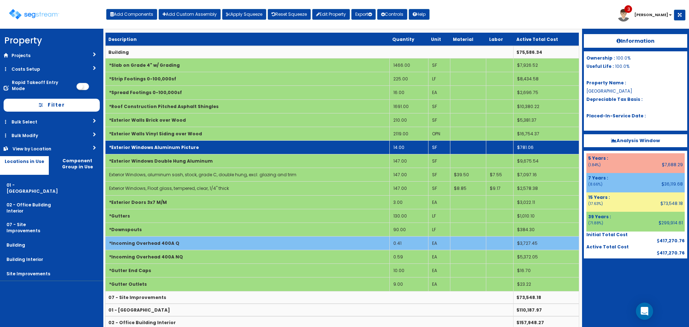
click at [398, 146] on td "14.00" at bounding box center [408, 147] width 39 height 14
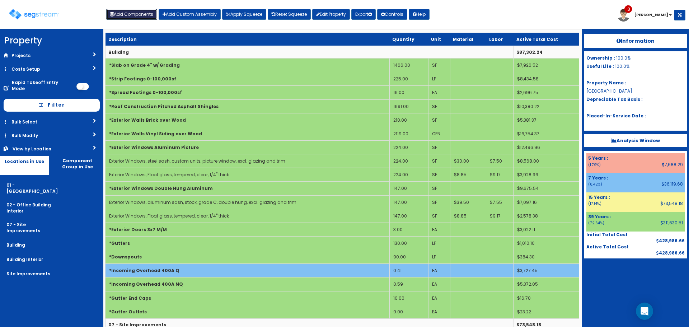
drag, startPoint x: 141, startPoint y: 13, endPoint x: 168, endPoint y: 36, distance: 35.7
click at [141, 13] on button "Add Components" at bounding box center [131, 14] width 51 height 11
select select "39Y"
select select "default"
select select "7"
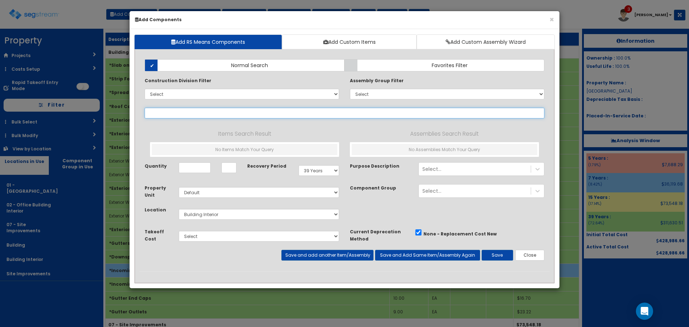
select select
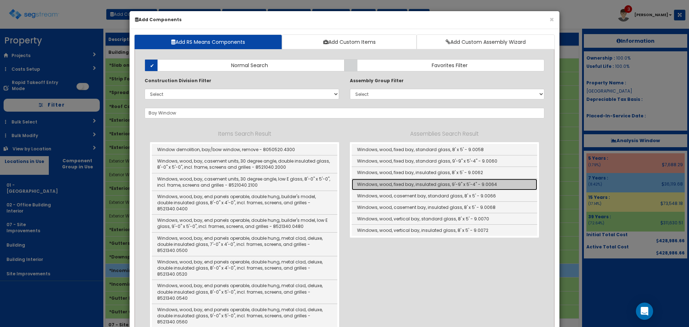
click at [432, 185] on link "Windows, wood, fixed bay, insulated glass, 9'-9" x 5'-4" - 9.0064" at bounding box center [443, 184] width 185 height 11
type input "Windows, wood, fixed bay, insulated glass, 9'-9" x 5'-4" - 9.0064"
type input "Ea"
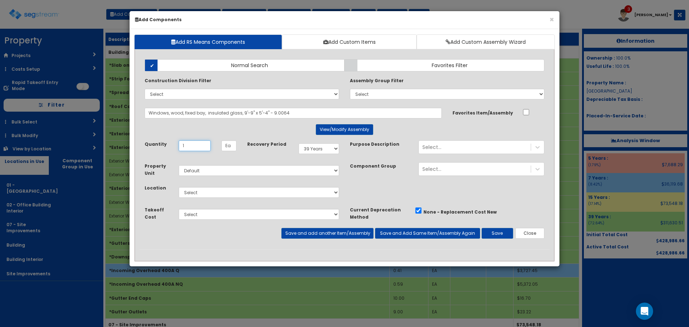
type input "1"
select select "6"
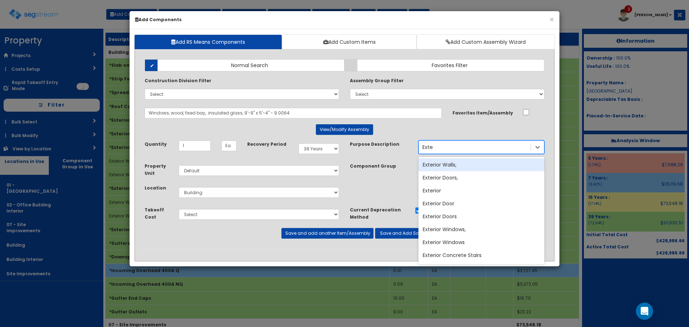
type input "Exterior"
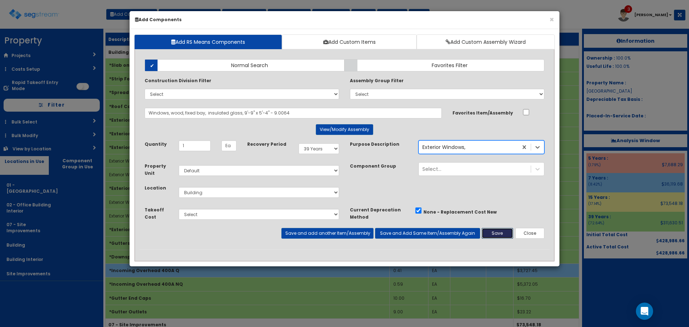
click at [506, 230] on button "Save" at bounding box center [497, 233] width 32 height 11
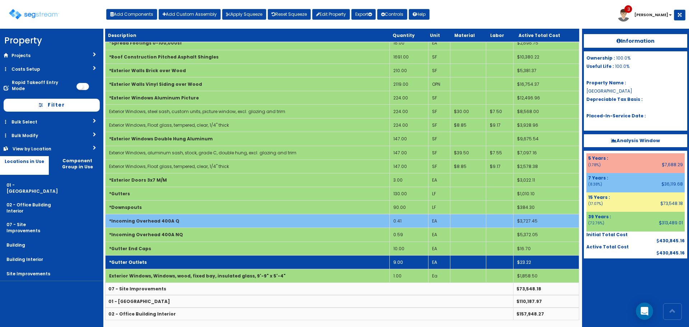
scroll to position [50, 0]
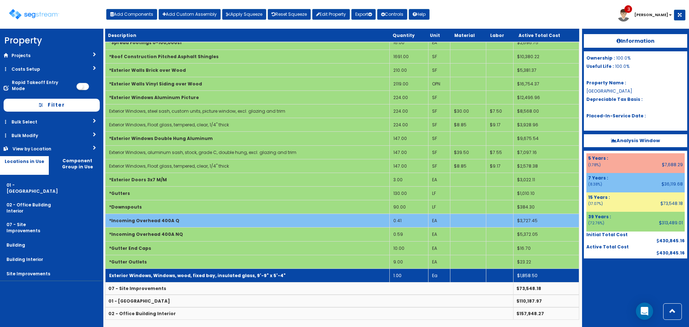
click at [309, 277] on td "Exterior Windows, Windows, wood, fixed bay, insulated glass, 9'-9" x 5'-4"" at bounding box center [247, 275] width 284 height 14
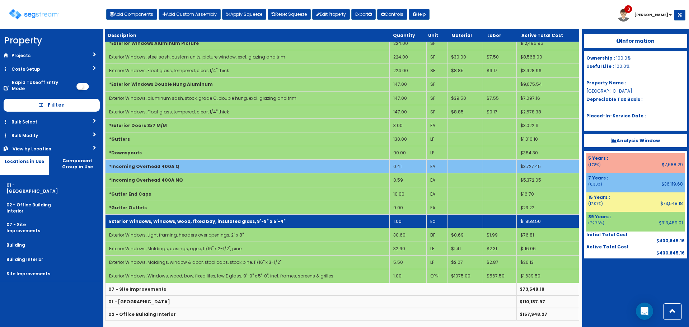
scroll to position [105, 0]
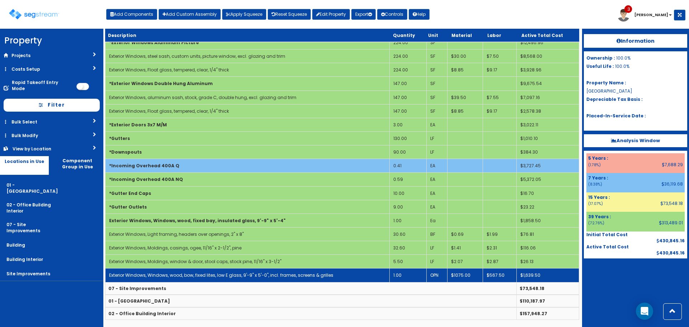
click at [312, 272] on link "Exterior Windows, Windows, wood, bow, fixed lites, low E glass, 9'-9" x 5'-0", …" at bounding box center [221, 275] width 224 height 6
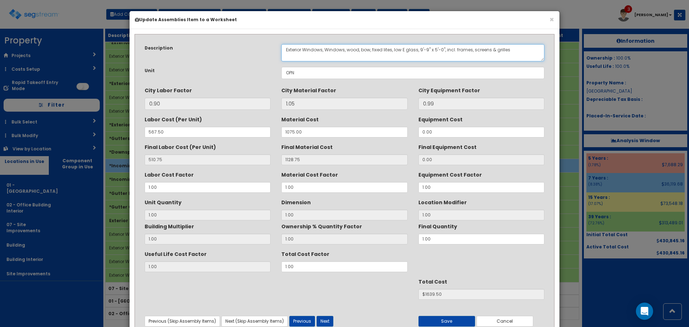
drag, startPoint x: 325, startPoint y: 53, endPoint x: 346, endPoint y: 57, distance: 21.9
click at [346, 57] on textarea "Exterior Windows, Windows, wood, bow, fixed lites, low E glass, 9'-9" x 5'-0", …" at bounding box center [412, 52] width 263 height 17
type textarea "Exterior Windows, wood, bow, fixed lites, low E glass, 9'-9" x 5'-0", incl. fra…"
click at [446, 320] on button "Save" at bounding box center [446, 321] width 57 height 11
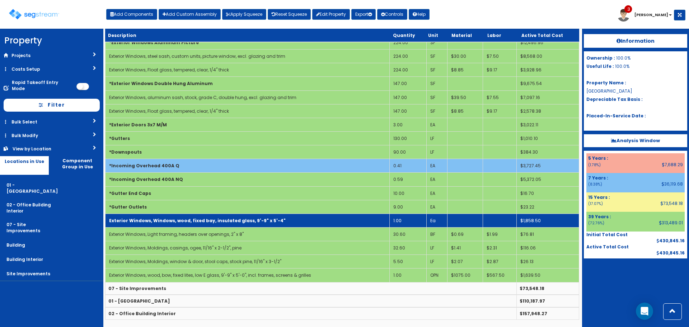
click at [247, 221] on b "Exterior Windows, Windows, wood, fixed bay, insulated glass, 9'-9" x 5'-4"" at bounding box center [197, 220] width 176 height 6
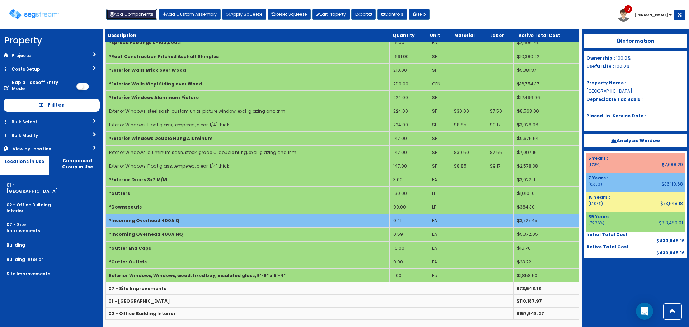
click at [138, 9] on button "Add Components" at bounding box center [131, 14] width 51 height 11
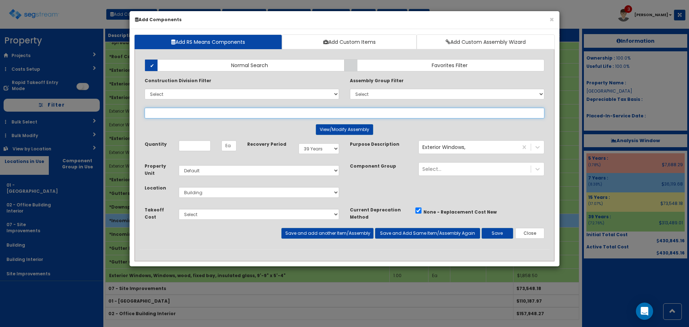
select select
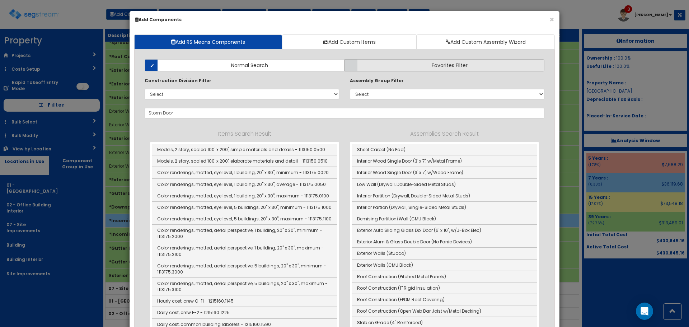
click at [403, 66] on label "Favorites Filter" at bounding box center [444, 65] width 200 height 12
click at [0, 0] on input "Favorites Filter" at bounding box center [0, 0] width 0 height 0
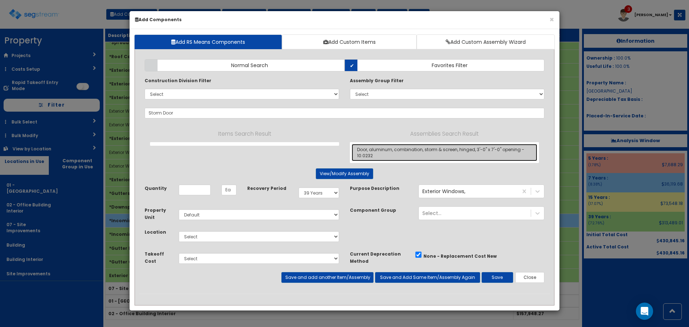
click at [398, 151] on link "Door, aluminum, combination, storm & screen, hinged, 3'-0" x 7'-0" opening - 10…" at bounding box center [443, 152] width 185 height 17
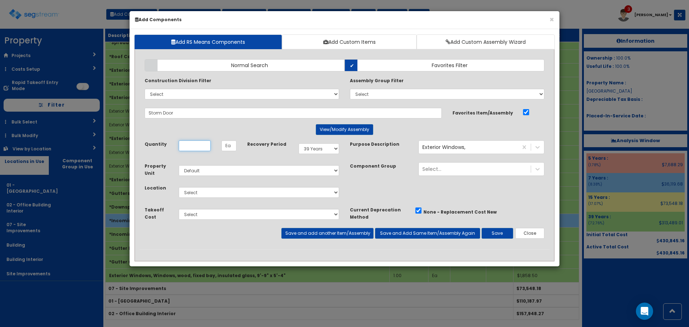
type input "Door, aluminum, combination, storm & screen, hinged, 3'-0" x 7'-0" opening - 10…"
checkbox input "true"
type input "Opn"
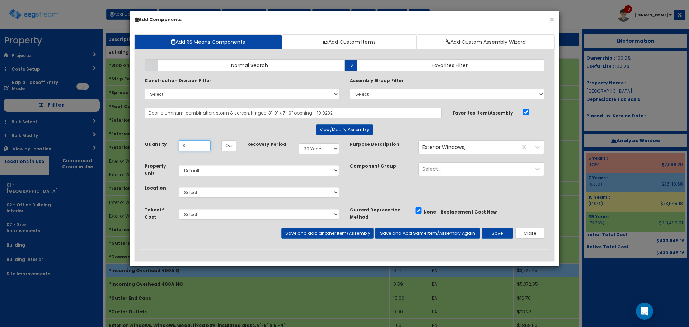
type input "3"
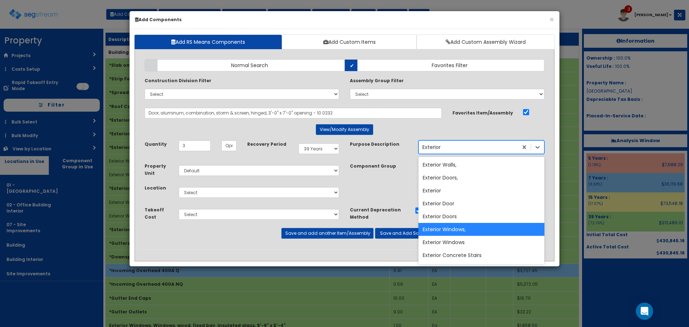
type input "Exterior D"
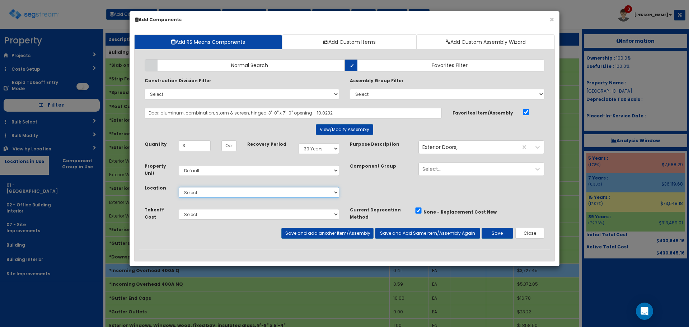
drag, startPoint x: 275, startPoint y: 192, endPoint x: 275, endPoint y: 197, distance: 5.1
click at [275, 192] on select "Select 01 - Office Building 02 - Office Building Interior 07 - Site Improvement…" at bounding box center [259, 192] width 160 height 11
select select "6"
click at [179, 187] on select "Select 01 - Office Building 02 - Office Building Interior 07 - Site Improvement…" at bounding box center [259, 192] width 160 height 11
click at [512, 233] on button "Save" at bounding box center [497, 233] width 32 height 11
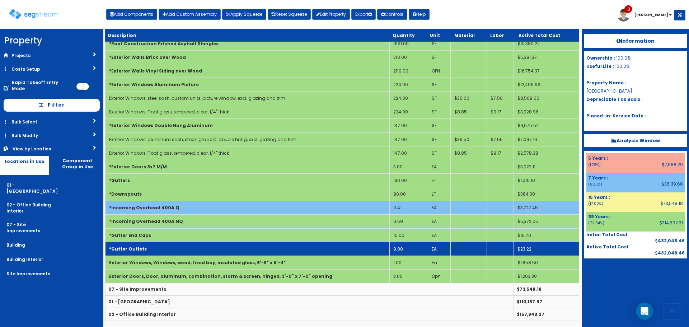
scroll to position [64, 0]
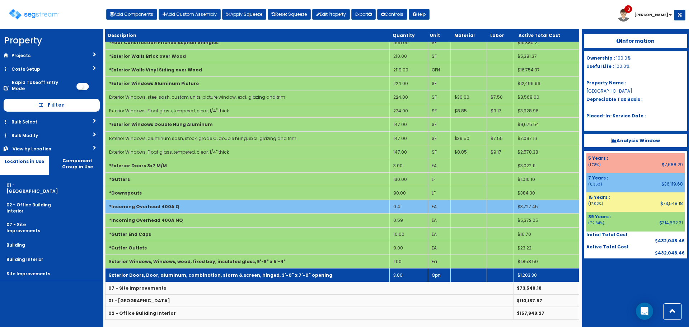
click at [233, 269] on td "Exterior Doors, Door, aluminum, combination, storm & screen, hinged, 3'-0" x 7'…" at bounding box center [247, 275] width 284 height 14
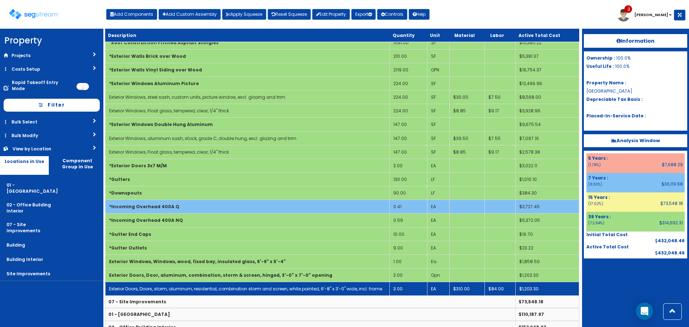
click at [233, 287] on link "Exterior Doors, Doors, storm, aluminum, residential, combination storm and scre…" at bounding box center [245, 288] width 273 height 6
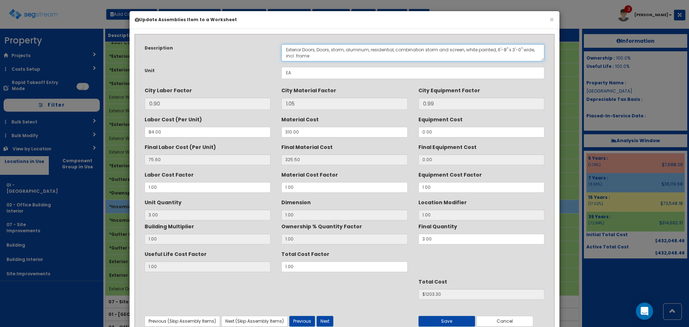
drag, startPoint x: 317, startPoint y: 51, endPoint x: 332, endPoint y: 51, distance: 14.7
click at [332, 51] on textarea "Exterior Doors, Doors, storm, aluminum, residential, combination storm and scre…" at bounding box center [412, 52] width 263 height 17
drag, startPoint x: 357, startPoint y: 53, endPoint x: 380, endPoint y: 51, distance: 23.0
click at [380, 51] on textarea "Exterior Doors, Doors, storm, aluminum, residential, combination storm and scre…" at bounding box center [412, 52] width 263 height 17
drag, startPoint x: 425, startPoint y: 50, endPoint x: 454, endPoint y: 50, distance: 29.1
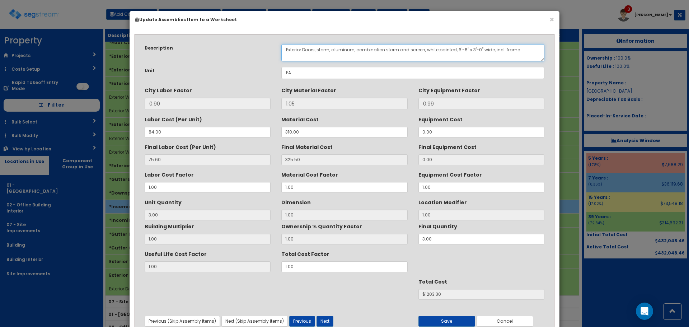
click at [454, 50] on textarea "Exterior Doors, Doors, storm, aluminum, residential, combination storm and scre…" at bounding box center [412, 52] width 263 height 17
type textarea "Exterior Doors, storm, aluminum, combination storm and screen, 6'-8" x 3'-0" wi…"
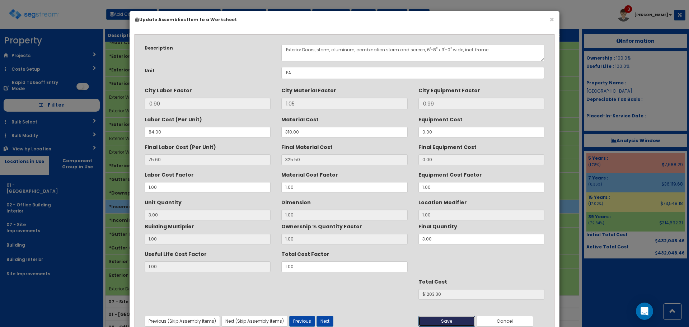
click at [462, 320] on button "Save" at bounding box center [446, 321] width 57 height 11
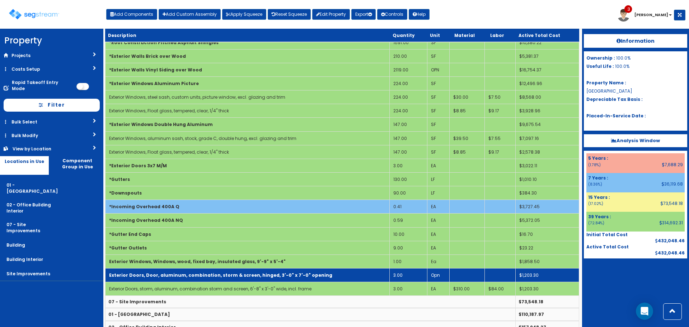
click at [280, 270] on td "Exterior Doors, Door, aluminum, combination, storm & screen, hinged, 3'-0" x 7'…" at bounding box center [247, 275] width 284 height 14
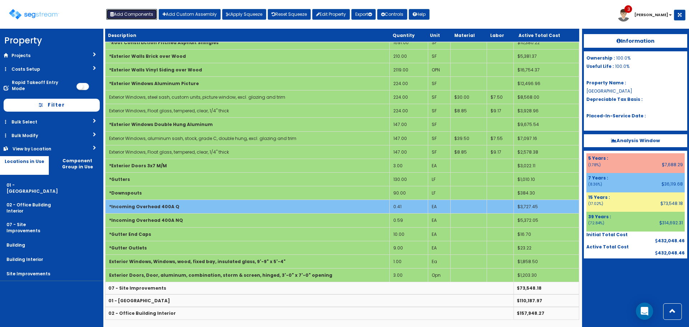
click at [128, 16] on button "Add Components" at bounding box center [131, 14] width 51 height 11
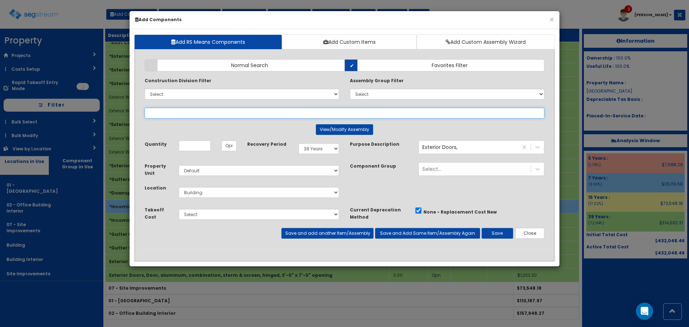
select select
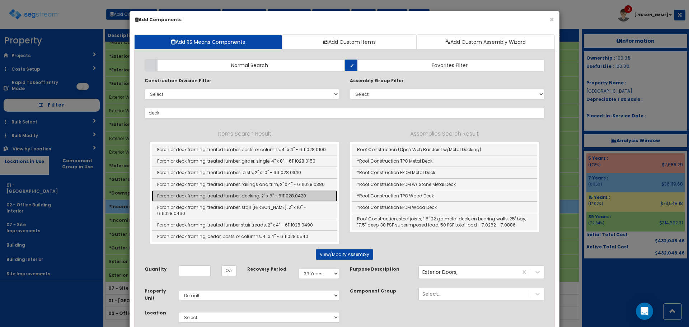
click at [308, 196] on link "Porch or deck framing, treated lumber, decking, 2" x 6" - 6111028.0420" at bounding box center [244, 195] width 185 height 11
type input "Porch or deck framing, treated lumber, decking, 2" x 6" - 6111028.0420"
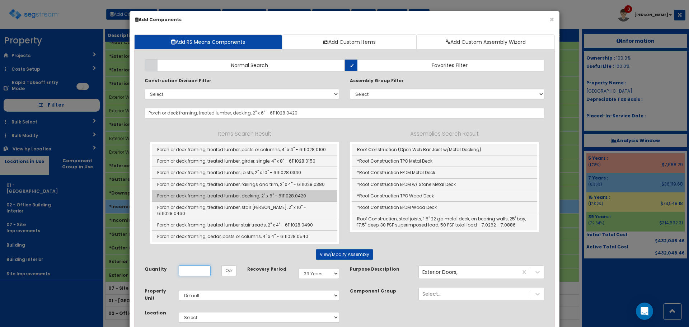
type input "SF"
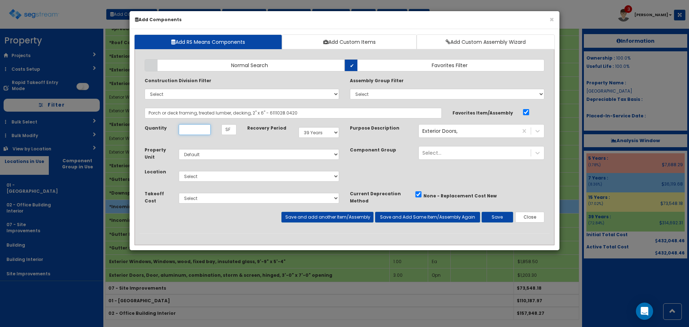
scroll to position [0, 0]
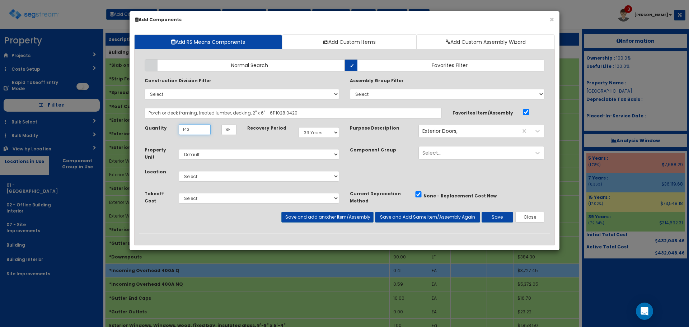
type input "143"
select select "6"
click at [334, 213] on button "Save and add another Item/Assembly" at bounding box center [327, 217] width 92 height 11
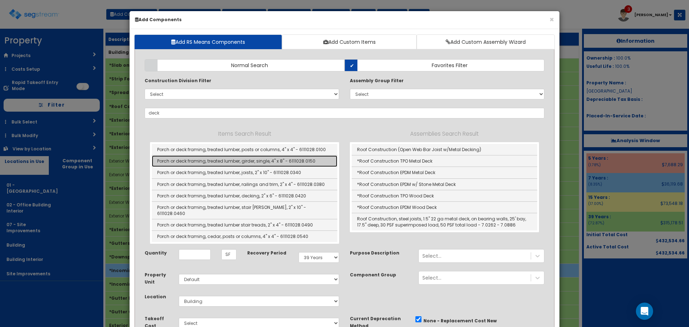
click at [310, 159] on link "Porch or deck framing, treated lumber, girder, single, 4" x 8" - 6111028.0150" at bounding box center [244, 160] width 185 height 11
type input "Porch or deck framing, treated lumber, girder, single, 4" x 8" - 6111028.0150"
type input "LF"
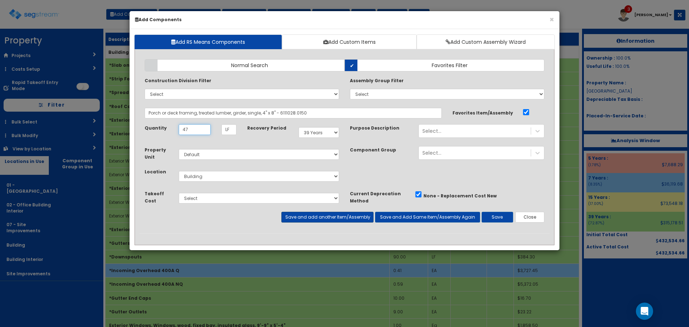
type input "47"
click at [316, 214] on button "Save and add another Item/Assembly" at bounding box center [327, 217] width 92 height 11
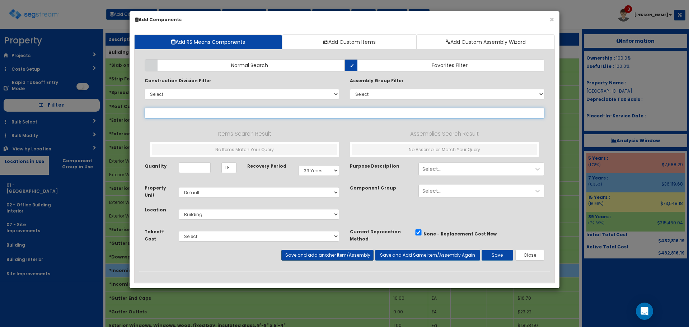
type input "e"
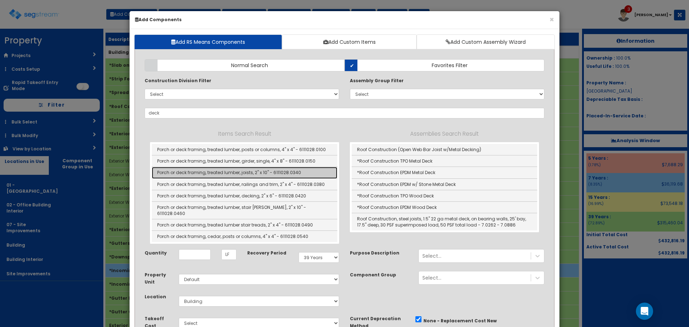
click at [315, 172] on link "Porch or deck framing, treated lumber, joists, 2" x 10" - 6111028.0340" at bounding box center [244, 172] width 185 height 11
type input "Porch or deck framing, treated lumber, joists, 2" x 10" - 6111028.0340"
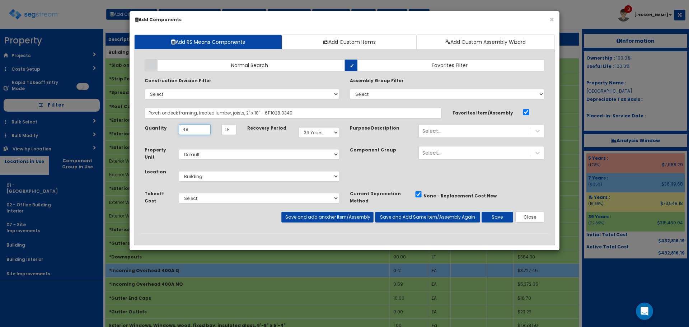
type input "48"
click at [324, 222] on div "Add Items Add Assemblies Both Normal Search Select" at bounding box center [344, 143] width 410 height 179
click at [328, 217] on button "Save and add another Item/Assembly" at bounding box center [327, 217] width 92 height 11
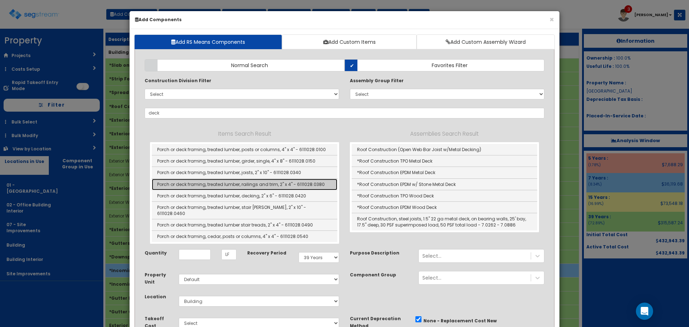
click at [311, 183] on link "Porch or deck framing, treated lumber, railings and trim, 2" x 4" - 6111028.0380" at bounding box center [244, 184] width 185 height 11
type input "Porch or deck framing, treated lumber, railings and trim, 2" x 4" - 6111028.0380"
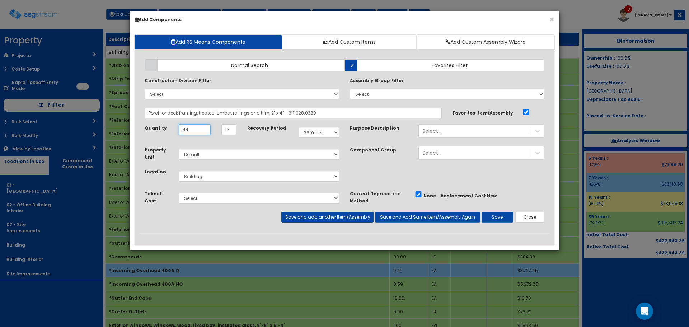
type input "44"
click at [326, 217] on button "Save and add another Item/Assembly" at bounding box center [327, 217] width 92 height 11
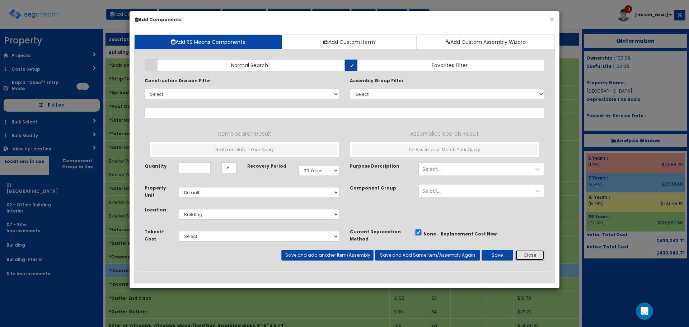
click at [523, 256] on button "Close" at bounding box center [529, 255] width 29 height 11
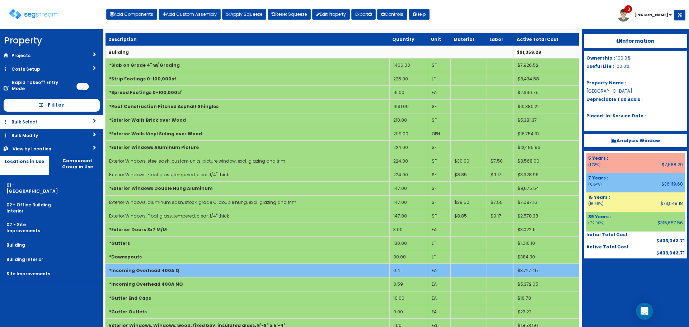
click at [68, 117] on link "Bulk Select" at bounding box center [51, 121] width 103 height 13
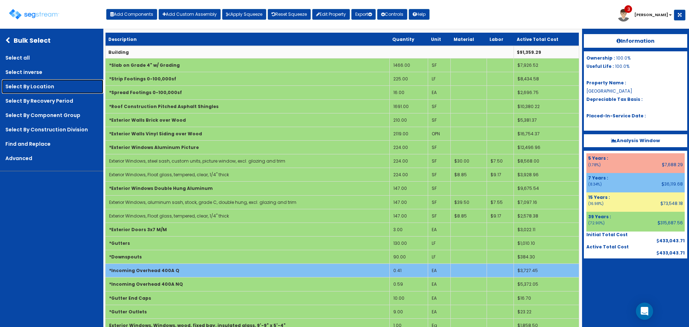
click at [71, 89] on link "Select By Location" at bounding box center [52, 86] width 101 height 14
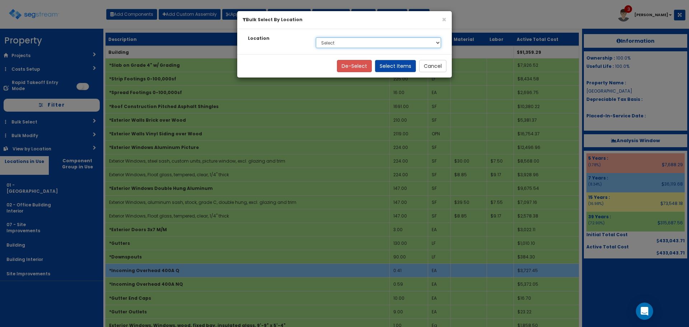
click at [389, 42] on select "Select 01 - Office Building 02 - Office Building Interior 07 - Site Improvement…" at bounding box center [378, 42] width 125 height 11
select select "6"
click at [316, 37] on select "Select 01 - Office Building 02 - Office Building Interior 07 - Site Improvement…" at bounding box center [378, 42] width 125 height 11
click at [402, 66] on button "Select Items" at bounding box center [395, 66] width 41 height 12
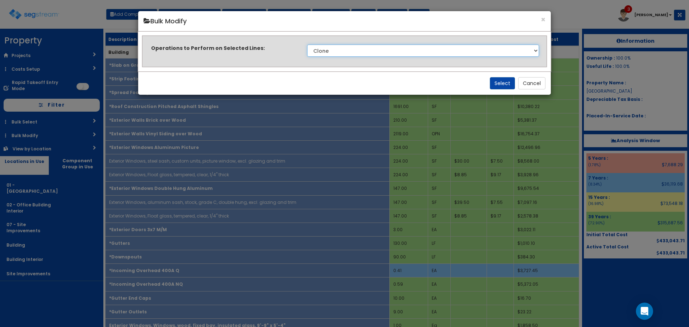
click at [346, 47] on select "Clone Delete Delete Zero Quantities Modify Component Group Modify Cost Sources …" at bounding box center [423, 50] width 232 height 12
select select "modifyLocation"
click at [307, 44] on select "Clone Delete Delete Zero Quantities Modify Component Group Modify Cost Sources …" at bounding box center [423, 50] width 232 height 12
click at [500, 82] on button "Select" at bounding box center [502, 83] width 25 height 12
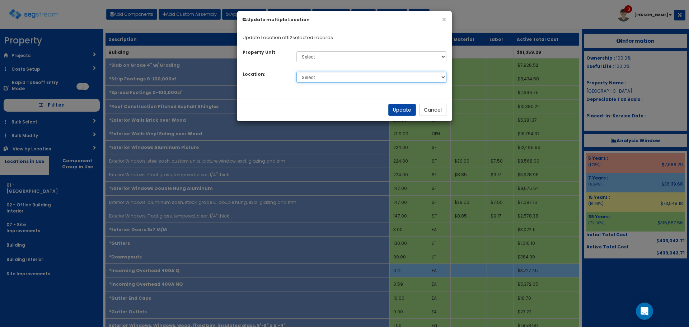
click at [349, 76] on select "Select 01 - Office Building 02 - Office Building Interior 07 - Site Improvement…" at bounding box center [371, 77] width 150 height 11
select select "Others"
click at [296, 72] on select "Select 01 - Office Building 02 - Office Building Interior 07 - Site Improvement…" at bounding box center [371, 77] width 150 height 11
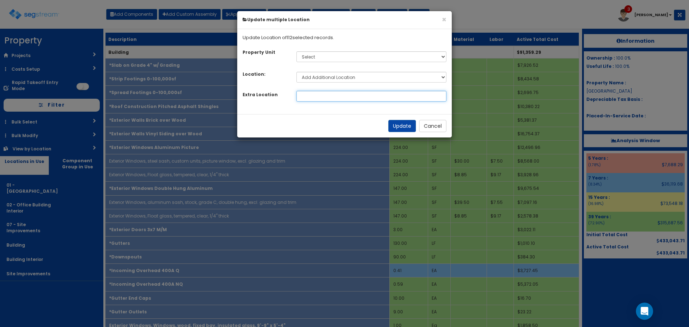
click at [324, 94] on input at bounding box center [371, 96] width 150 height 11
type input "03 - Residential Building"
click at [398, 127] on button "Update" at bounding box center [402, 126] width 28 height 12
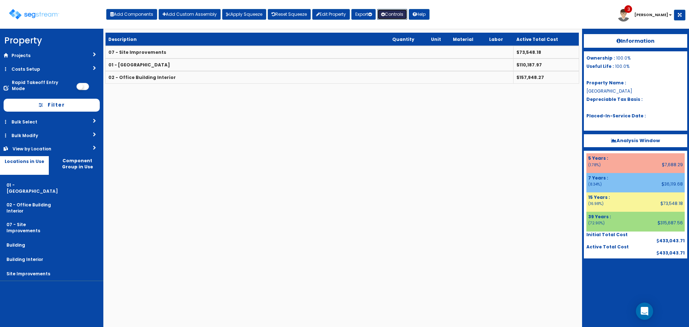
click at [391, 13] on button "Controls" at bounding box center [392, 14] width 30 height 11
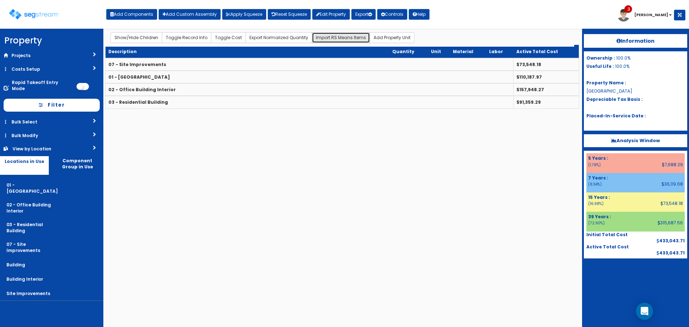
click at [345, 38] on button "Import RS Means Items" at bounding box center [341, 37] width 58 height 11
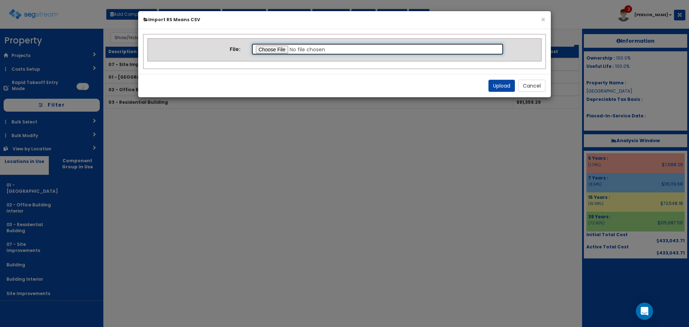
click at [275, 49] on input "file" at bounding box center [377, 49] width 253 height 12
type input "C:\fakepath\Residential Interior.csv"
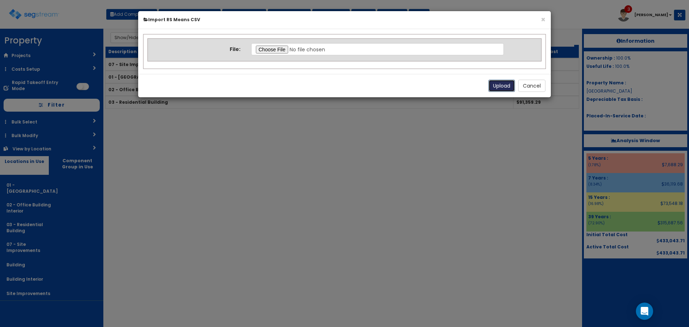
click at [500, 84] on button "Upload" at bounding box center [501, 86] width 27 height 12
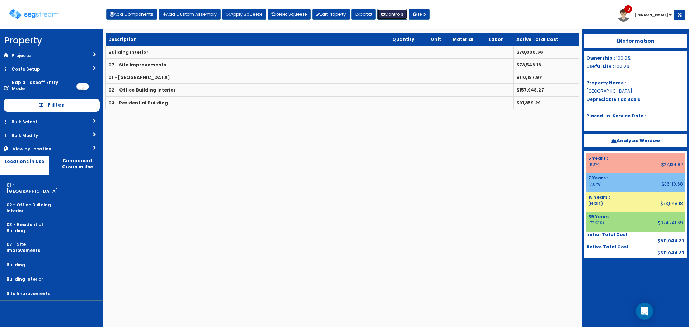
click at [401, 14] on button "Controls" at bounding box center [392, 14] width 30 height 11
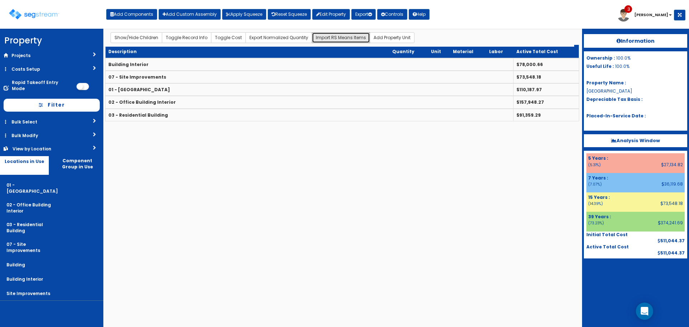
click at [327, 39] on button "Import RS Means Items" at bounding box center [341, 37] width 58 height 11
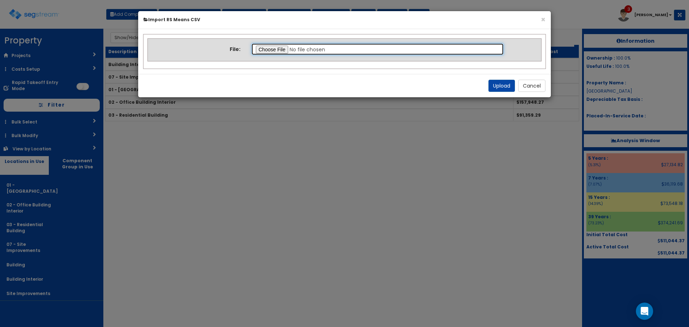
click at [263, 48] on input "file" at bounding box center [377, 49] width 253 height 12
type input "C:\fakepath\Residential Notes Romex.csv"
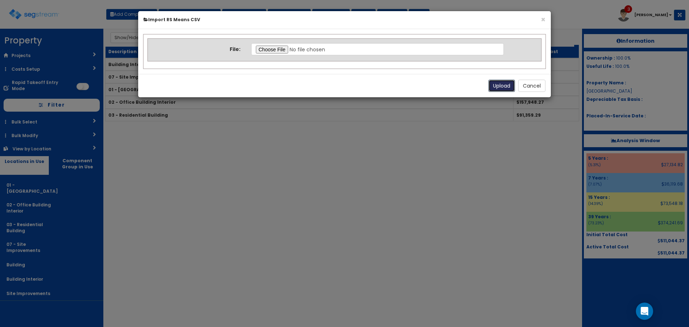
click at [499, 86] on button "Upload" at bounding box center [501, 86] width 27 height 12
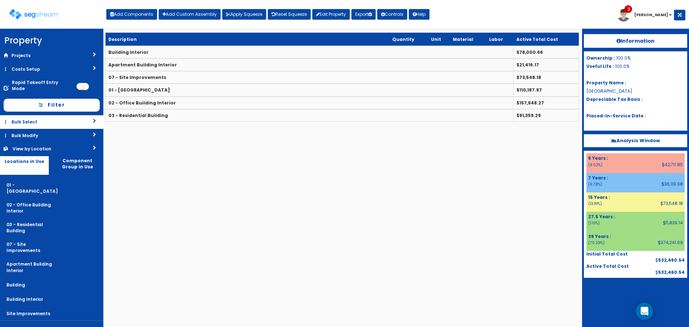
click at [71, 115] on link "Bulk Select" at bounding box center [51, 121] width 103 height 13
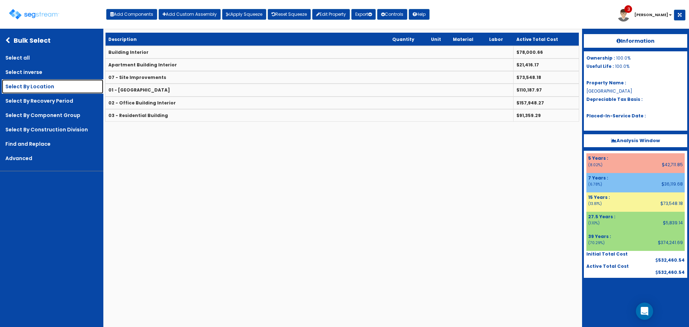
click at [72, 85] on link "Select By Location" at bounding box center [52, 86] width 101 height 14
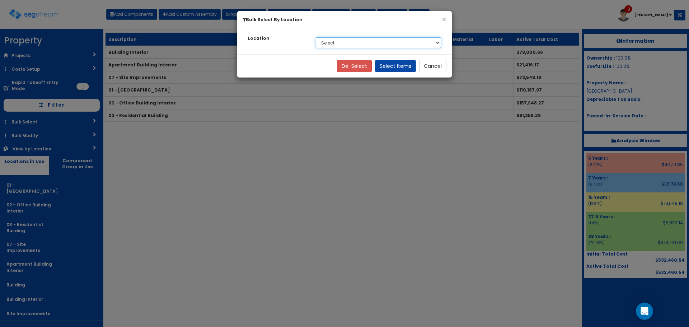
click at [326, 43] on select "Select 01 - Office Building 02 - Office Building Interior 03 - Residential Buil…" at bounding box center [378, 42] width 125 height 11
select select "815"
click at [316, 37] on select "Select 01 - Office Building 02 - Office Building Interior 03 - Residential Buil…" at bounding box center [378, 42] width 125 height 11
click at [398, 66] on button "Select Items" at bounding box center [395, 66] width 41 height 12
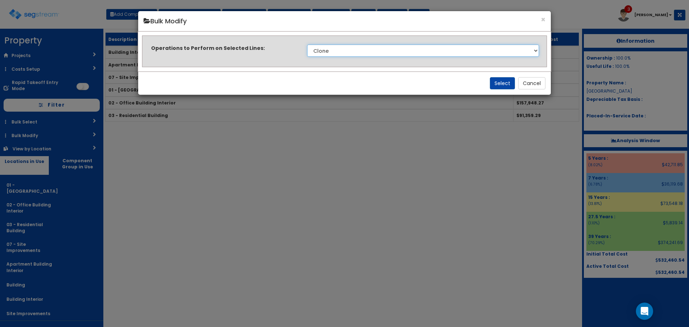
click at [349, 51] on select "Clone Delete Delete Zero Quantities Modify Component Group Modify Cost Sources …" at bounding box center [423, 50] width 232 height 12
select select "modifyLocation"
click at [307, 44] on select "Clone Delete Delete Zero Quantities Modify Component Group Modify Cost Sources …" at bounding box center [423, 50] width 232 height 12
click at [500, 81] on button "Select" at bounding box center [502, 83] width 25 height 12
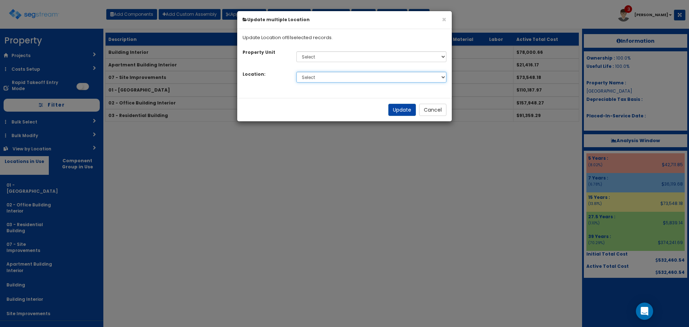
click at [387, 79] on select "Select 01 - Office Building 02 - Office Building Interior 03 - Residential Buil…" at bounding box center [371, 77] width 150 height 11
select select "Others"
click at [296, 72] on select "Select 01 - Office Building 02 - Office Building Interior 03 - Residential Buil…" at bounding box center [371, 77] width 150 height 11
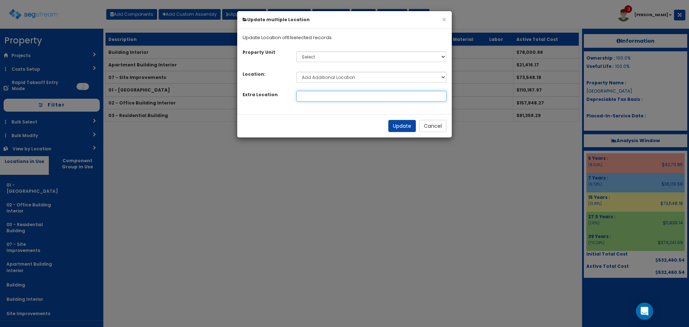
click at [366, 96] on input at bounding box center [371, 96] width 150 height 11
type input "04 - Residential Building Interior"
click at [394, 124] on button "Update" at bounding box center [402, 126] width 28 height 12
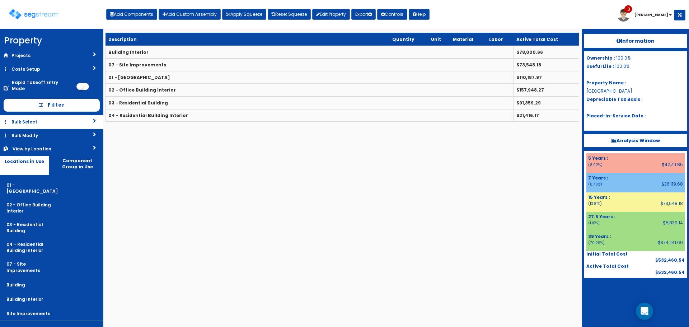
click at [71, 115] on link "Bulk Select" at bounding box center [51, 121] width 103 height 13
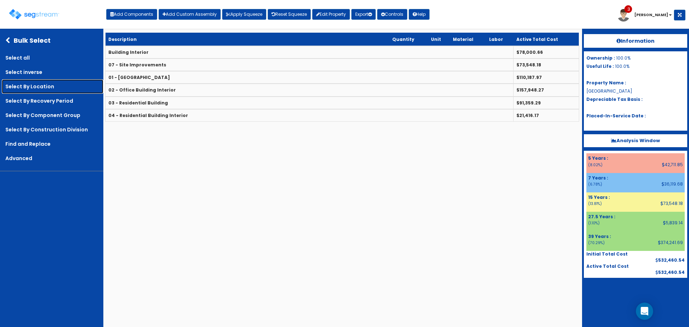
drag, startPoint x: 61, startPoint y: 89, endPoint x: 84, endPoint y: 85, distance: 23.2
click at [61, 89] on link "Select By Location" at bounding box center [52, 86] width 101 height 14
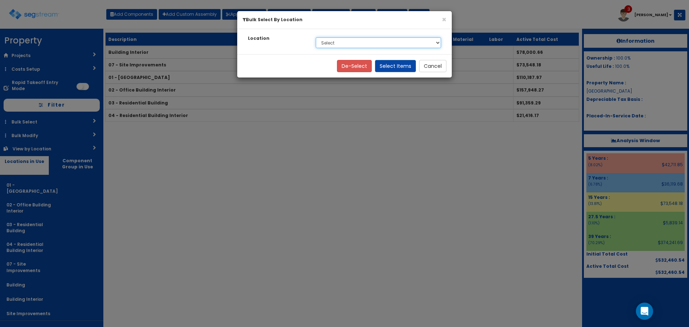
click at [339, 40] on select "Select 01 - Office Building 02 - Office Building Interior 03 - Residential Buil…" at bounding box center [378, 42] width 125 height 11
select select "7"
click at [316, 37] on select "Select 01 - Office Building 02 - Office Building Interior 03 - Residential Buil…" at bounding box center [378, 42] width 125 height 11
click at [390, 65] on button "Select Items" at bounding box center [395, 66] width 41 height 12
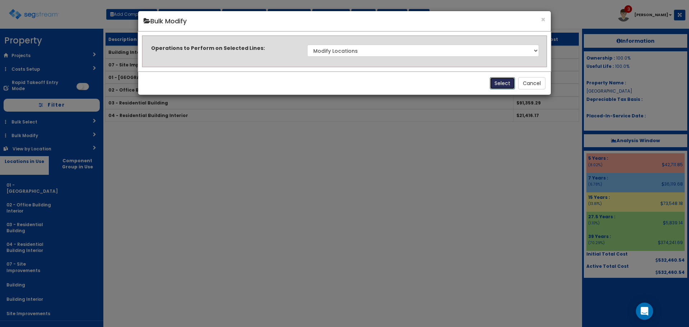
click at [501, 81] on button "Select" at bounding box center [502, 83] width 25 height 12
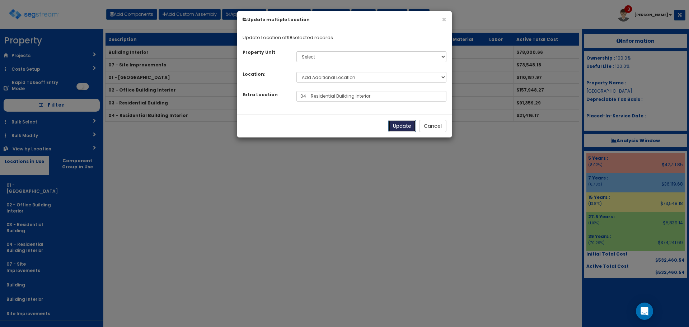
click at [399, 126] on button "Update" at bounding box center [402, 126] width 28 height 12
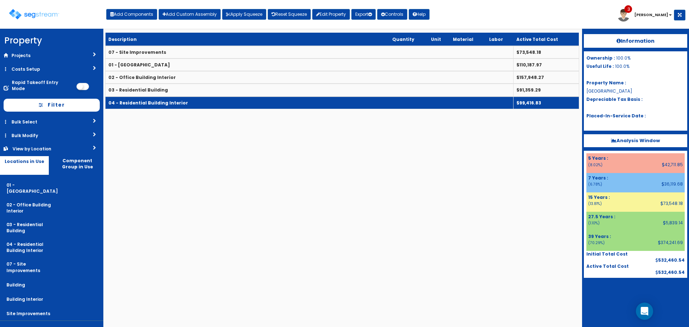
click at [218, 100] on td "04 - Residential Building Interior" at bounding box center [309, 102] width 408 height 13
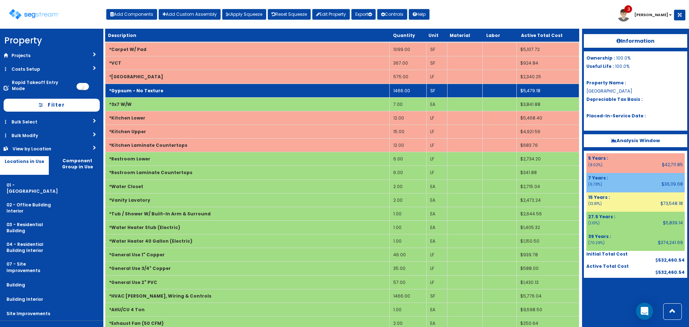
scroll to position [108, 0]
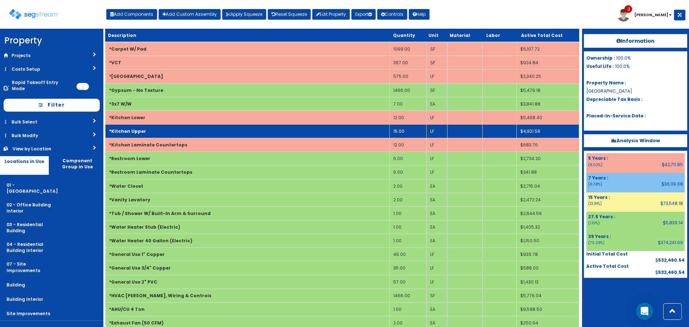
click at [337, 130] on td "*Kitchen Upper" at bounding box center [247, 131] width 284 height 14
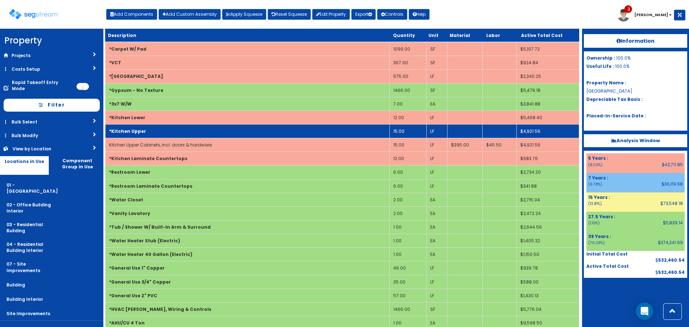
click at [337, 130] on td "*Kitchen Upper" at bounding box center [247, 131] width 284 height 14
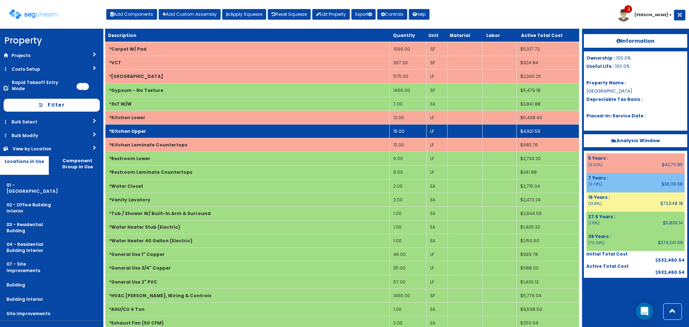
click at [337, 130] on td "*Kitchen Upper" at bounding box center [247, 131] width 284 height 14
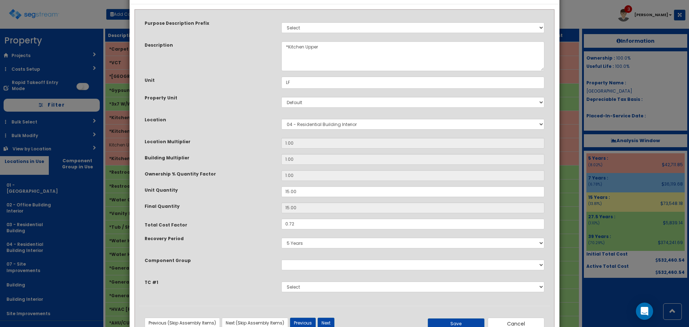
scroll to position [50, 0]
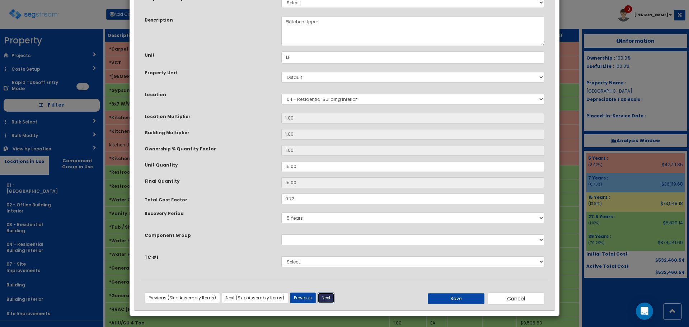
click at [327, 297] on button "Next" at bounding box center [325, 297] width 17 height 11
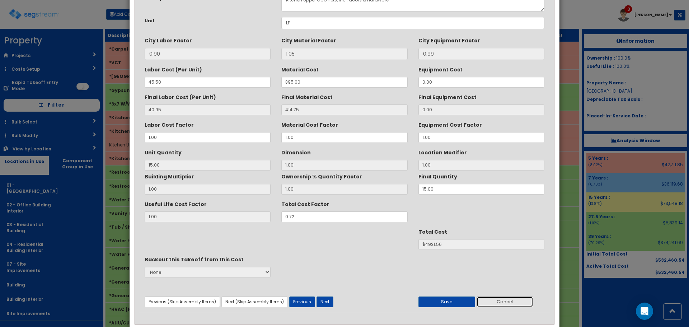
click at [501, 298] on button "Cancel" at bounding box center [504, 301] width 57 height 11
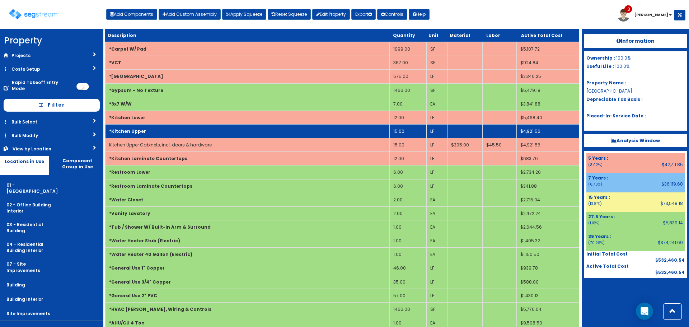
click at [227, 126] on td "*Kitchen Upper" at bounding box center [247, 131] width 284 height 14
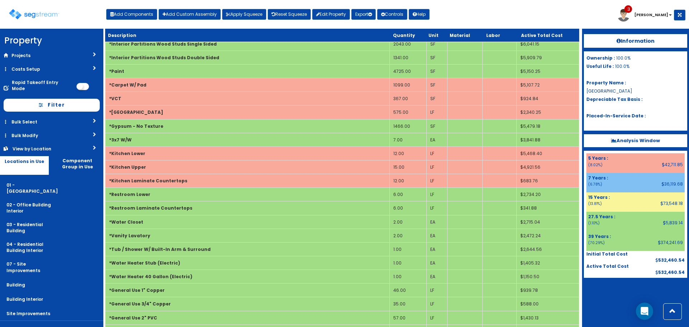
scroll to position [0, 0]
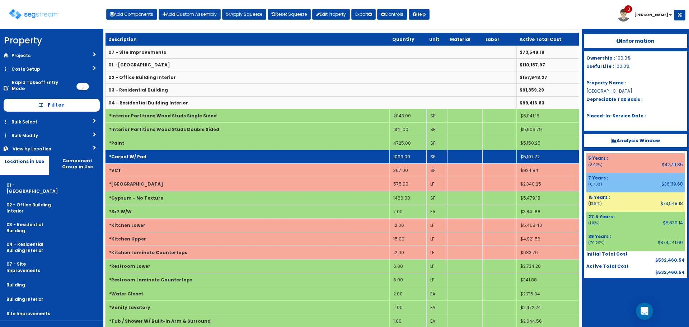
click at [299, 158] on td "*Carpet W/ Pad" at bounding box center [247, 157] width 284 height 14
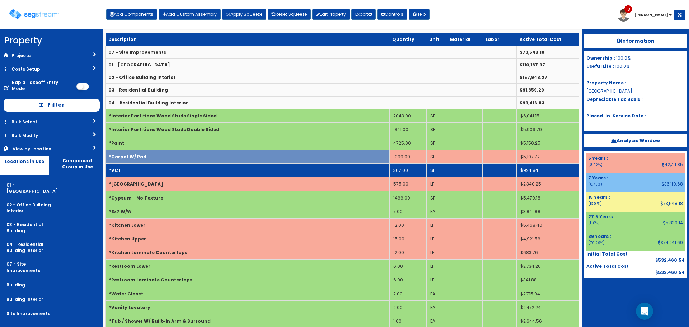
click at [302, 173] on td "*VCT" at bounding box center [247, 171] width 284 height 14
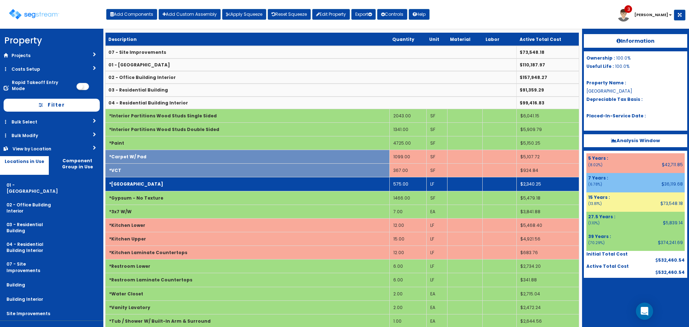
click at [306, 183] on td "*Wood Base" at bounding box center [247, 184] width 284 height 14
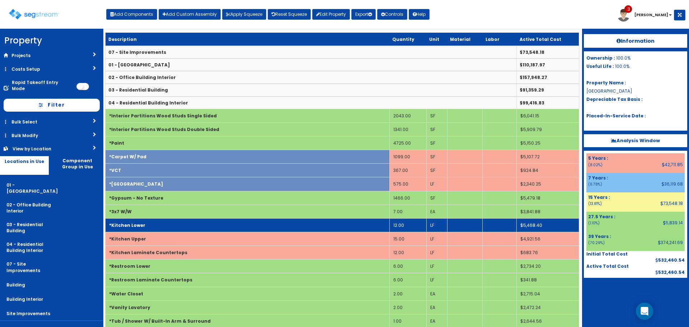
click at [294, 227] on td "*Kitchen Lower" at bounding box center [247, 225] width 284 height 14
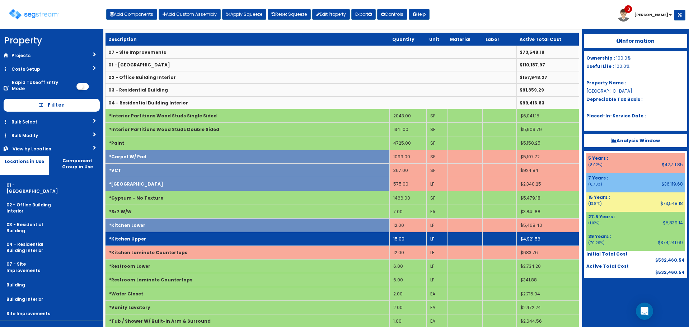
click at [298, 240] on td "*Kitchen Upper" at bounding box center [247, 239] width 284 height 14
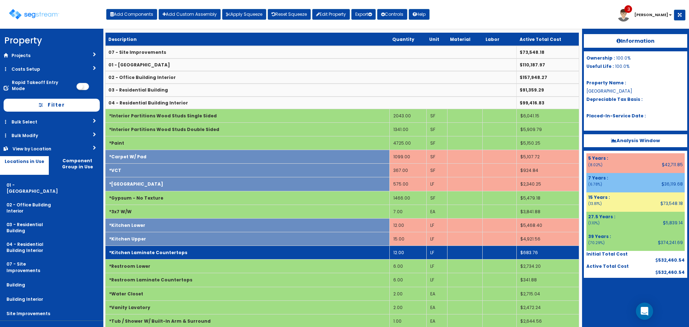
click at [301, 253] on td "*Kitchen Laminate Countertops" at bounding box center [247, 253] width 284 height 14
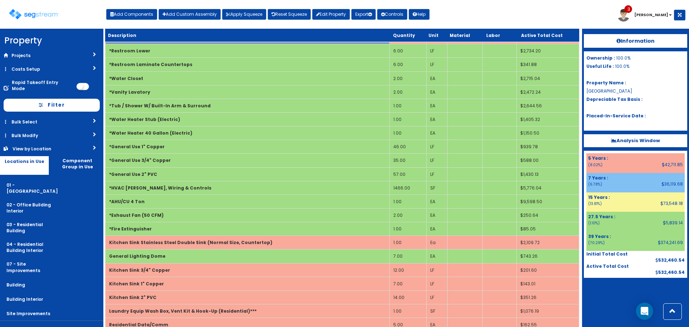
scroll to position [359, 0]
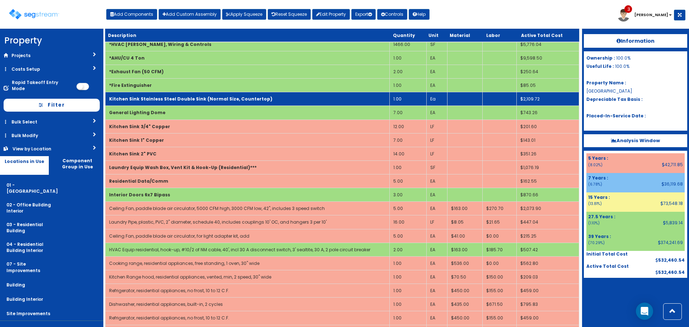
click at [218, 101] on b "Kitchen Sink Stainless Steel Double Sink (Normal Size, Countertop)" at bounding box center [190, 99] width 163 height 6
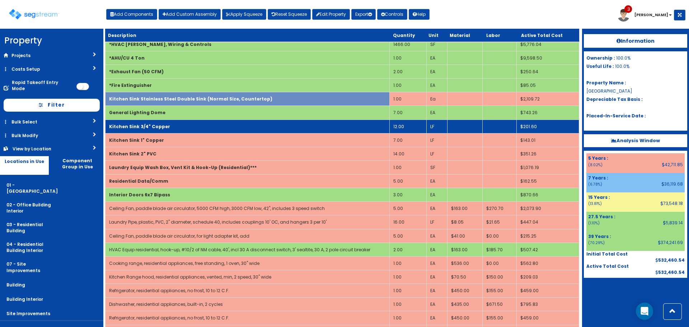
click at [216, 129] on td "Kitchen Sink 3/4" Copper" at bounding box center [247, 126] width 284 height 14
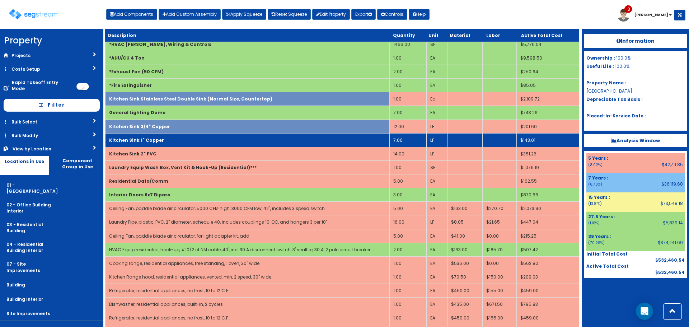
click at [218, 145] on td "Kitchen Sink 1" Copper" at bounding box center [247, 140] width 284 height 14
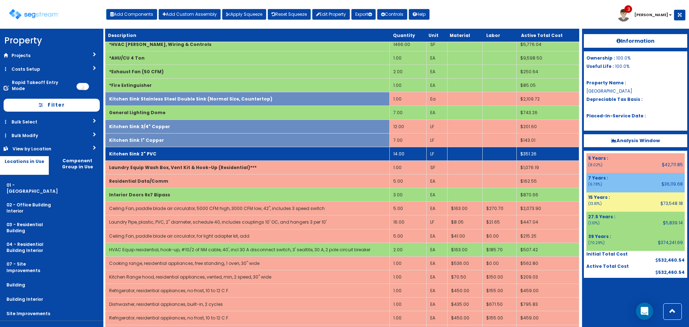
click at [220, 155] on td "Kitchen Sink 2" PVC" at bounding box center [247, 154] width 284 height 14
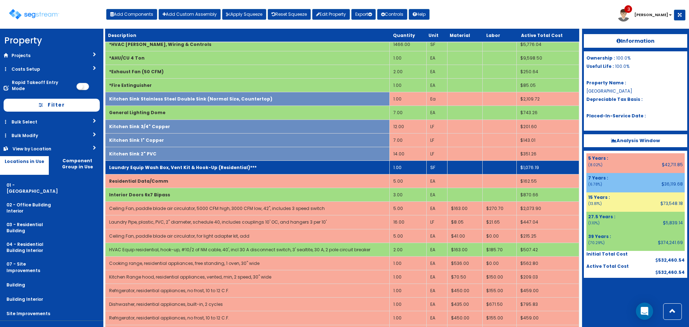
click at [226, 165] on b "Laundry Equip Wash Box, Vent Kit & Hook-Up (Residential)***" at bounding box center [182, 167] width 147 height 6
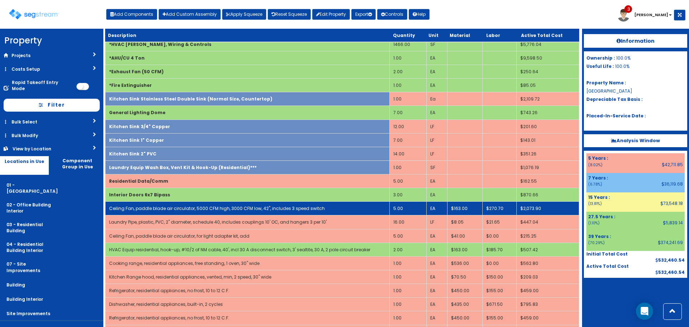
click at [222, 205] on td "Ceiling Fan, paddle blade air circulator, 5000 CFM high, 3000 CFM low, 42", inc…" at bounding box center [247, 209] width 284 height 14
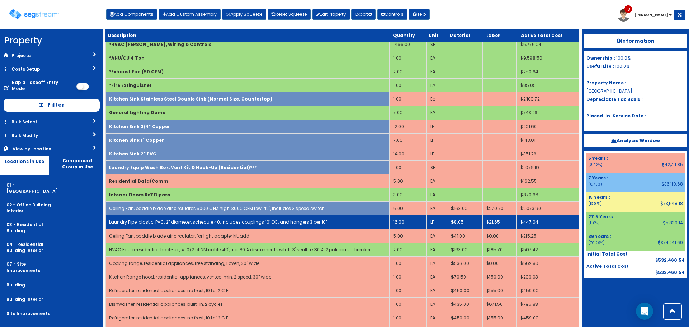
click at [224, 218] on td "Laundry Pipe, plastic, PVC, 2" diameter, schedule 40, includes couplings 10' OC…" at bounding box center [247, 222] width 284 height 14
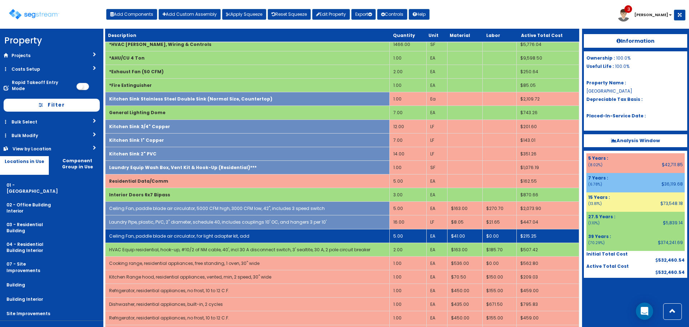
click at [228, 231] on td "Ceiling Fan, paddle blade air circulator, for light adapter kit, add" at bounding box center [247, 236] width 284 height 14
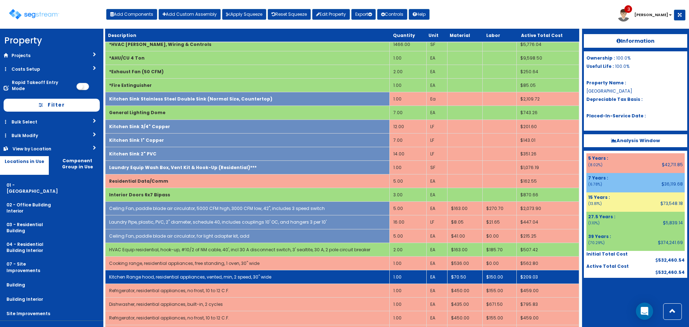
click at [223, 270] on td "Kitchen Range hood, residential appliances, vented, min, 2 speed, 30" wide" at bounding box center [247, 277] width 284 height 14
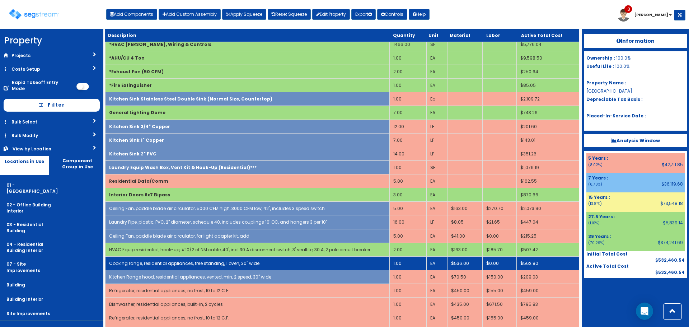
click at [226, 265] on link "Cooking range, residential appliances, free standing, 1 oven, 30" wide" at bounding box center [184, 263] width 150 height 6
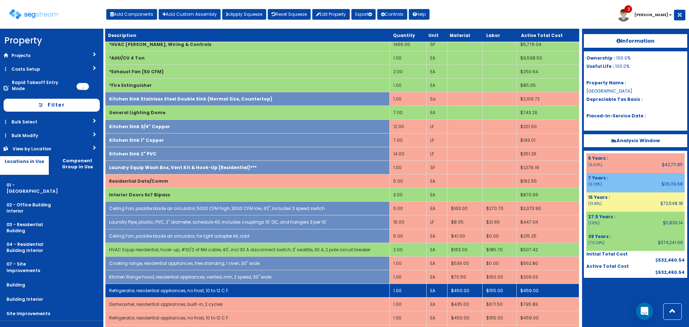
click at [224, 293] on link "Refrigerator, residential appliances, no frost, 10 to 12 C.F." at bounding box center [169, 290] width 120 height 6
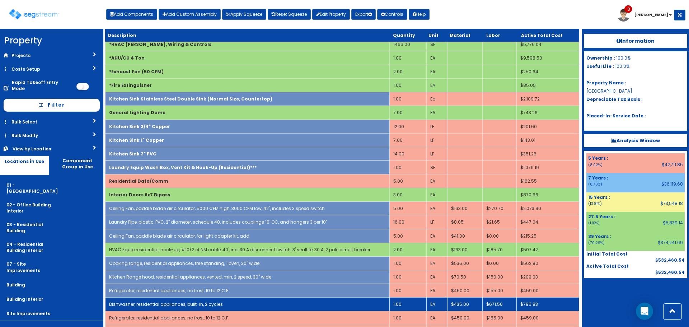
click at [223, 307] on td "Dishwasher, residential appliances, built-in, 2 cycles" at bounding box center [247, 304] width 284 height 14
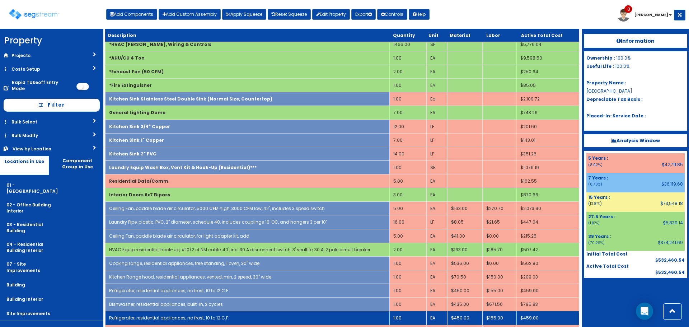
click at [224, 317] on link "Refrigerator, residential appliances, no frost, 10 to 12 C.F." at bounding box center [169, 318] width 120 height 6
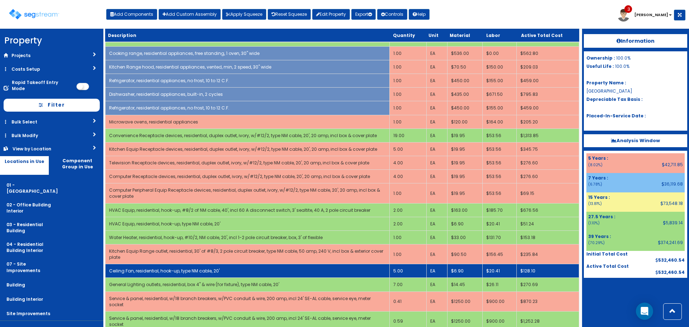
scroll to position [574, 0]
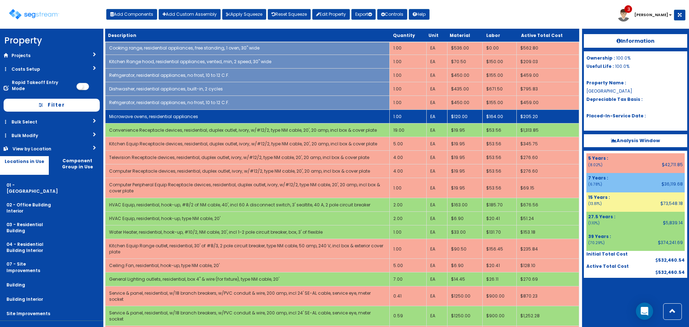
click at [202, 110] on td "Microwave ovens, residential appliances" at bounding box center [247, 116] width 284 height 14
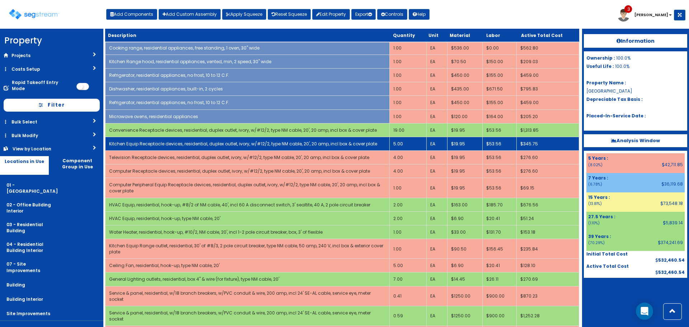
click at [203, 142] on link "Kitchen Equip Receptacle devices, residential, duplex outlet, ivory, w/#12/2, t…" at bounding box center [243, 144] width 268 height 6
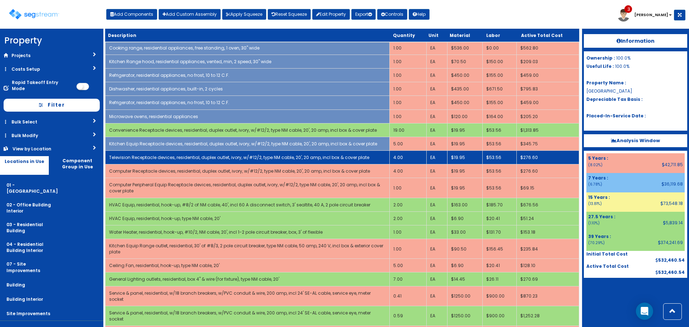
click at [204, 157] on link "Television Receptacle devices, residential, duplex outlet, ivory, w/#12/2, type…" at bounding box center [239, 157] width 260 height 6
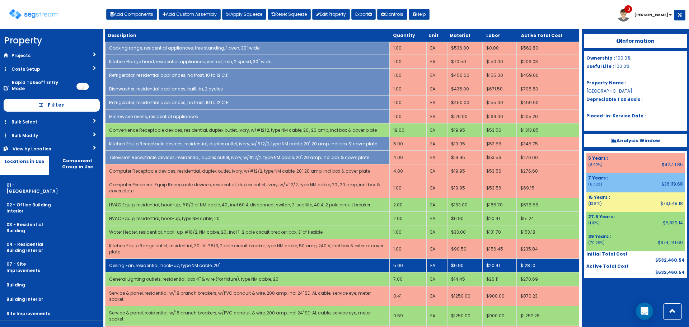
drag, startPoint x: 207, startPoint y: 251, endPoint x: 209, endPoint y: 263, distance: 11.6
click at [208, 251] on td "Kitchen Equip Range outlet, residential, 30' of #8/3, 2 pole circuit breaker, t…" at bounding box center [247, 249] width 284 height 20
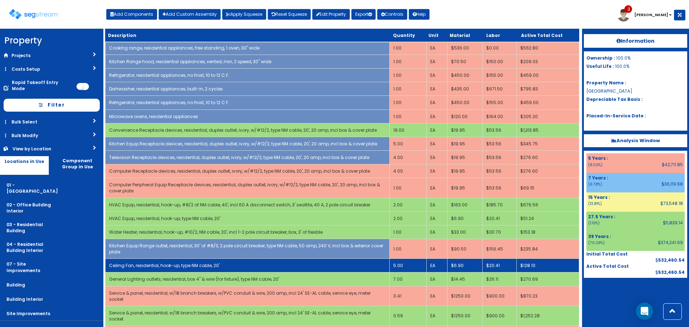
click at [210, 265] on link "Ceiling Fan, residential, hook-up, type NM cable, 20'" at bounding box center [164, 265] width 110 height 6
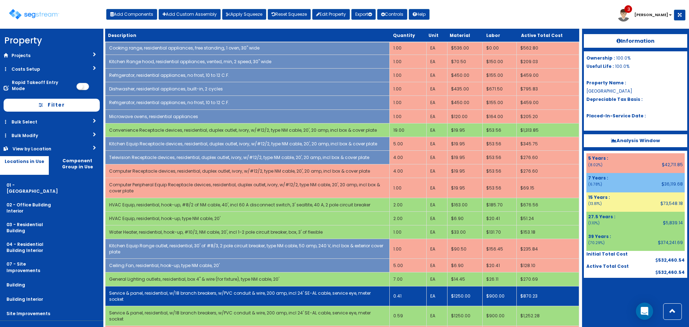
click at [210, 295] on link "Service & panel, residential, w/18 branch breakers, w/PVC conduit & wire, 200 a…" at bounding box center [239, 296] width 261 height 12
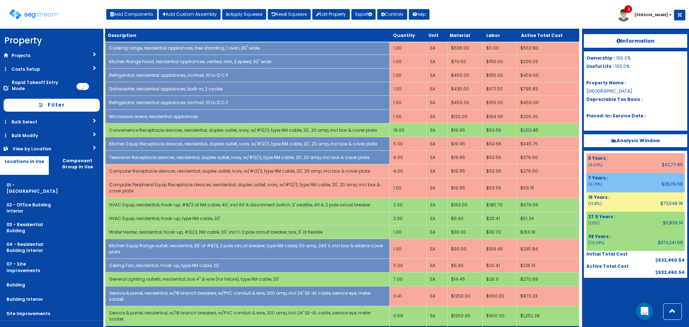
click at [210, 326] on link "Blinds, interior, horizontal, solid color, stock, 1" aluminum slats" at bounding box center [175, 332] width 133 height 6
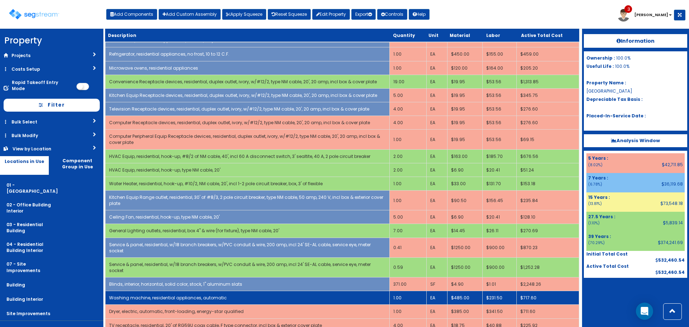
click at [222, 294] on link "Washing machine, residential appliances, automatic" at bounding box center [168, 297] width 118 height 6
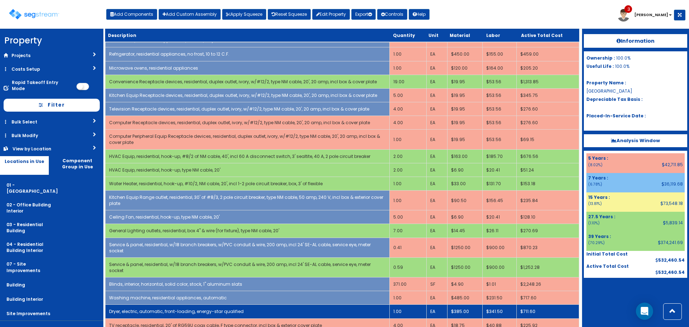
click at [221, 308] on link "Dryer, electric, automatic, front-loading, energy-star qualified" at bounding box center [176, 311] width 134 height 6
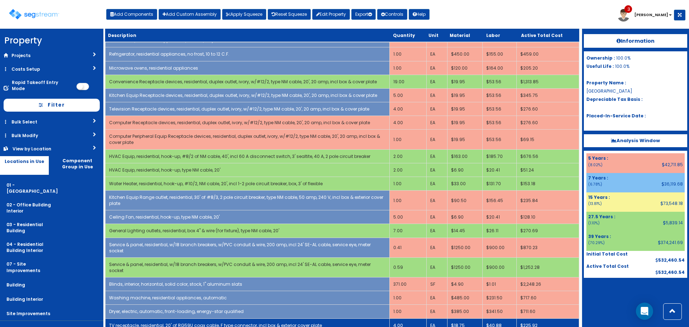
click at [230, 322] on link "TV receptacle, residential, 20' of RG59U coax cable, F type connector, incl box…" at bounding box center [215, 325] width 213 height 6
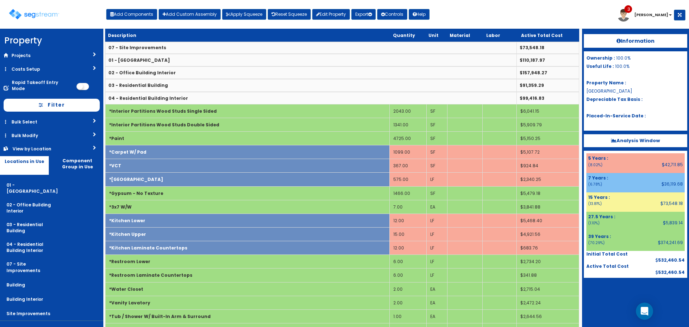
scroll to position [0, 0]
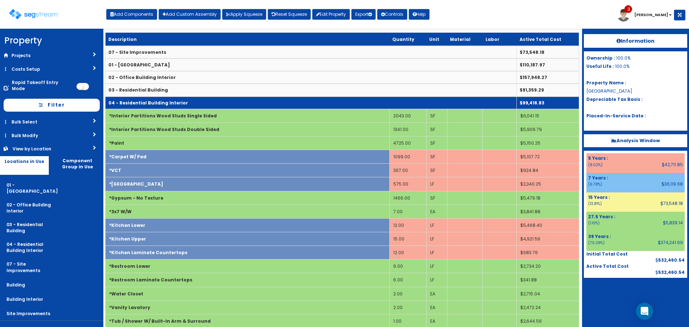
click at [267, 104] on td "04 - Residential Building Interior" at bounding box center [310, 102] width 411 height 13
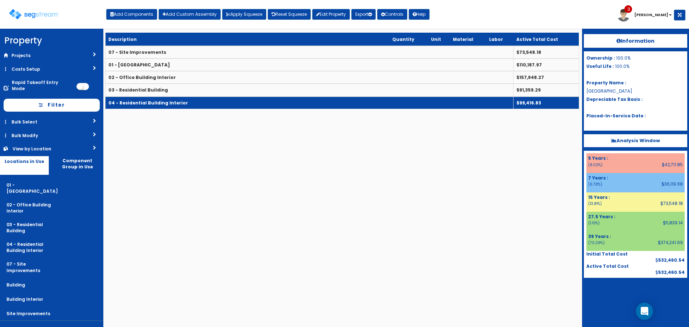
click at [267, 104] on td "04 - Residential Building Interior" at bounding box center [309, 102] width 408 height 13
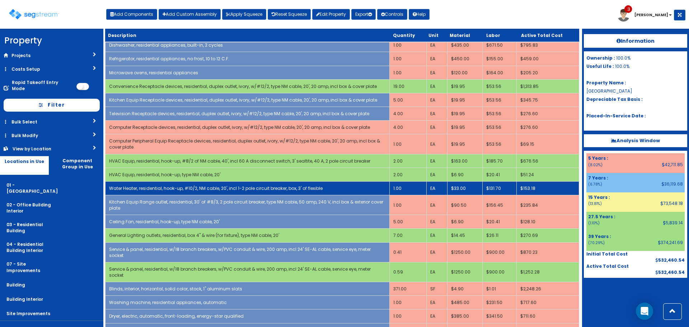
scroll to position [622, 0]
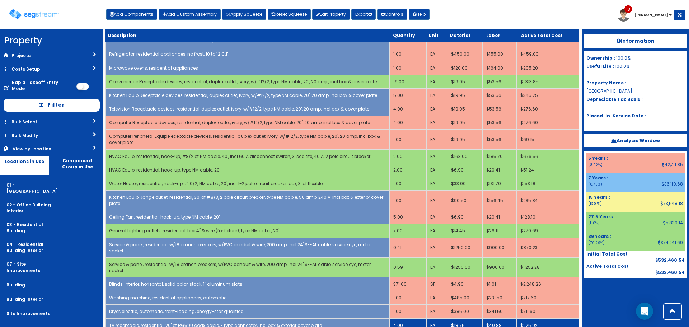
click at [285, 322] on link "TV receptacle, residential, 20' of RG59U coax cable, F type connector, incl box…" at bounding box center [215, 325] width 213 height 6
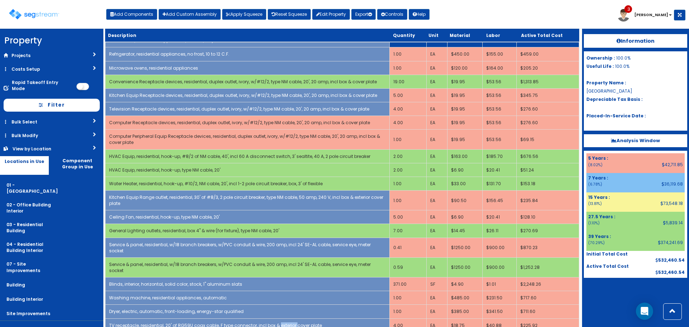
scroll to position [0, 0]
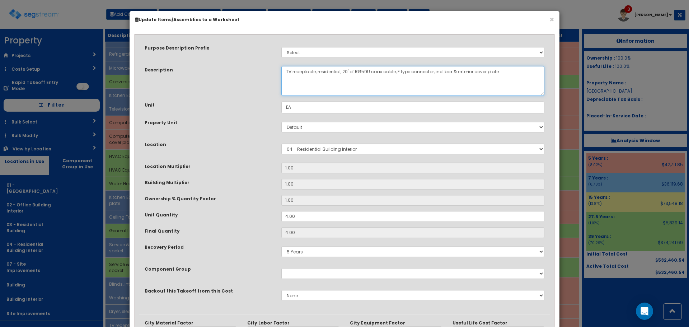
click at [289, 71] on textarea "TV receptacle, residential, 20' of RG59U coax cable, F type connector, incl box…" at bounding box center [412, 81] width 263 height 30
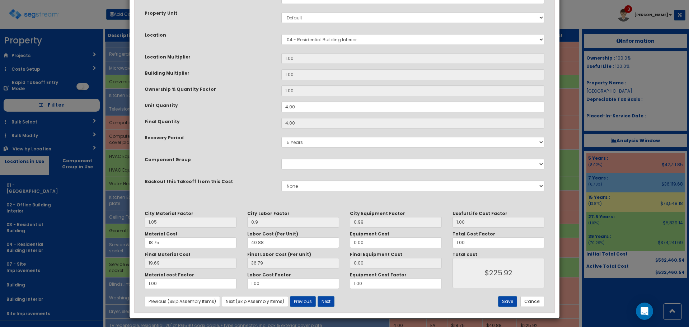
scroll to position [112, 0]
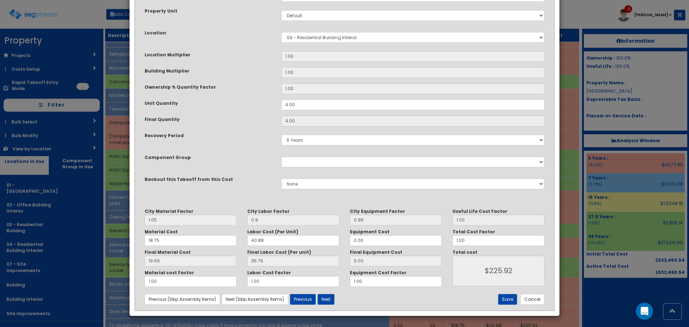
type textarea "Television receptacle, residential, 20' of RG59U coax cable, F type connector, …"
click at [509, 306] on div "City Material Factor 1.05 City Labor Factor 0.9 City Equipment Factor 0.99 Mate…" at bounding box center [344, 256] width 410 height 107
click at [510, 302] on button "Save" at bounding box center [507, 299] width 19 height 11
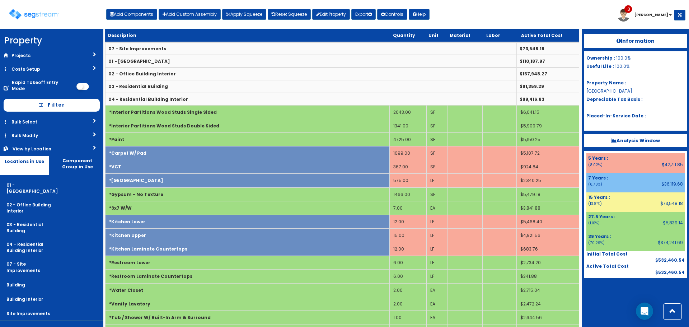
scroll to position [0, 0]
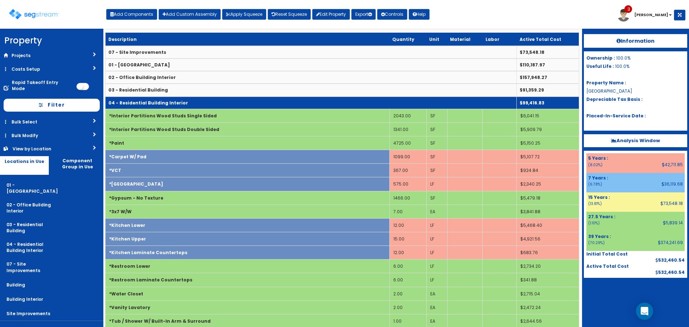
click at [170, 104] on b "04 - Residential Building Interior" at bounding box center [148, 103] width 80 height 6
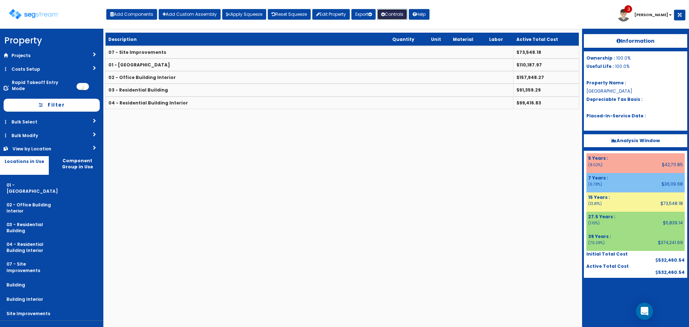
click at [398, 13] on button "Controls" at bounding box center [392, 14] width 30 height 11
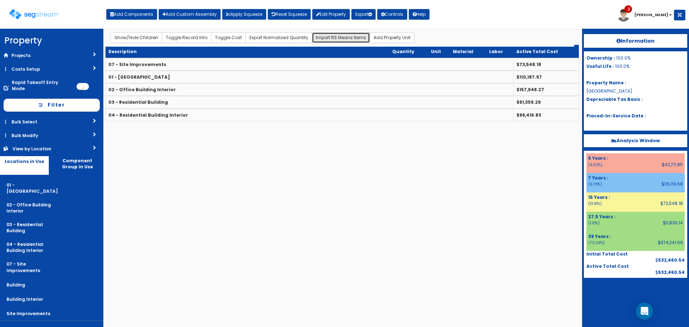
click at [326, 37] on button "Import RS Means Items" at bounding box center [341, 37] width 58 height 11
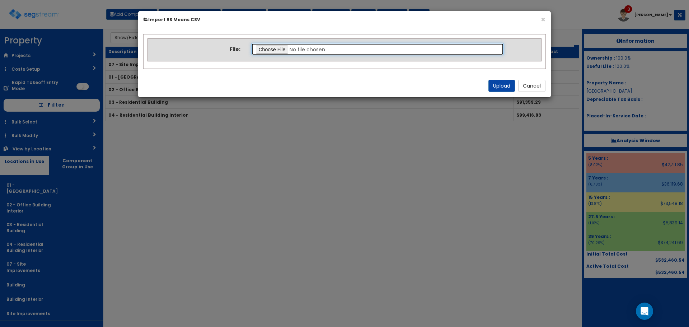
click at [279, 50] on input "file" at bounding box center [377, 49] width 253 height 12
type input "C:\fakepath\Garage.csv"
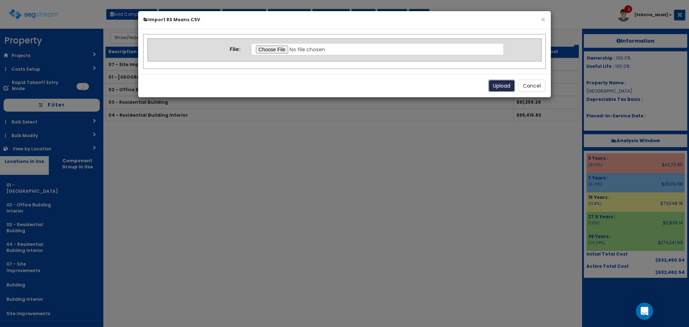
click at [497, 85] on button "Upload" at bounding box center [501, 86] width 27 height 12
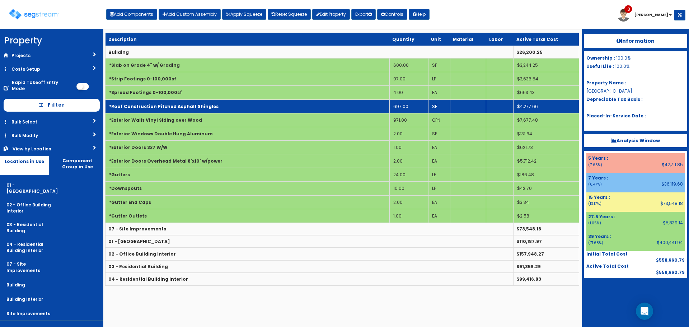
click at [265, 111] on td "*Roof Construction Pitched Asphalt Shingles" at bounding box center [247, 106] width 284 height 14
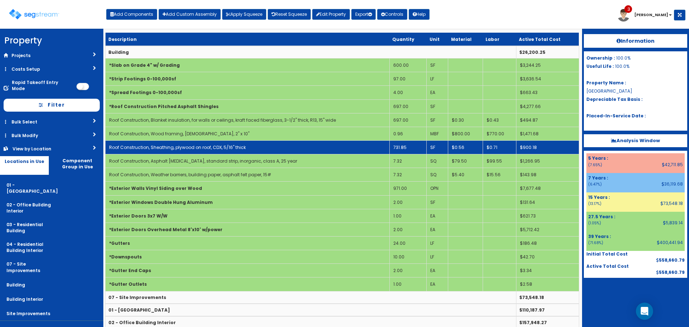
click at [411, 148] on td "731.85" at bounding box center [407, 147] width 37 height 14
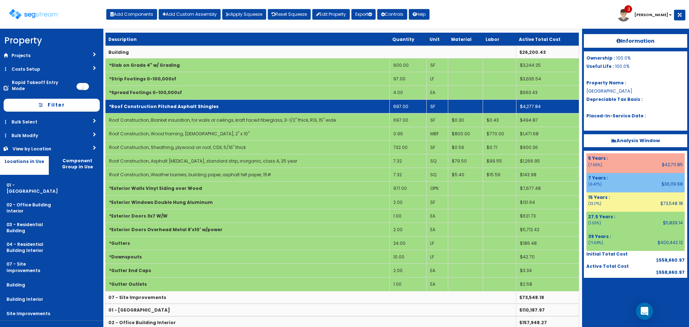
click at [351, 110] on td "*Roof Construction Pitched Asphalt Shingles" at bounding box center [247, 106] width 284 height 14
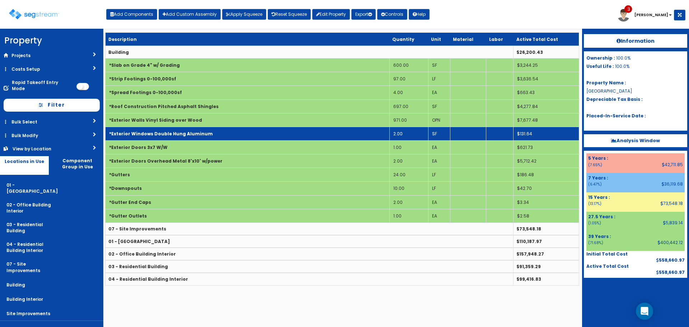
click at [404, 134] on td "2.00" at bounding box center [408, 134] width 39 height 14
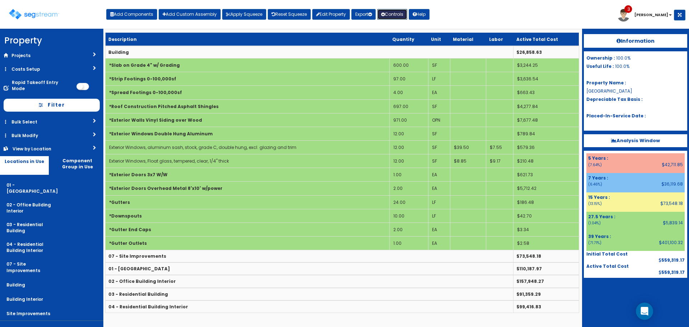
click at [398, 13] on button "Controls" at bounding box center [392, 14] width 30 height 11
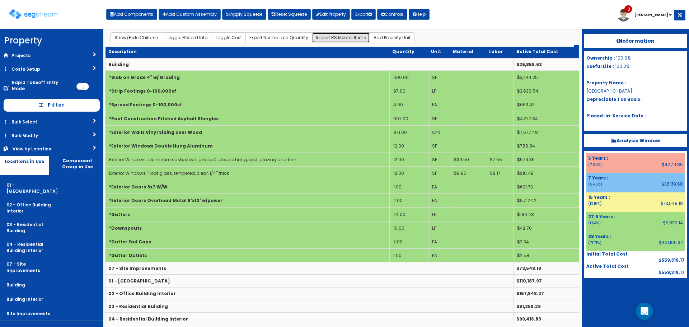
click at [346, 34] on button "Import RS Means Items" at bounding box center [341, 37] width 58 height 11
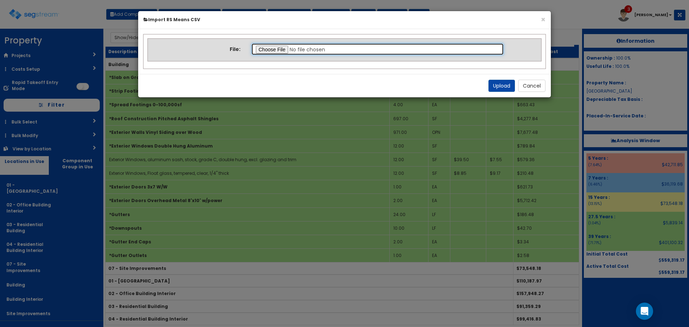
click at [270, 51] on input "file" at bounding box center [377, 49] width 253 height 12
type input "C:\fakepath\Garage Interior.csv"
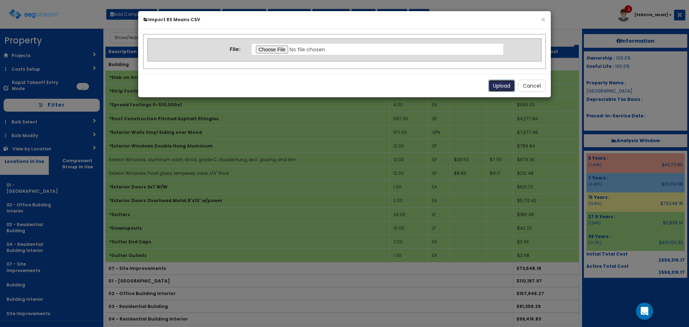
click at [495, 84] on button "Upload" at bounding box center [501, 86] width 27 height 12
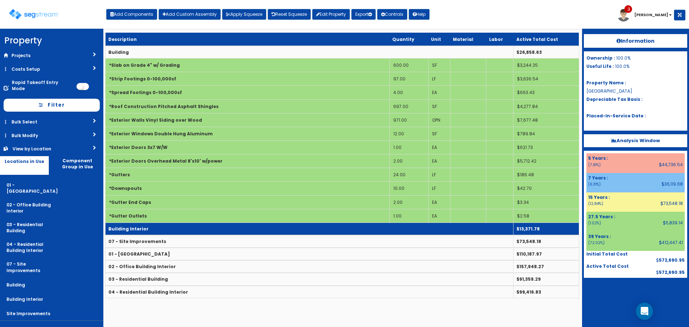
click at [312, 228] on td "Building Interior" at bounding box center [309, 228] width 408 height 13
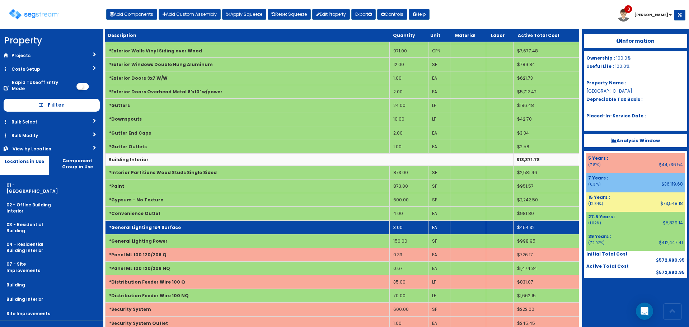
scroll to position [72, 0]
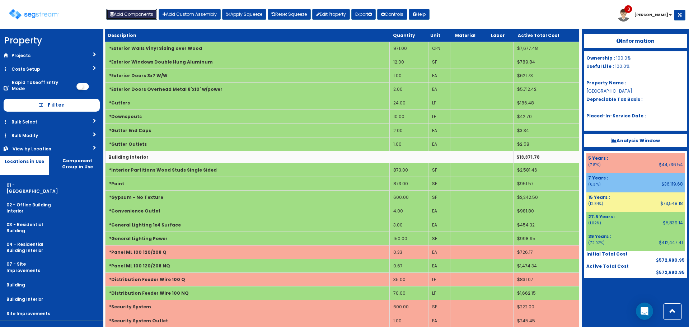
drag, startPoint x: 145, startPoint y: 16, endPoint x: 147, endPoint y: 21, distance: 5.1
click at [145, 16] on button "Add Components" at bounding box center [131, 14] width 51 height 11
select select "39Y"
select select "default"
select select "6"
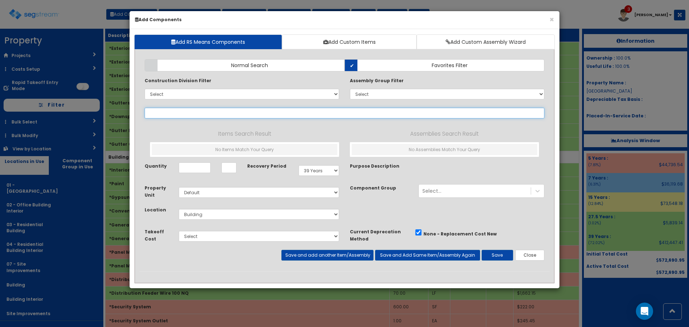
select select
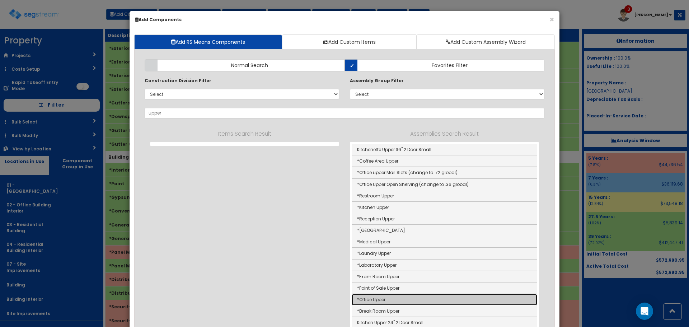
click at [409, 296] on link "*Office Upper" at bounding box center [443, 299] width 185 height 11
type input "*Office Upper"
type input "EA"
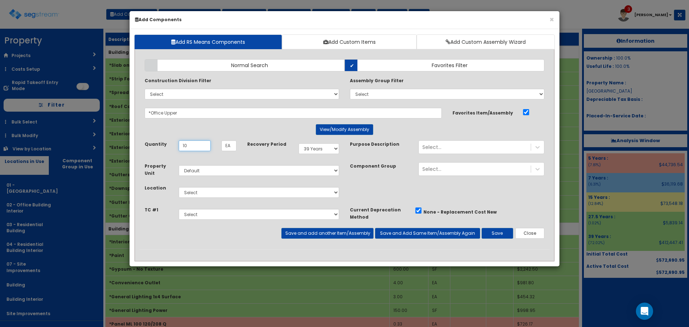
type input "10"
select select "7Y"
select select "7"
click at [324, 238] on button "Save and add another Item/Assembly" at bounding box center [327, 233] width 92 height 11
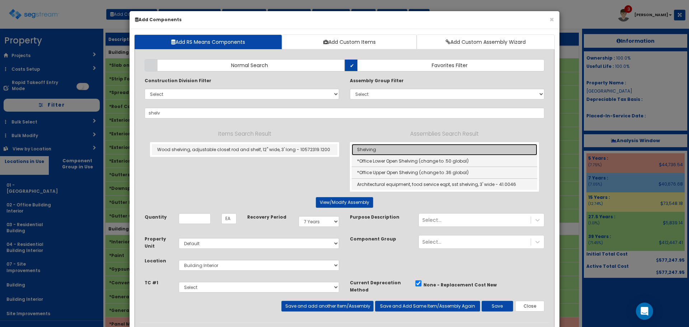
click at [398, 147] on link "Shelving" at bounding box center [443, 149] width 185 height 11
type input "Shelving"
type input "LF"
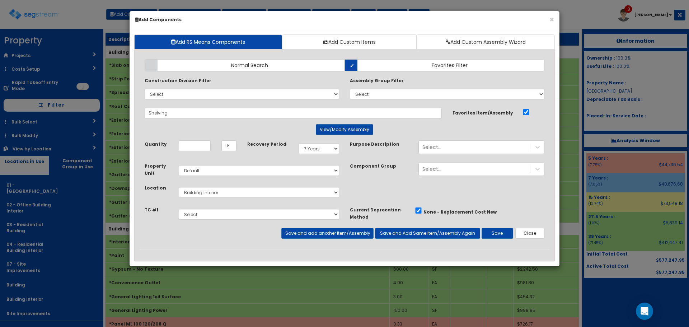
click at [346, 123] on div "Add Items Add Assemblies Both Normal Search Select" at bounding box center [344, 151] width 410 height 195
click at [347, 126] on button "View/Modify Assembly" at bounding box center [344, 129] width 57 height 11
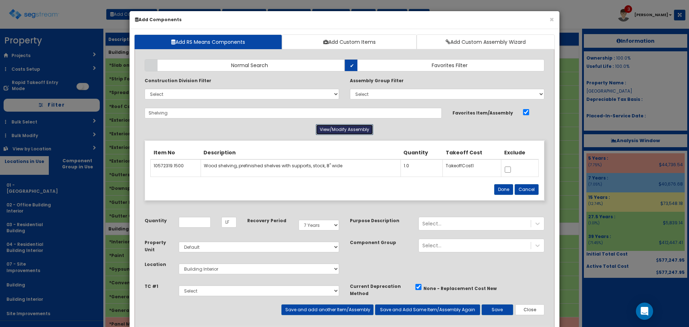
click at [348, 127] on button "View/Modify Assembly" at bounding box center [344, 129] width 57 height 11
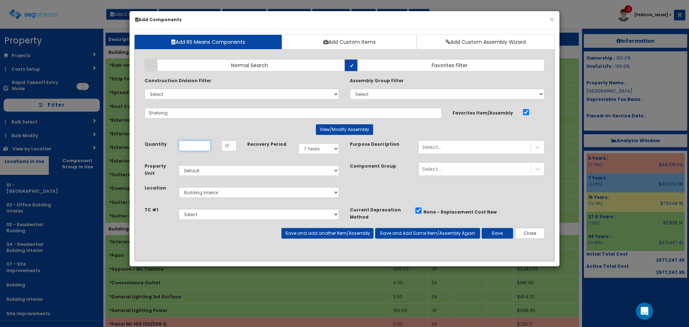
click at [188, 145] on input "Quantity" at bounding box center [195, 145] width 32 height 11
type input "15"
click at [494, 235] on button "Save" at bounding box center [497, 233] width 32 height 11
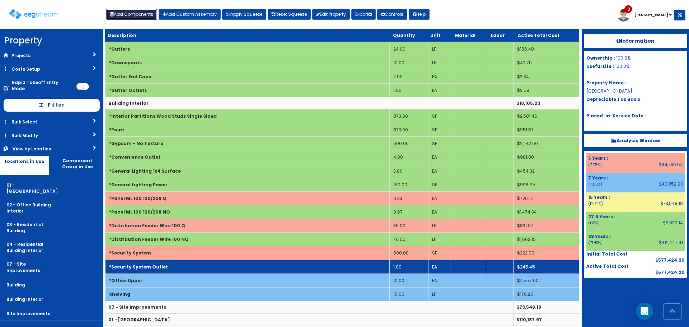
scroll to position [170, 0]
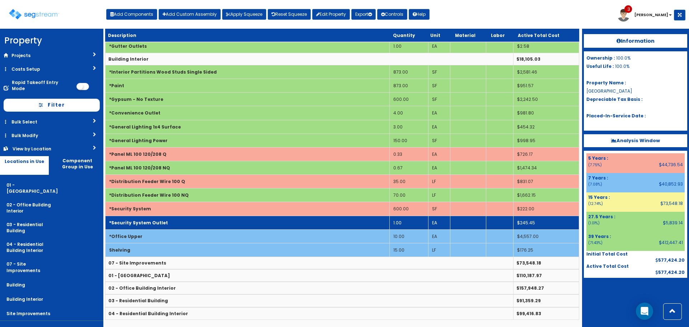
click at [190, 222] on td "*Security System Outlet" at bounding box center [247, 223] width 284 height 14
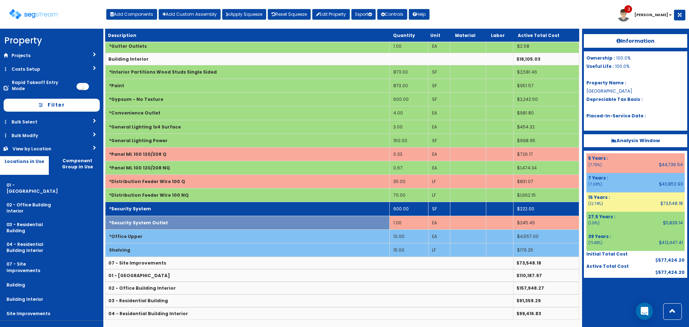
click at [186, 207] on td "*Security System" at bounding box center [247, 209] width 284 height 14
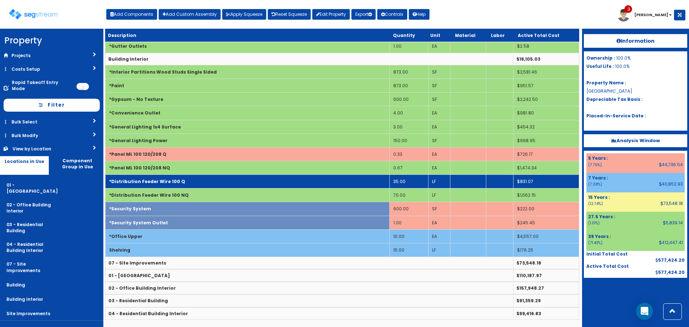
click at [188, 177] on td "*Distribution Feeder Wire 100 Q" at bounding box center [247, 182] width 284 height 14
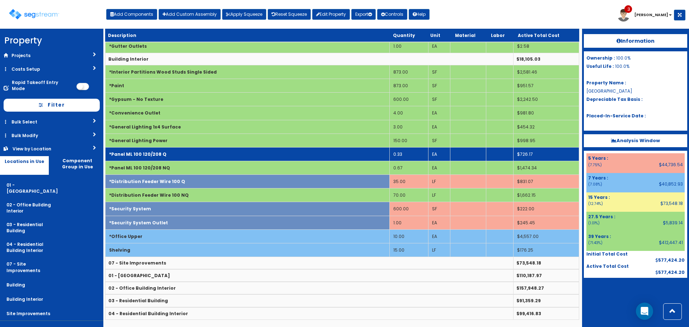
click at [187, 153] on td "*Panel ML 100 120/208 Q" at bounding box center [247, 154] width 284 height 14
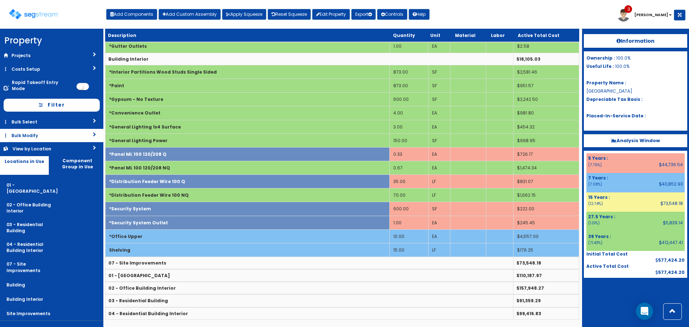
click at [42, 129] on link "Bulk Modify" at bounding box center [51, 135] width 103 height 13
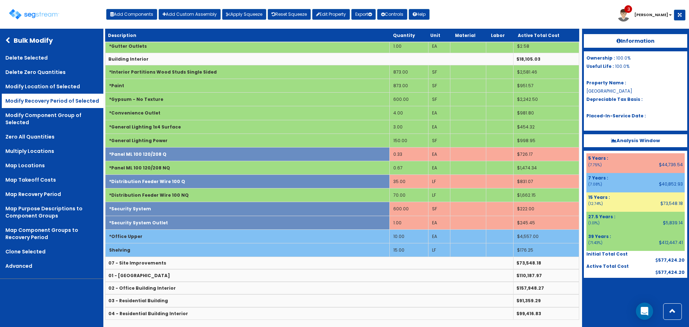
click at [55, 100] on link "Modify Recovery Period of Selected" at bounding box center [52, 101] width 101 height 14
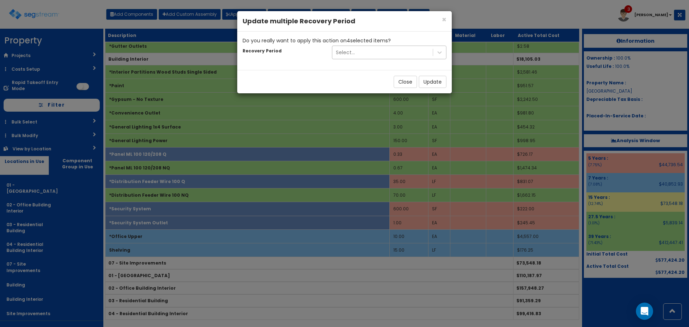
click at [394, 52] on div "Select..." at bounding box center [382, 52] width 100 height 11
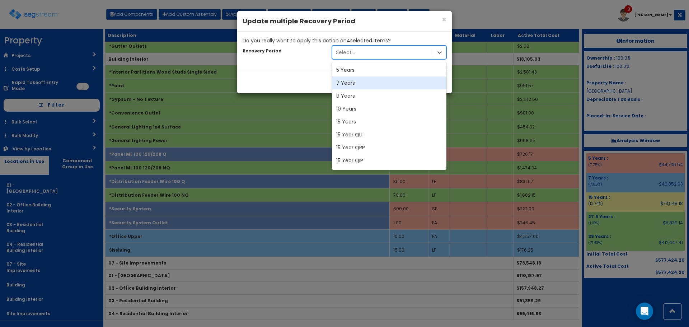
click at [371, 82] on div "7 Years" at bounding box center [389, 82] width 114 height 13
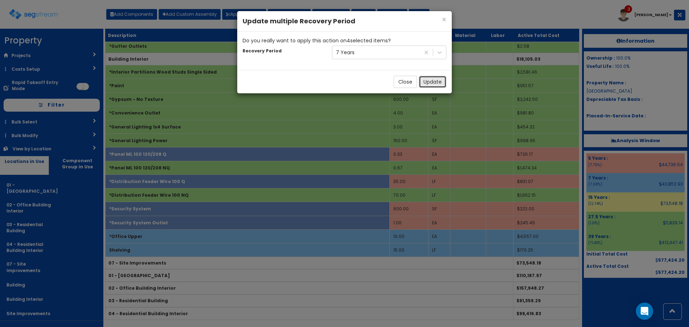
click at [439, 80] on button "Update" at bounding box center [433, 82] width 28 height 12
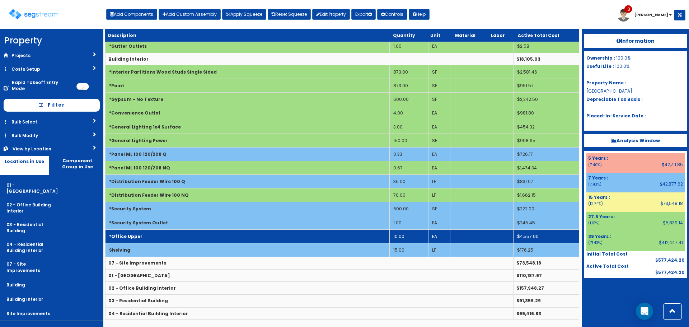
click at [265, 233] on td "*Office Upper" at bounding box center [247, 236] width 284 height 14
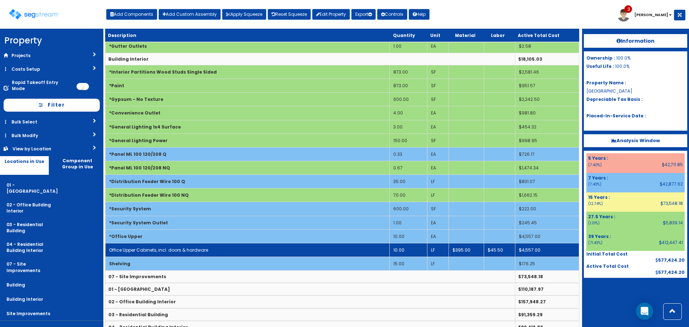
click at [268, 250] on td "Office Upper Cabinets, incl. doors & hardware" at bounding box center [247, 250] width 284 height 14
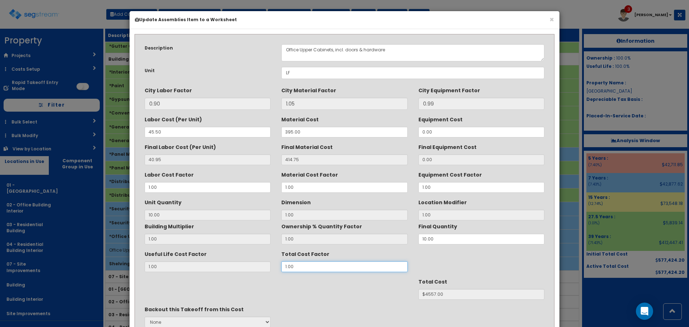
drag, startPoint x: 298, startPoint y: 269, endPoint x: 218, endPoint y: 275, distance: 79.5
click at [239, 272] on div "Description Office Upper Cabinets, incl. doors & hardware Unit LF City Labor Fa…" at bounding box center [344, 200] width 410 height 323
type input "."
type input "10"
type input "$NaN"
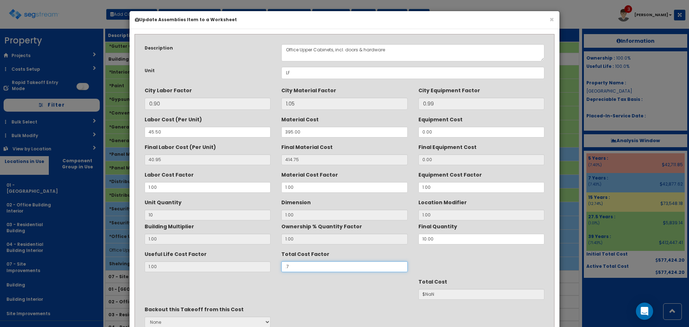
type input ".72"
type input "$3281.04"
type input ".72"
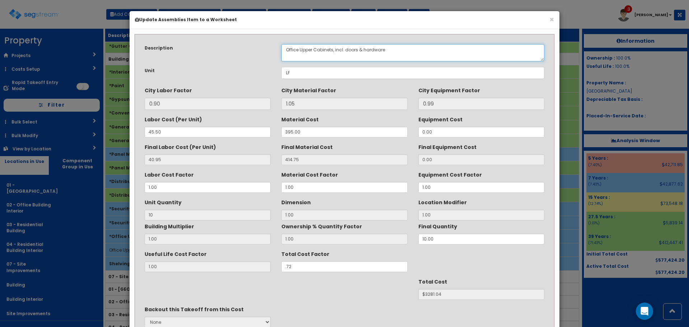
drag, startPoint x: 299, startPoint y: 47, endPoint x: 184, endPoint y: 56, distance: 115.8
click at [200, 53] on div "Description Office Upper Cabinets, incl. doors & hardware" at bounding box center [344, 52] width 410 height 17
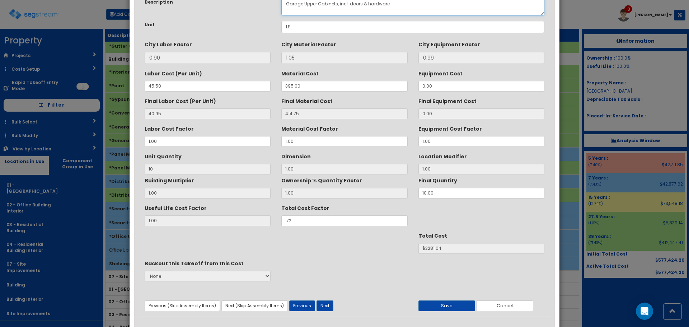
scroll to position [63, 0]
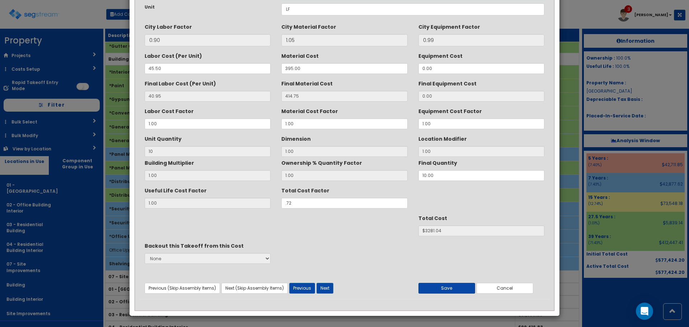
type textarea "Garage Upper Cabinets, incl. doors & hardware"
click at [441, 288] on button "Save" at bounding box center [446, 288] width 57 height 11
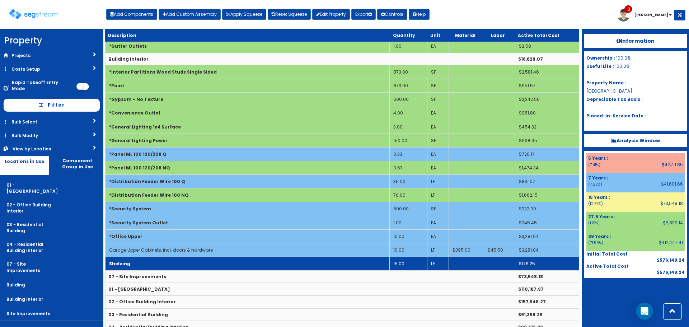
click at [274, 264] on td "Shelving" at bounding box center [247, 263] width 284 height 14
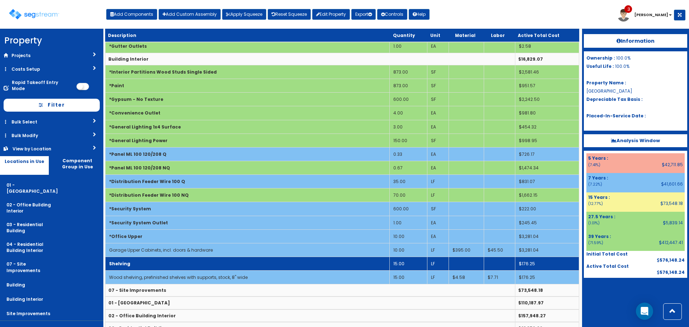
click at [279, 262] on td "Shelving" at bounding box center [247, 263] width 284 height 14
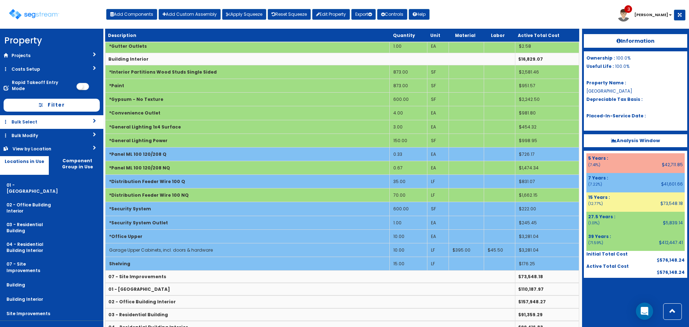
click at [73, 115] on link "Bulk Select" at bounding box center [51, 121] width 103 height 13
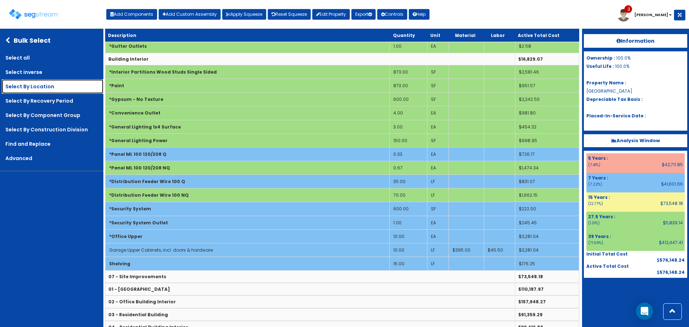
click at [66, 84] on link "Select By Location" at bounding box center [52, 86] width 101 height 14
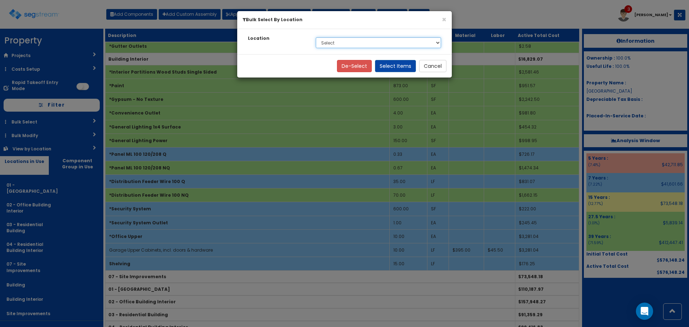
click at [384, 38] on select "Select 01 - Office Building 02 - Office Building Interior 03 - Residential Buil…" at bounding box center [378, 42] width 125 height 11
select select "6"
click at [316, 37] on select "Select 01 - Office Building 02 - Office Building Interior 03 - Residential Buil…" at bounding box center [378, 42] width 125 height 11
click at [403, 60] on div "De-Select Select Items Cancel" at bounding box center [344, 65] width 214 height 23
click at [386, 65] on button "Select Items" at bounding box center [395, 66] width 41 height 12
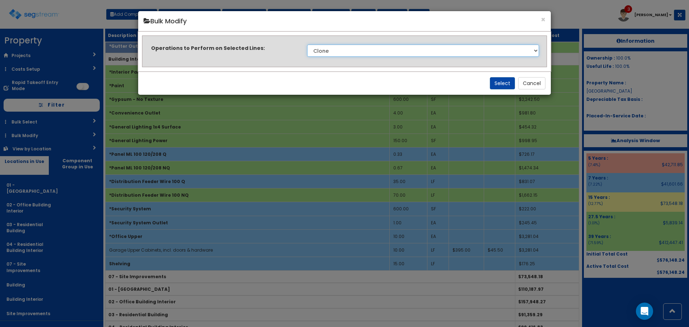
click at [355, 46] on select "Clone Delete Delete Zero Quantities Modify Component Group Modify Cost Sources …" at bounding box center [423, 50] width 232 height 12
select select "modifyLocation"
click at [307, 44] on select "Clone Delete Delete Zero Quantities Modify Component Group Modify Cost Sources …" at bounding box center [423, 50] width 232 height 12
click at [499, 84] on button "Select" at bounding box center [502, 83] width 25 height 12
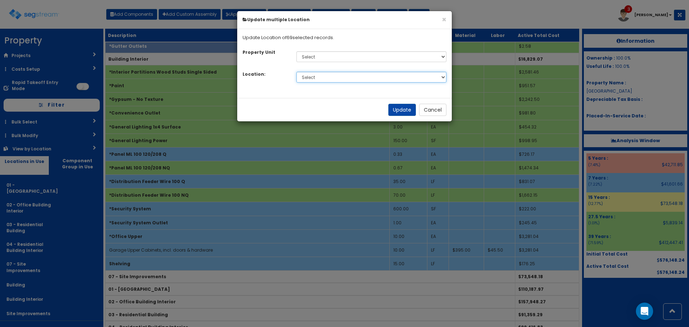
click at [361, 76] on select "Select 01 - Office Building 02 - Office Building Interior 03 - Residential Buil…" at bounding box center [371, 77] width 150 height 11
select select "Others"
click at [296, 72] on select "Select 01 - Office Building 02 - Office Building Interior 03 - Residential Buil…" at bounding box center [371, 77] width 150 height 11
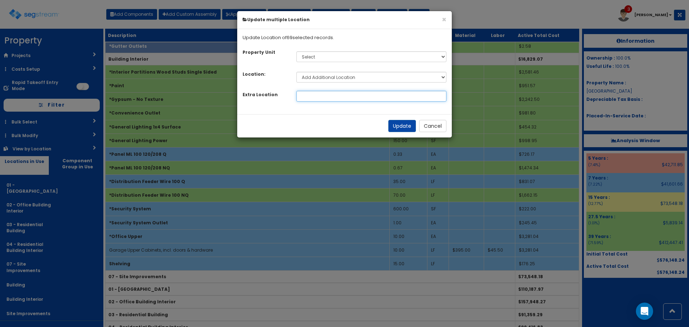
click at [364, 98] on input at bounding box center [371, 96] width 150 height 11
type input "05 - Garage"
click at [400, 127] on button "Update" at bounding box center [402, 126] width 28 height 12
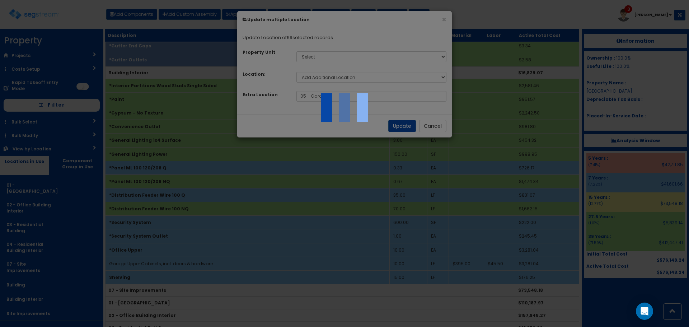
scroll to position [7, 0]
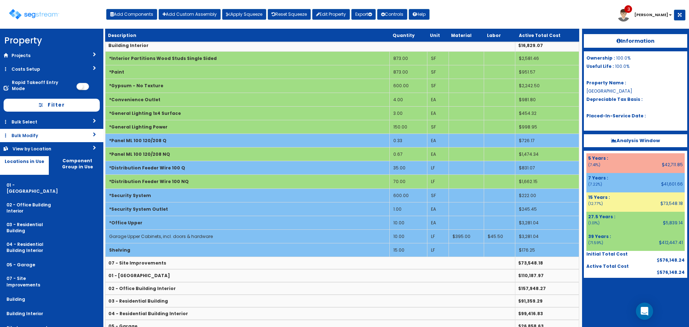
click at [52, 129] on link "Bulk Modify" at bounding box center [51, 135] width 103 height 13
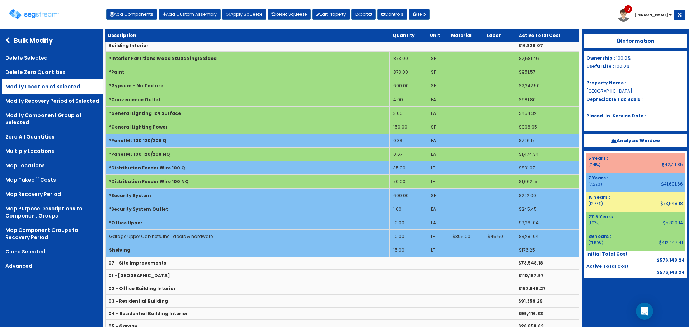
click at [53, 87] on link "Modify Location of Selected" at bounding box center [52, 86] width 101 height 14
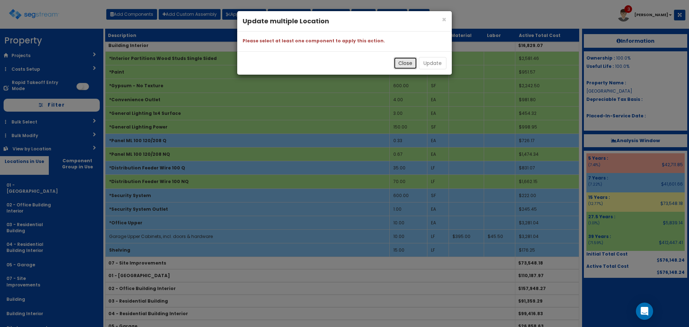
click at [405, 65] on button "Close" at bounding box center [404, 63] width 23 height 12
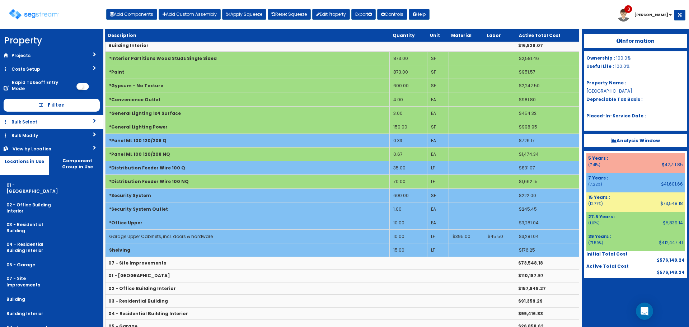
click at [42, 115] on link "Bulk Select" at bounding box center [51, 121] width 103 height 13
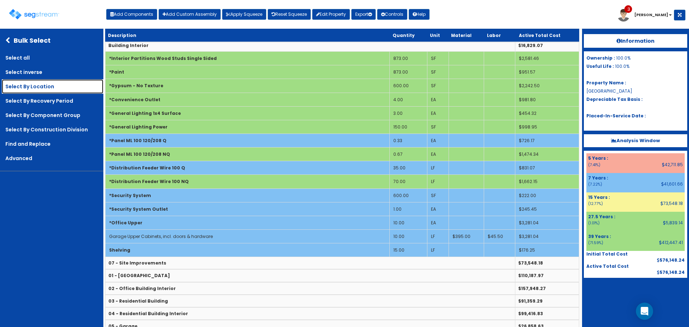
click at [52, 86] on link "Select By Location" at bounding box center [52, 86] width 101 height 14
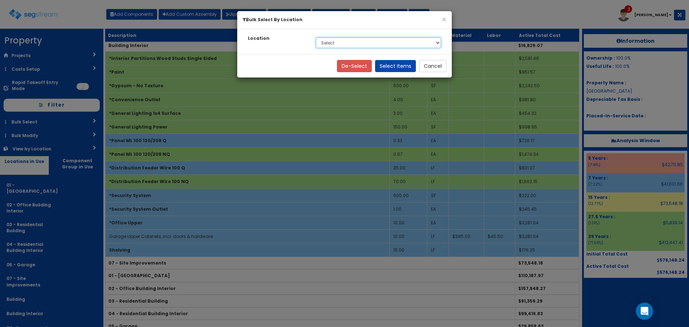
click at [334, 44] on select "Select 01 - Office Building 02 - Office Building Interior 03 - Residential Buil…" at bounding box center [378, 42] width 125 height 11
select select "7"
click at [316, 37] on select "Select 01 - Office Building 02 - Office Building Interior 03 - Residential Buil…" at bounding box center [378, 42] width 125 height 11
click at [386, 63] on button "Select Items" at bounding box center [395, 66] width 41 height 12
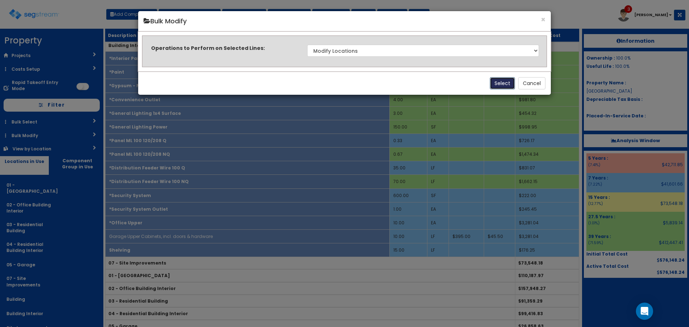
click at [506, 84] on button "Select" at bounding box center [502, 83] width 25 height 12
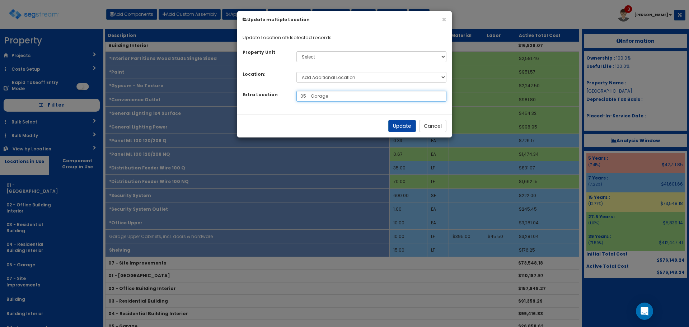
click at [305, 95] on input "05 - Garage" at bounding box center [371, 96] width 150 height 11
type input "06 - Garage Interior"
click at [396, 126] on button "Update" at bounding box center [402, 126] width 28 height 12
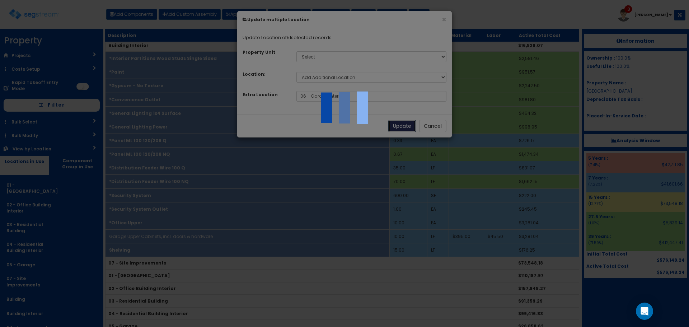
scroll to position [0, 0]
